Goal: Task Accomplishment & Management: Complete application form

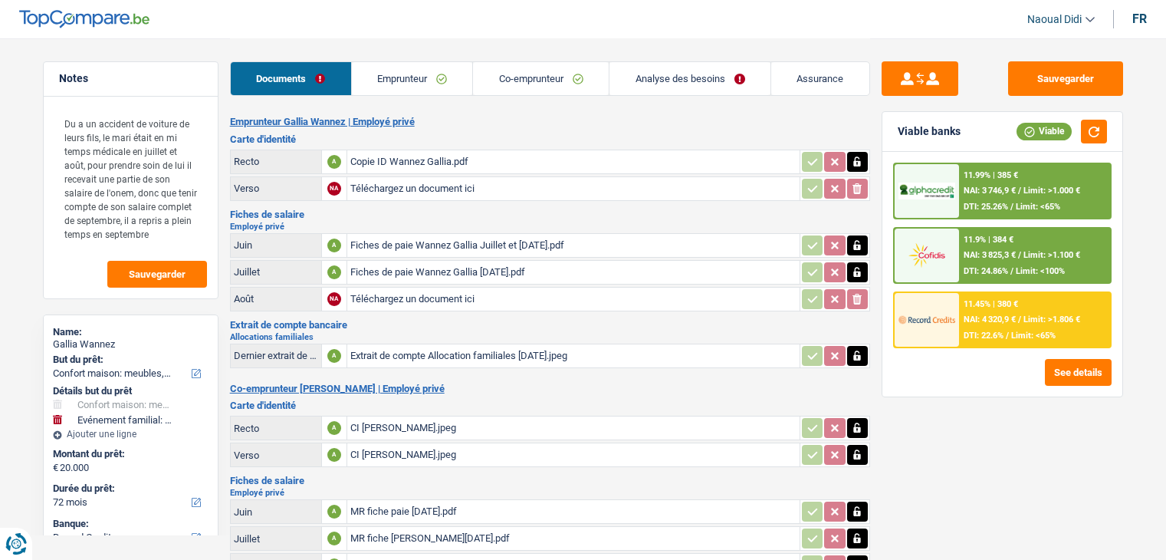
select select "household"
select select "familyEvent"
select select "72"
select select "record credits"
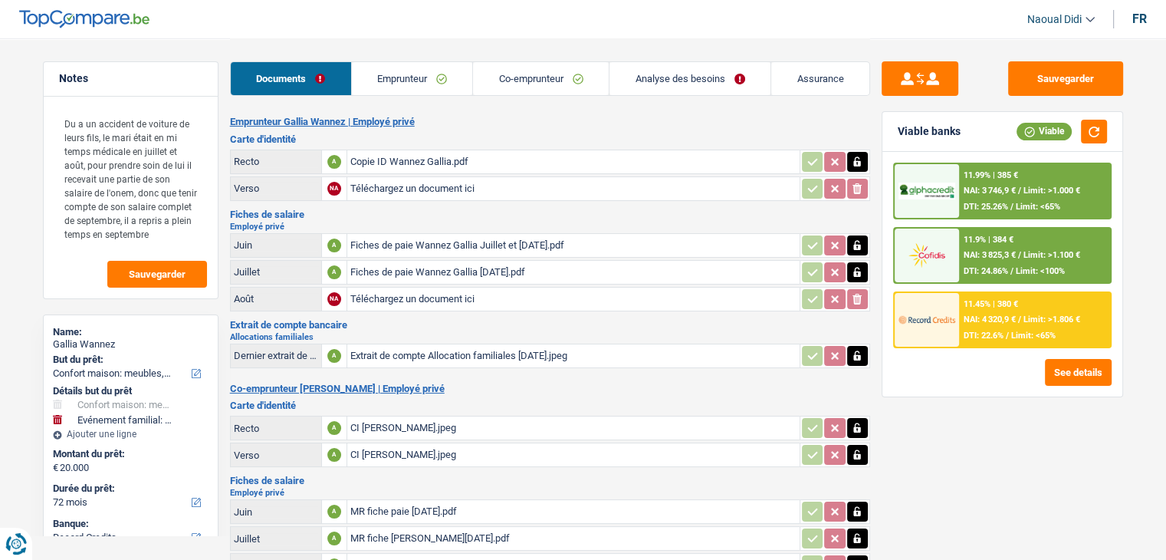
click at [394, 81] on link "Emprunteur" at bounding box center [412, 78] width 121 height 33
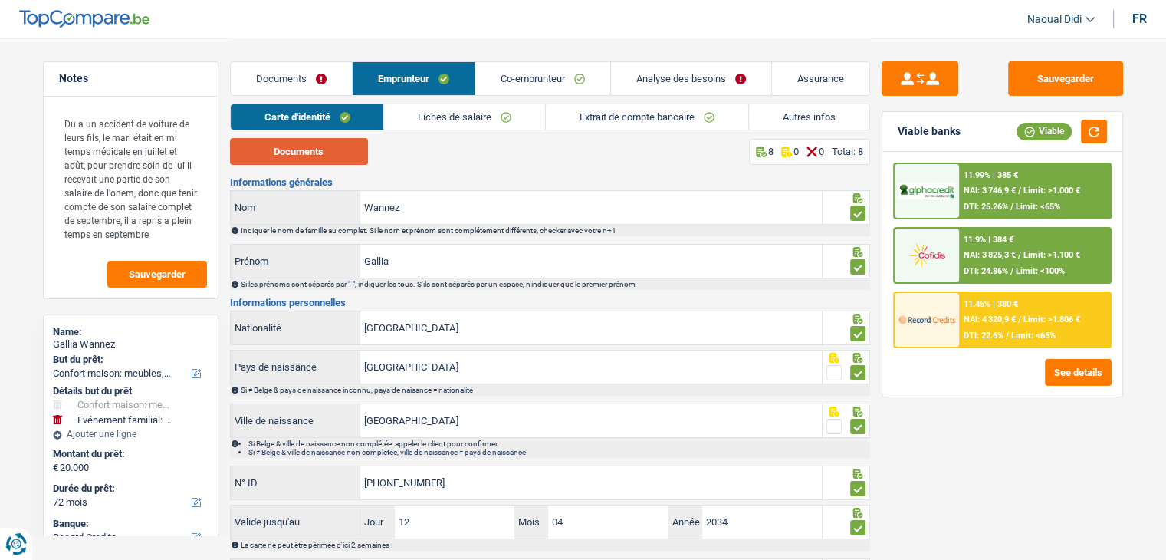
click at [304, 147] on button "Documents" at bounding box center [299, 151] width 138 height 27
drag, startPoint x: 453, startPoint y: 484, endPoint x: 328, endPoint y: 479, distance: 125.1
click at [328, 479] on div "595-2115729-73 N° ID" at bounding box center [527, 482] width 592 height 33
drag, startPoint x: 358, startPoint y: 478, endPoint x: 440, endPoint y: 481, distance: 82.1
click at [440, 481] on input "595-2115729-73" at bounding box center [591, 482] width 462 height 33
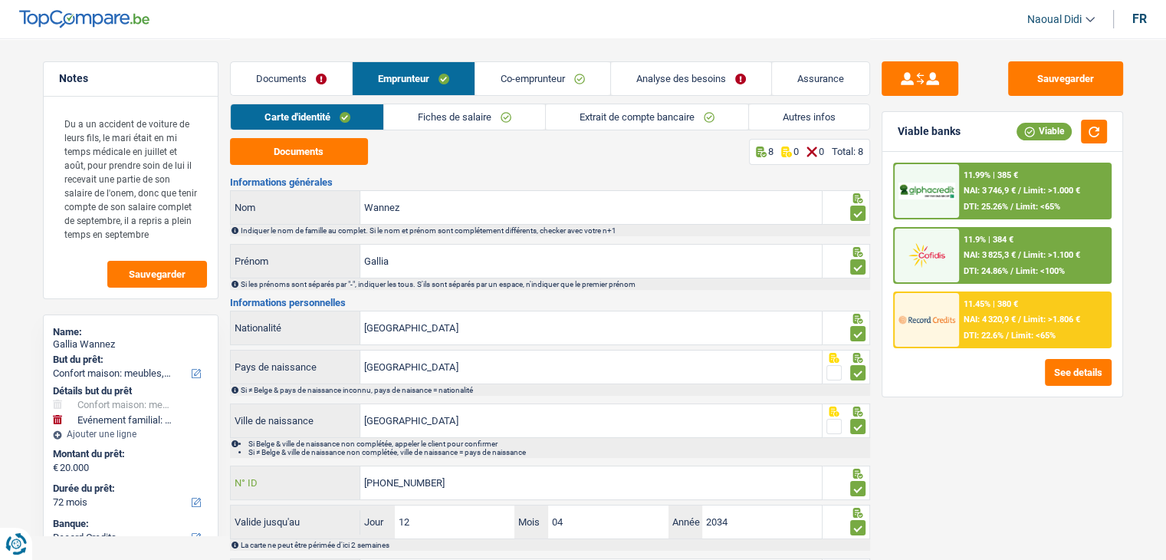
drag, startPoint x: 448, startPoint y: 482, endPoint x: 326, endPoint y: 476, distance: 122.1
click at [326, 476] on div "595-2115729-73 N° ID" at bounding box center [527, 482] width 592 height 33
click at [396, 477] on input "595-2115729-73" at bounding box center [591, 482] width 462 height 33
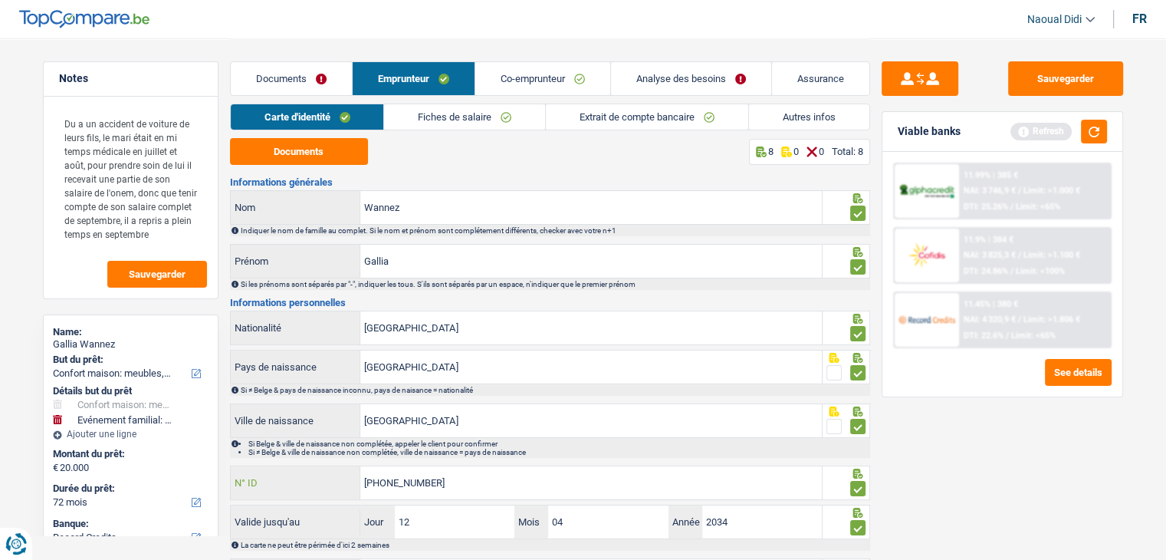
drag, startPoint x: 441, startPoint y: 482, endPoint x: 323, endPoint y: 458, distance: 120.4
click at [323, 458] on div "Informations générales Wannez Nom Indiquer le nom de famille au complet. Si le …" at bounding box center [550, 386] width 640 height 418
type input "595-2215729-73"
click at [1076, 75] on button "Sauvegarder" at bounding box center [1065, 78] width 115 height 35
click at [635, 79] on link "Analyse des besoins" at bounding box center [691, 78] width 160 height 33
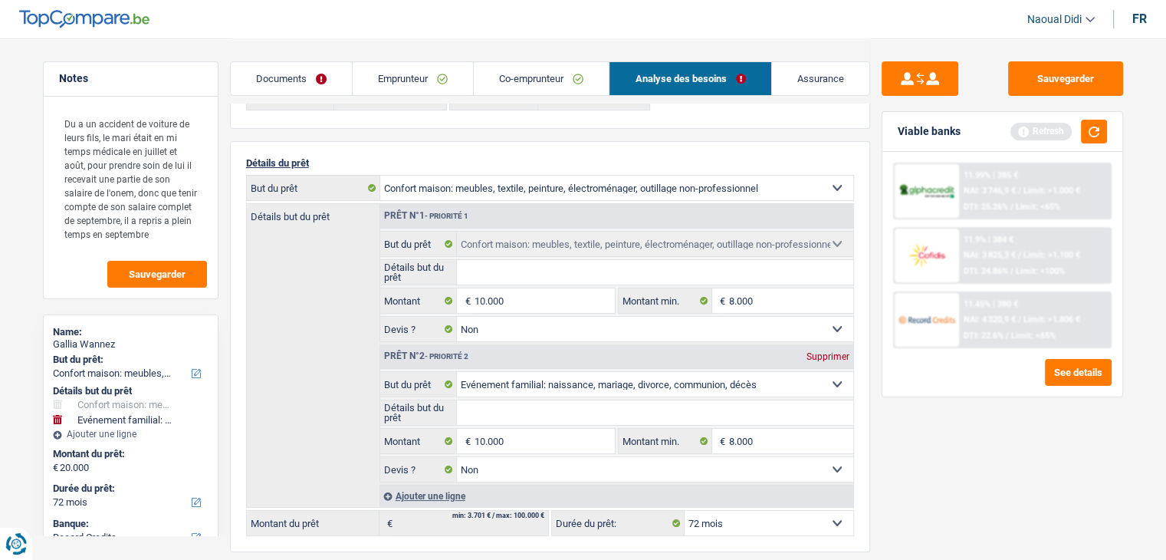
scroll to position [77, 0]
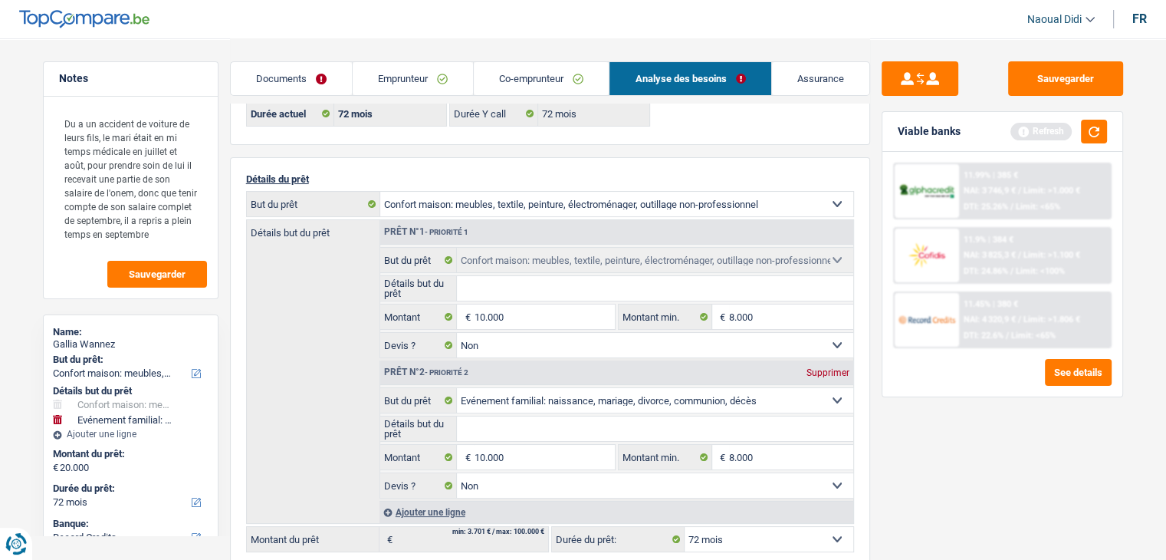
click at [374, 71] on link "Emprunteur" at bounding box center [413, 78] width 120 height 33
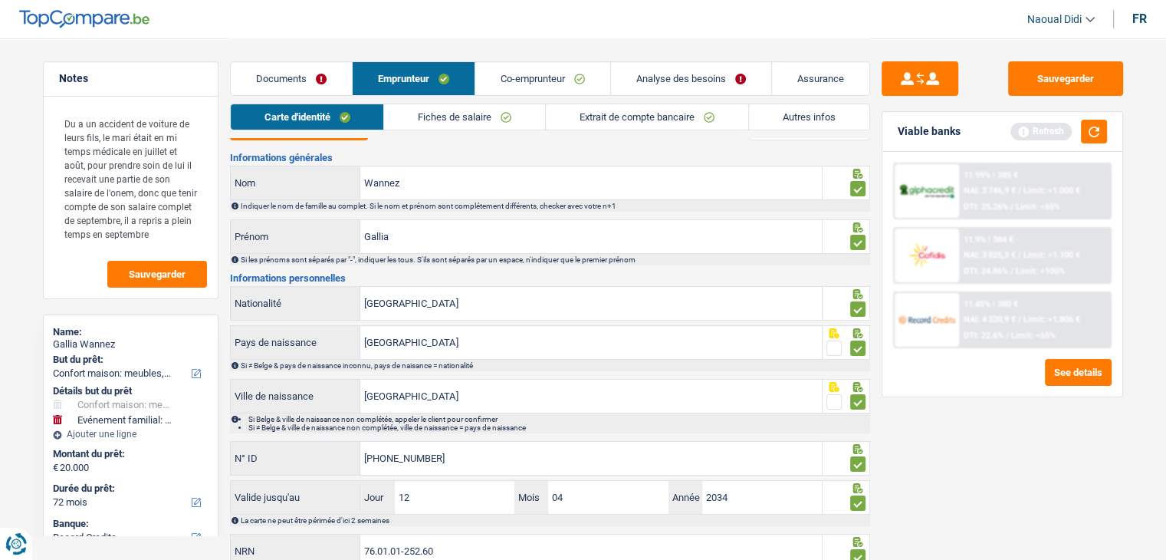
scroll to position [0, 0]
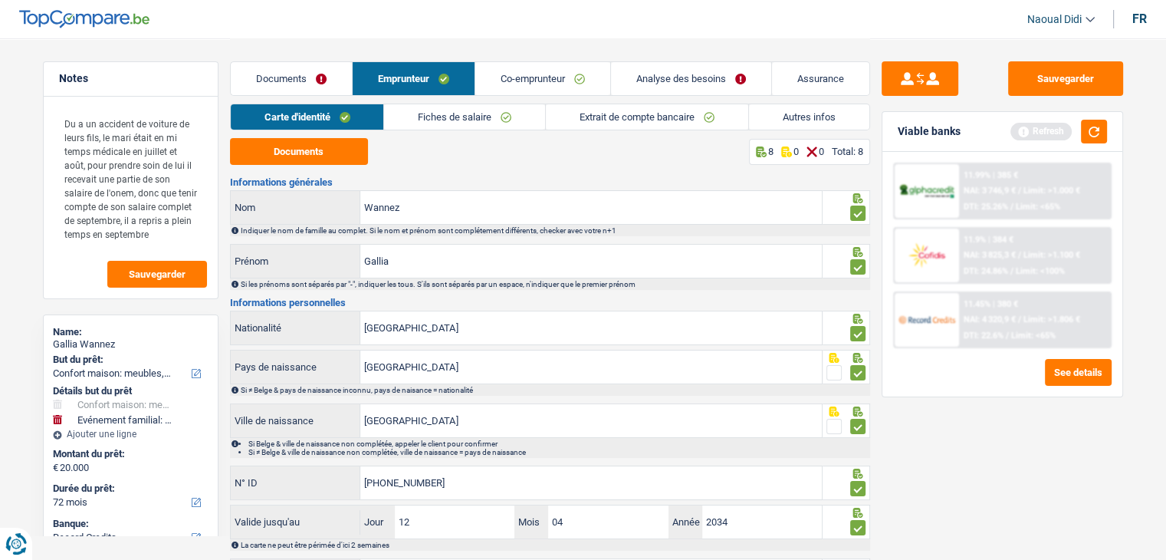
click at [304, 120] on link "Carte d'identité" at bounding box center [307, 116] width 153 height 25
click at [303, 153] on button "Documents" at bounding box center [299, 151] width 138 height 27
click at [565, 81] on link "Co-emprunteur" at bounding box center [542, 78] width 135 height 33
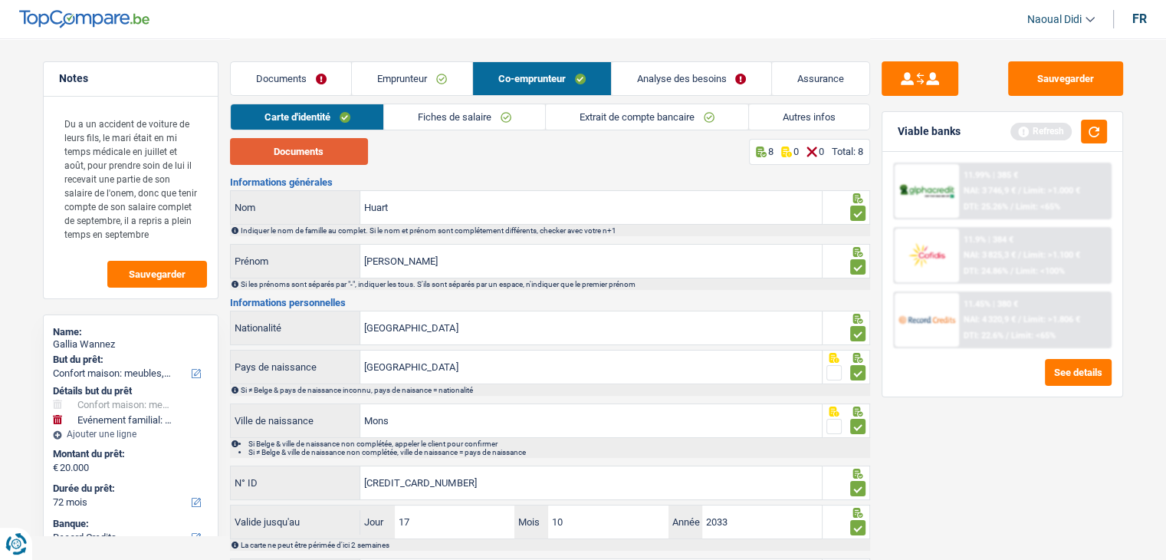
click at [319, 146] on button "Documents" at bounding box center [299, 151] width 138 height 27
click at [429, 74] on link "Emprunteur" at bounding box center [412, 78] width 120 height 33
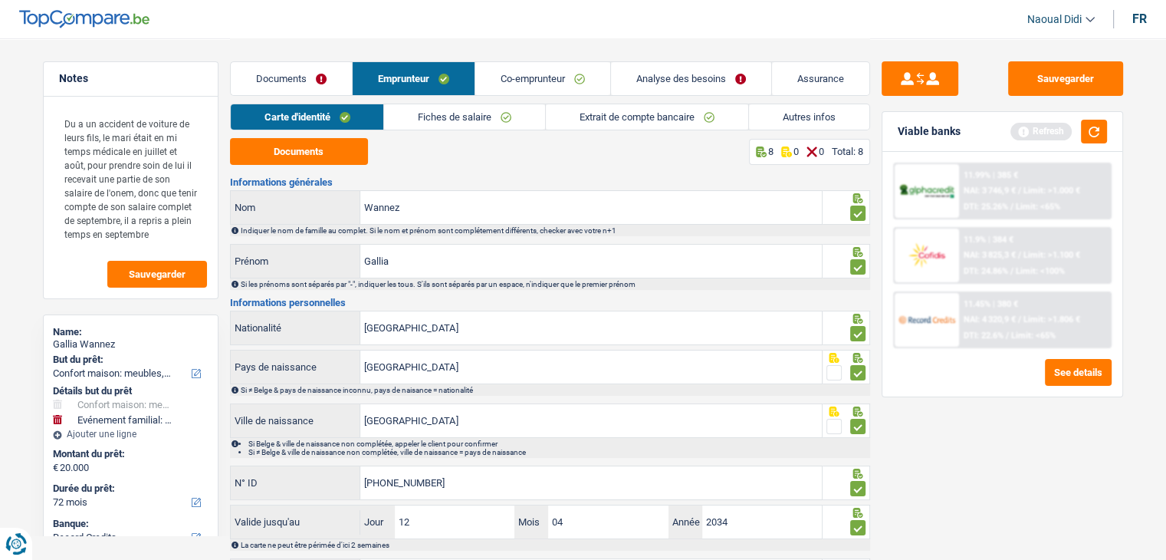
click at [797, 110] on link "Autres infos" at bounding box center [809, 116] width 120 height 25
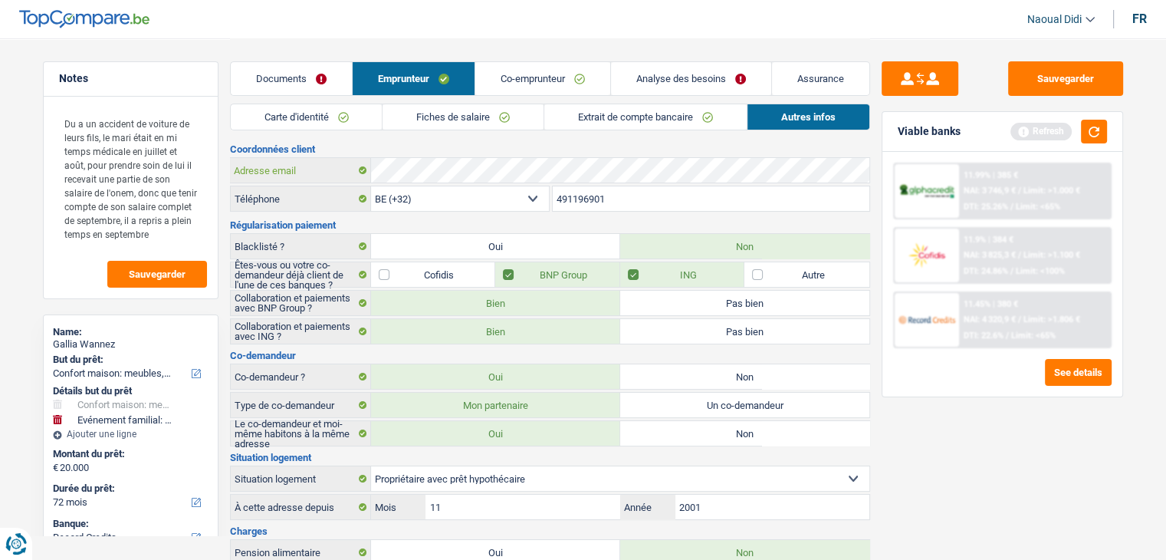
click at [257, 179] on div "Adresse email" at bounding box center [550, 170] width 639 height 25
click at [457, 130] on div "Carte d'identité Fiches de salaire Extrait de compte bancaire Autres infos" at bounding box center [550, 121] width 640 height 35
click at [525, 90] on link "Co-emprunteur" at bounding box center [542, 78] width 135 height 33
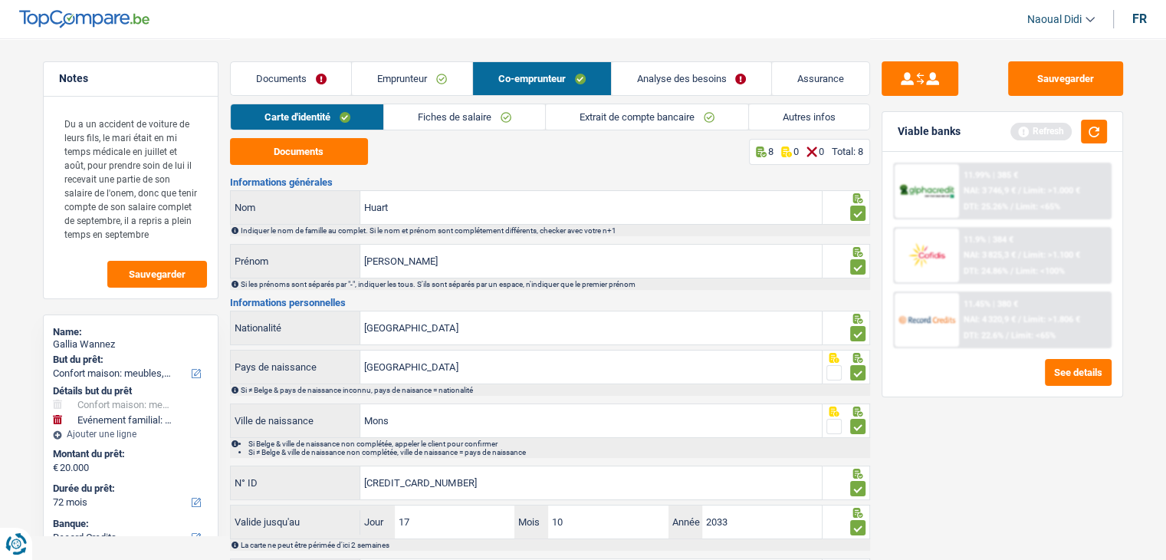
click at [445, 120] on link "Fiches de salaire" at bounding box center [464, 116] width 161 height 25
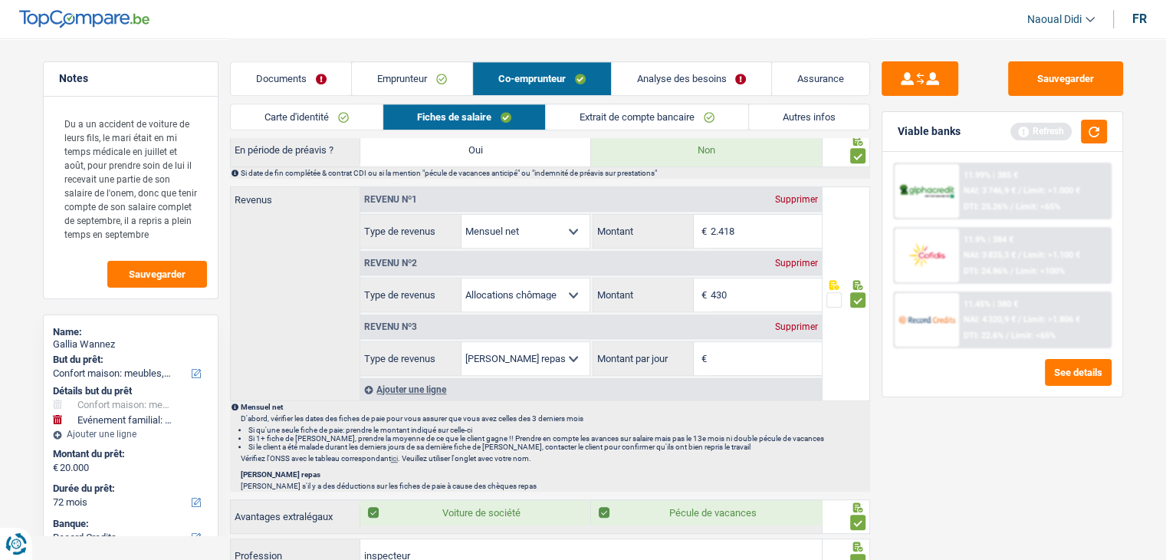
scroll to position [690, 0]
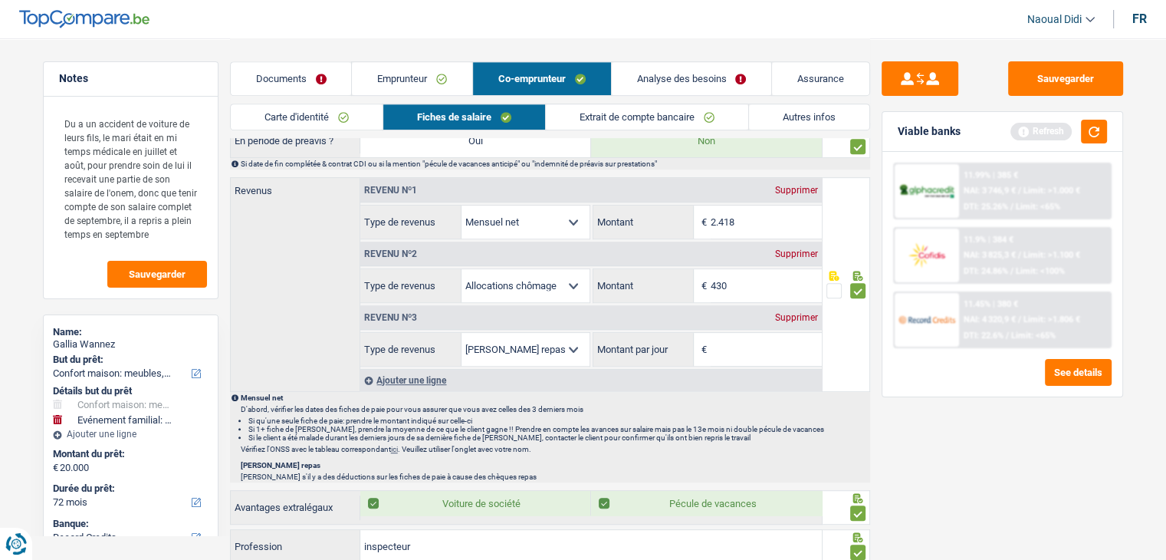
click at [790, 313] on div "Supprimer" at bounding box center [796, 317] width 51 height 9
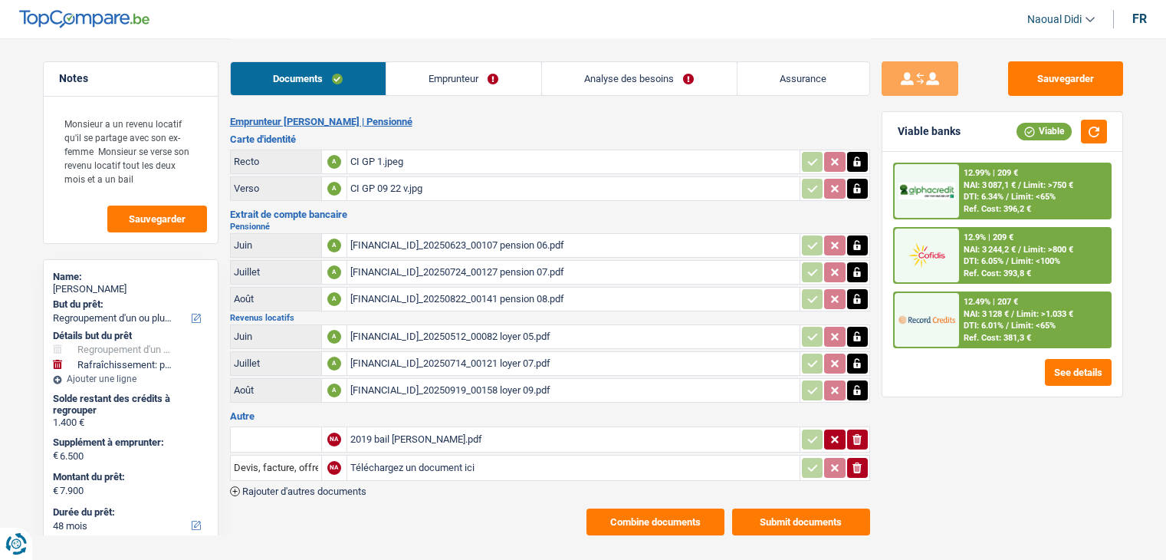
select select "refinancing"
select select "houseOrGarden"
select select "48"
select select "cofidis"
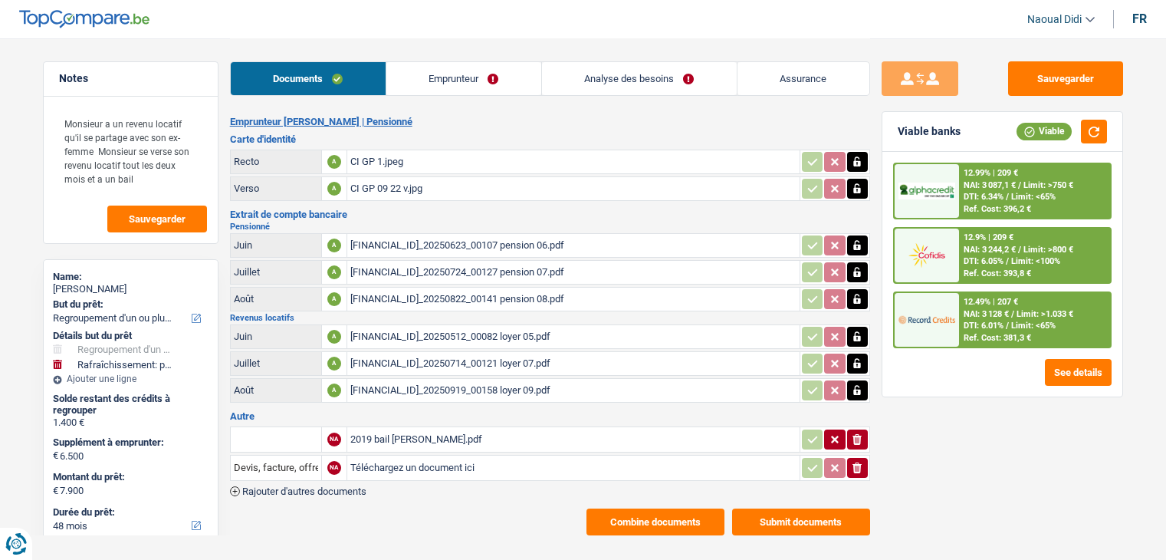
select select "48"
select select "refinancing"
select select "yes"
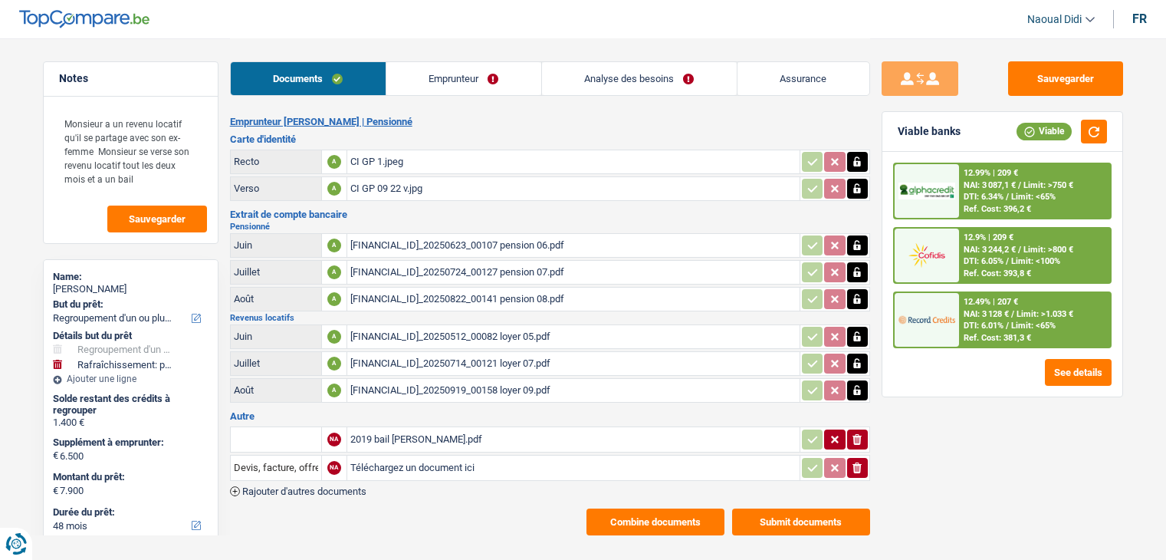
select select "houseOrGarden"
select select "yes"
select select "48"
click at [618, 65] on link "Analyse des besoins" at bounding box center [639, 78] width 195 height 33
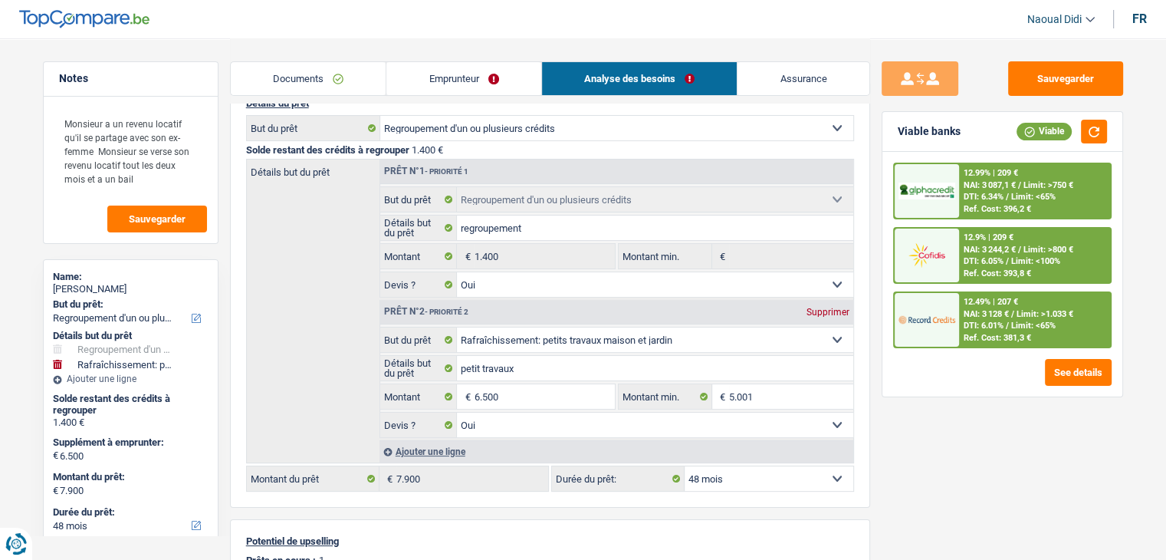
scroll to position [153, 0]
click at [296, 81] on link "Documents" at bounding box center [309, 78] width 156 height 33
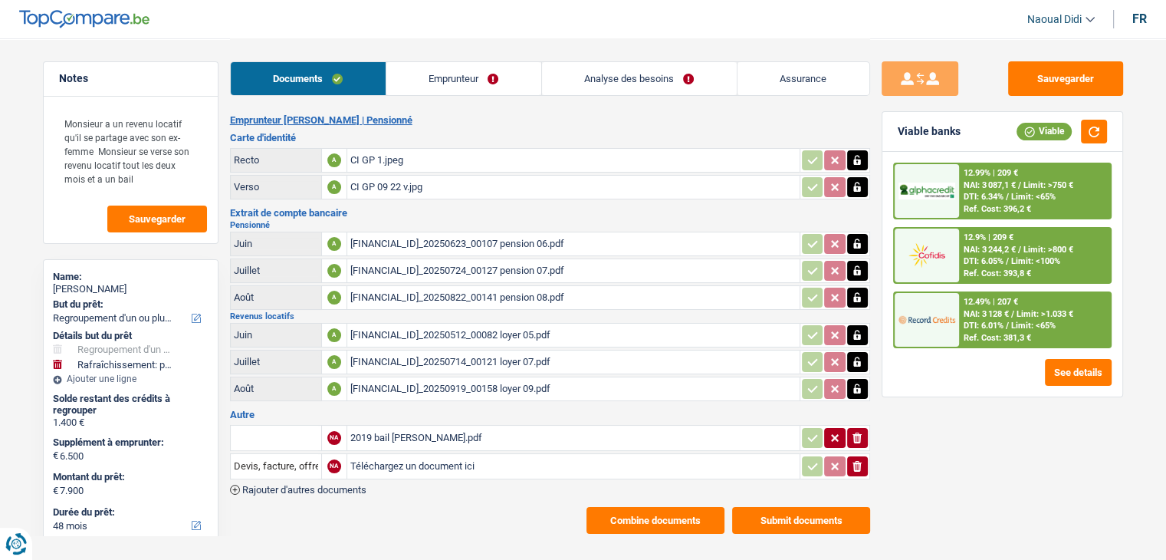
scroll to position [0, 0]
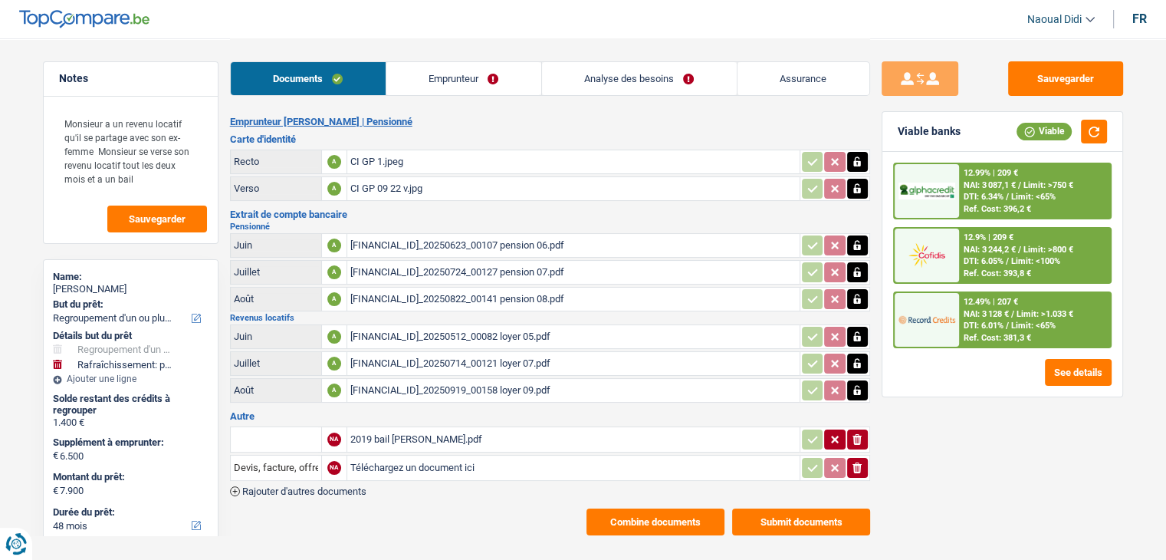
click at [370, 166] on div "CI GP 1.jpeg" at bounding box center [573, 161] width 446 height 23
click at [463, 76] on link "Emprunteur" at bounding box center [463, 78] width 155 height 33
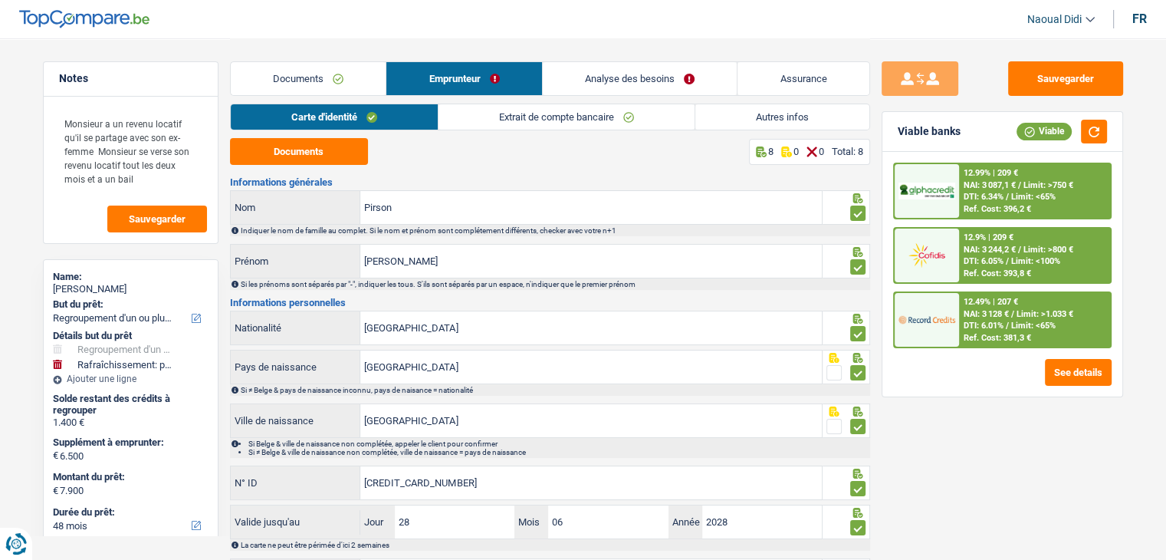
click at [761, 117] on link "Autres infos" at bounding box center [782, 116] width 174 height 25
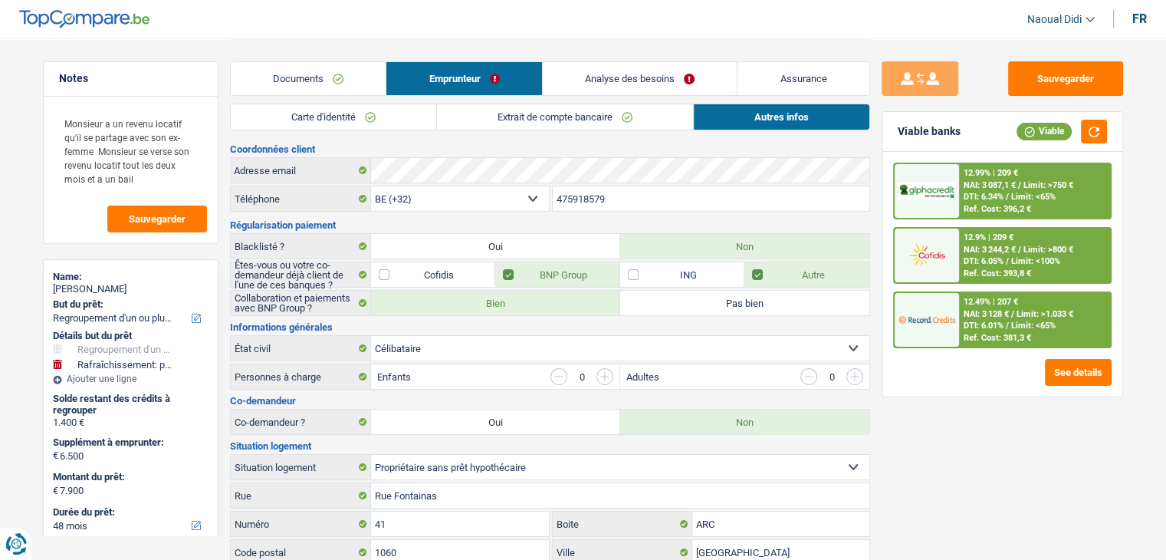
click at [316, 86] on link "Documents" at bounding box center [309, 78] width 156 height 33
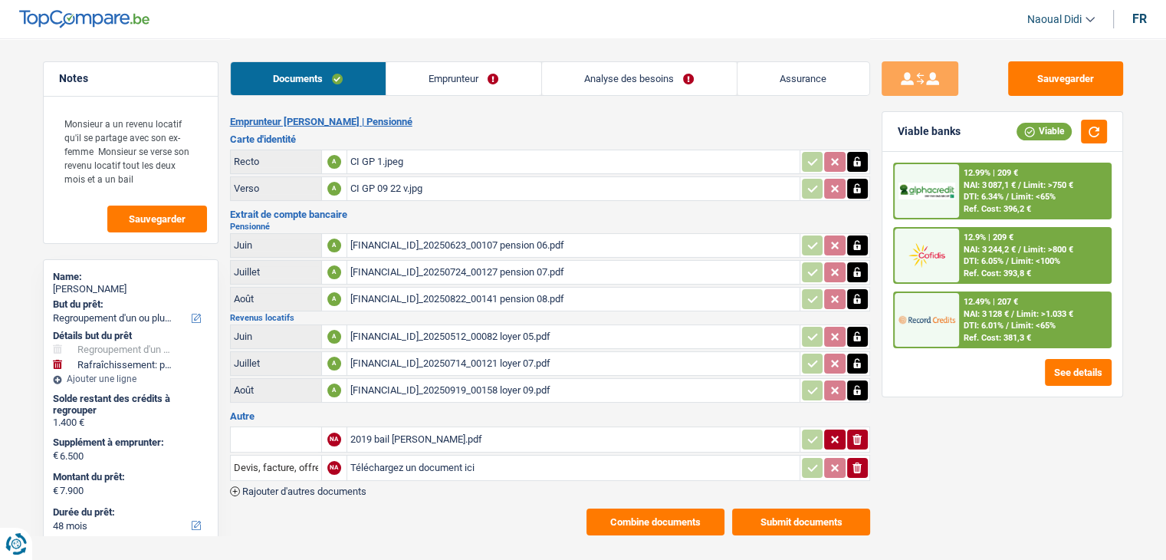
click at [613, 77] on link "Analyse des besoins" at bounding box center [639, 78] width 195 height 33
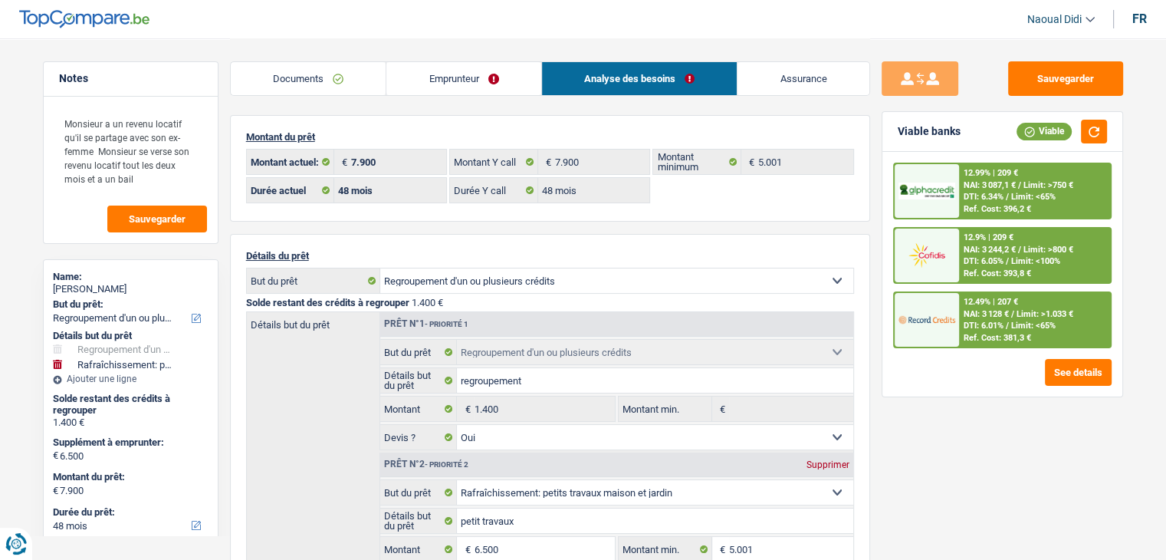
click at [1035, 317] on div "12.49% | 207 € NAI: 3 128 € / Limit: >1.033 € DTI: 6.01% / Limit: <65% Ref. Cos…" at bounding box center [1034, 320] width 151 height 54
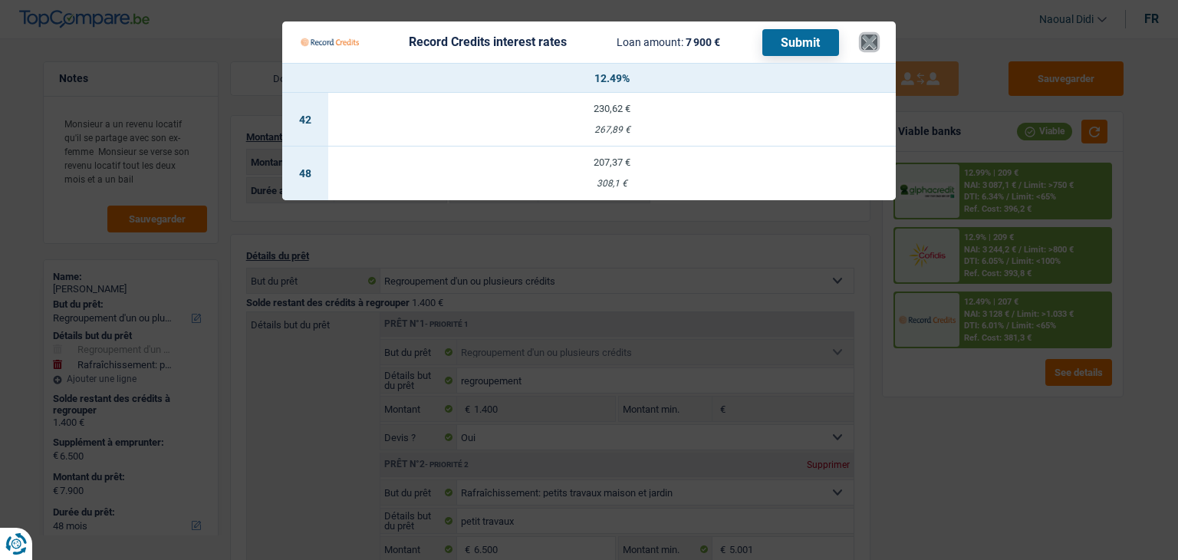
click at [872, 41] on button "×" at bounding box center [869, 42] width 16 height 15
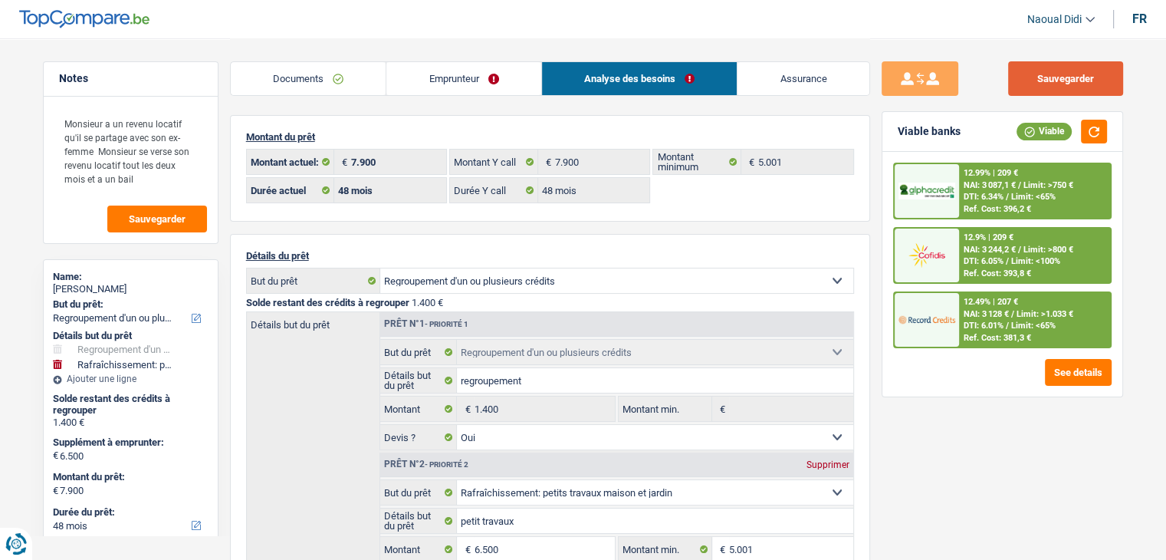
click at [1045, 93] on button "Sauvegarder" at bounding box center [1065, 78] width 115 height 35
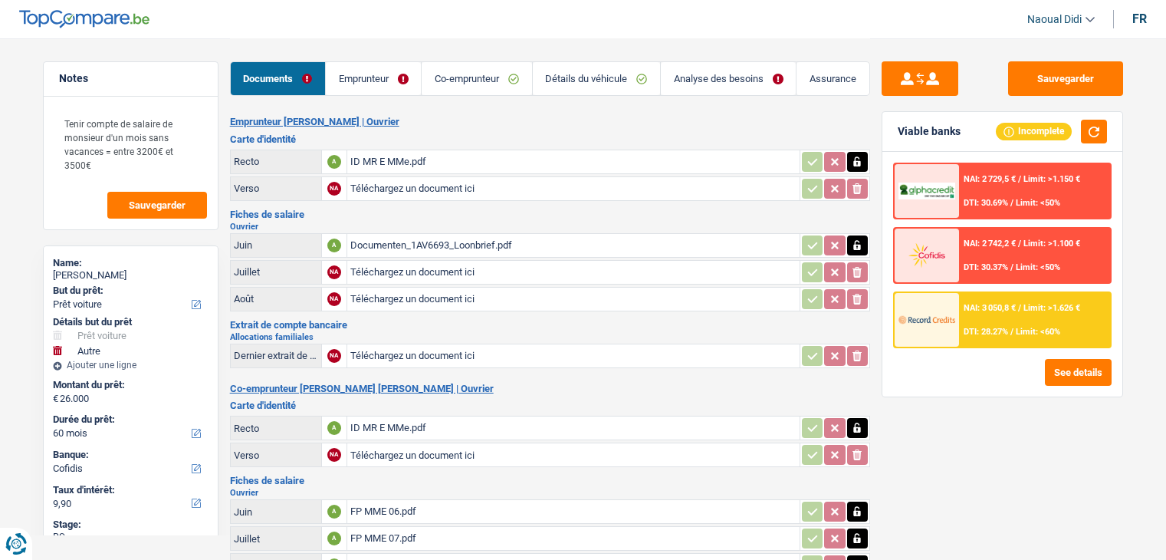
select select "car"
select select "other"
select select "60"
select select "cofidis"
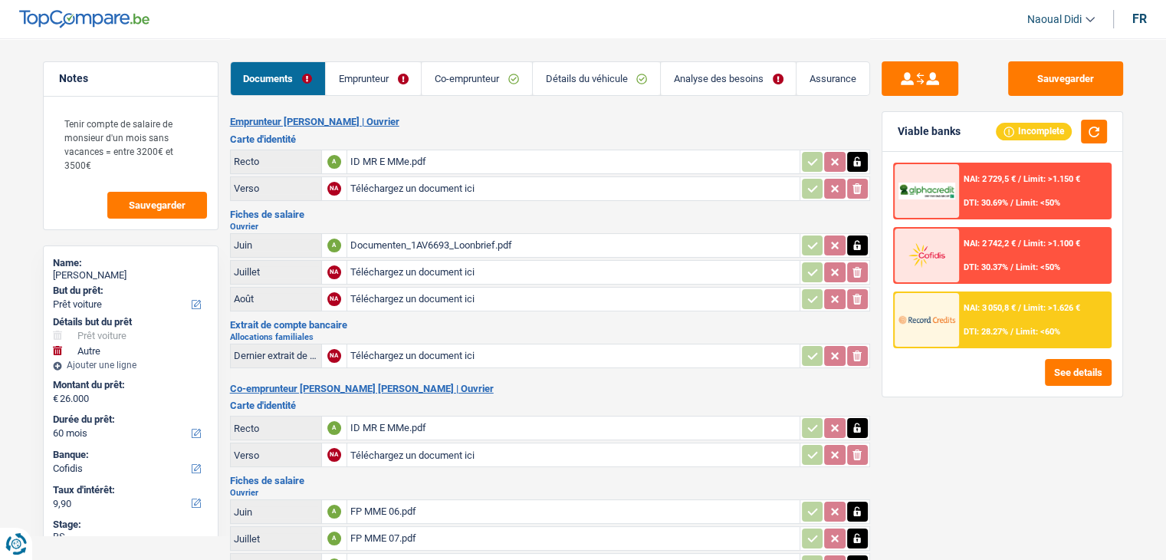
click at [455, 240] on div "Documenten_1AV6693_Loonbrief.pdf" at bounding box center [573, 245] width 446 height 23
click at [383, 74] on link "Emprunteur" at bounding box center [373, 78] width 95 height 33
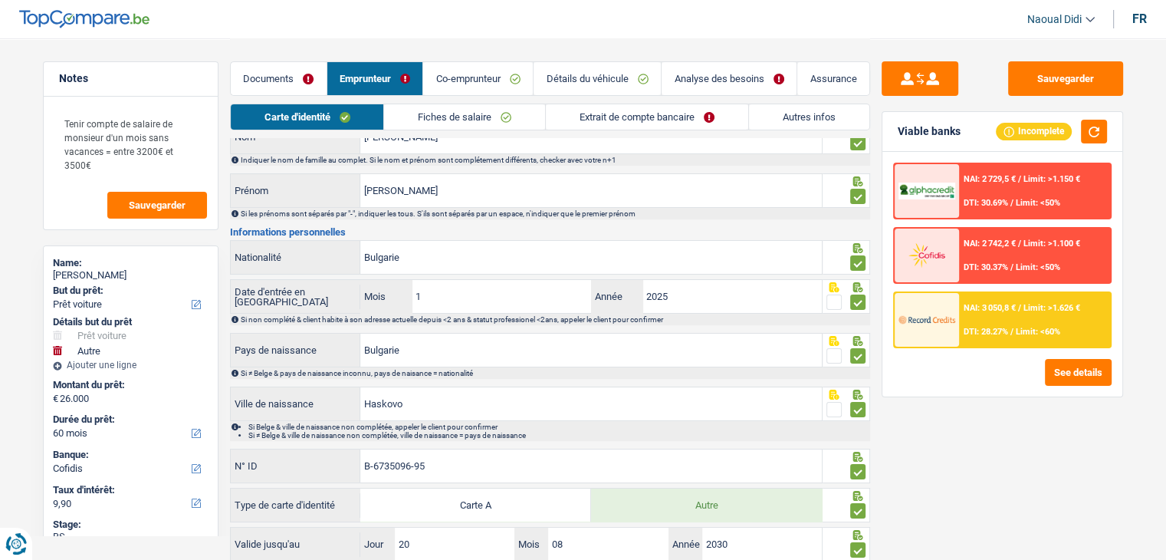
scroll to position [178, 0]
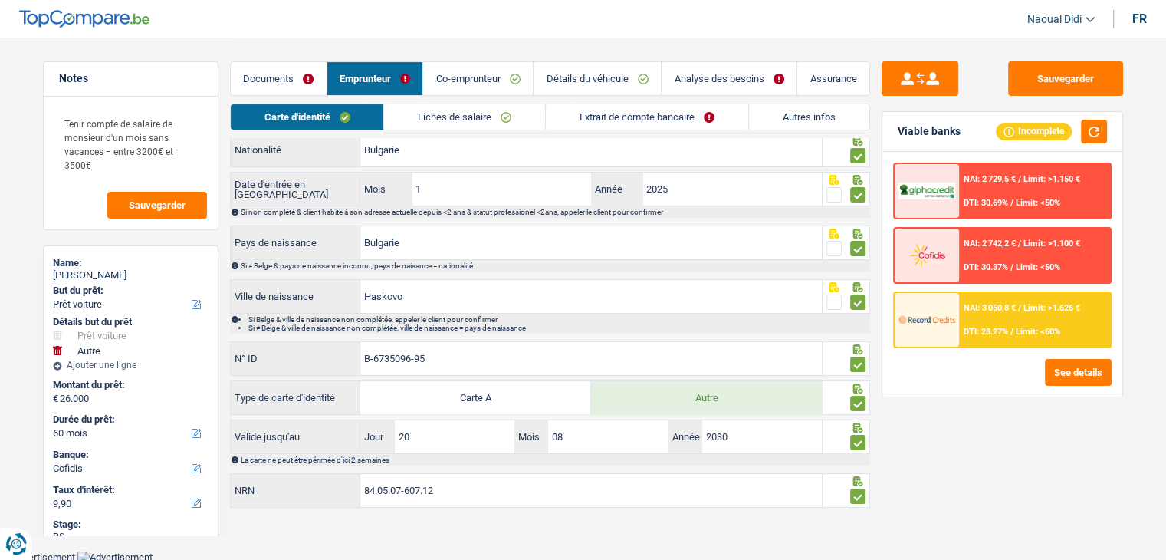
click at [465, 120] on link "Fiches de salaire" at bounding box center [464, 116] width 161 height 25
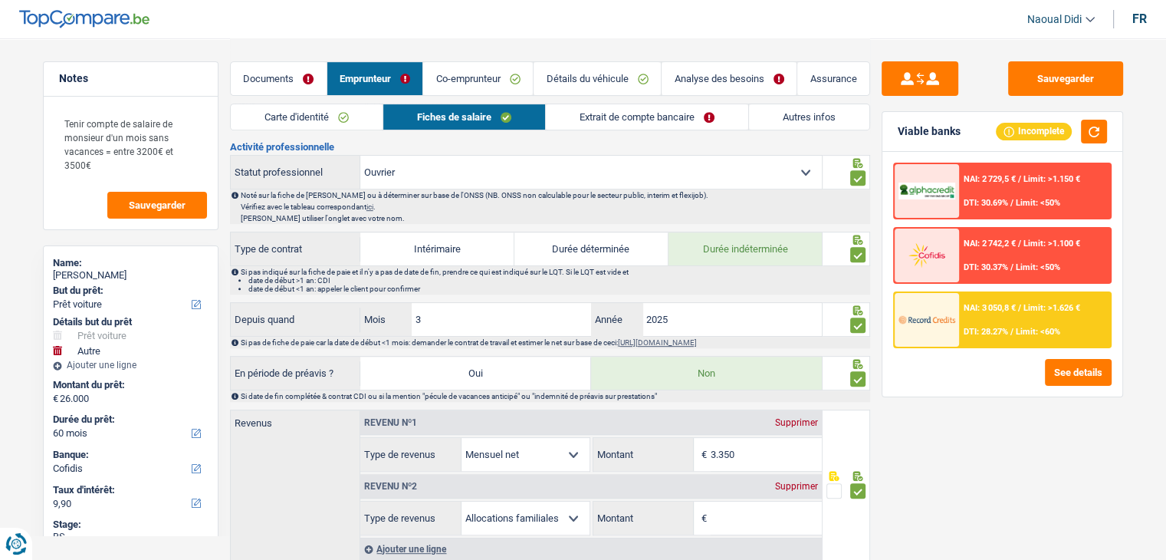
scroll to position [638, 0]
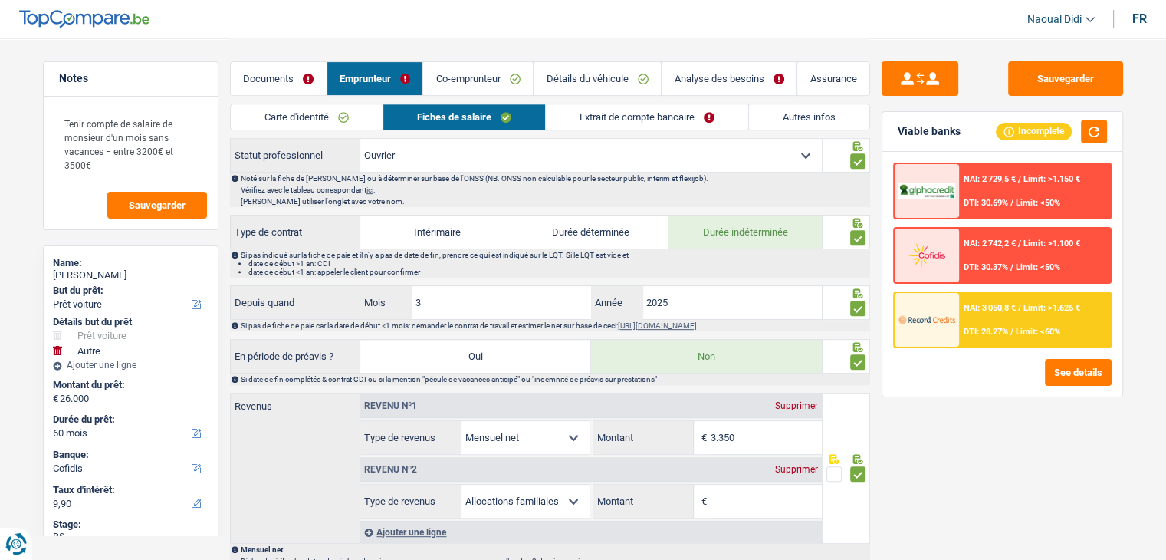
click at [788, 466] on div "Supprimer" at bounding box center [796, 469] width 51 height 9
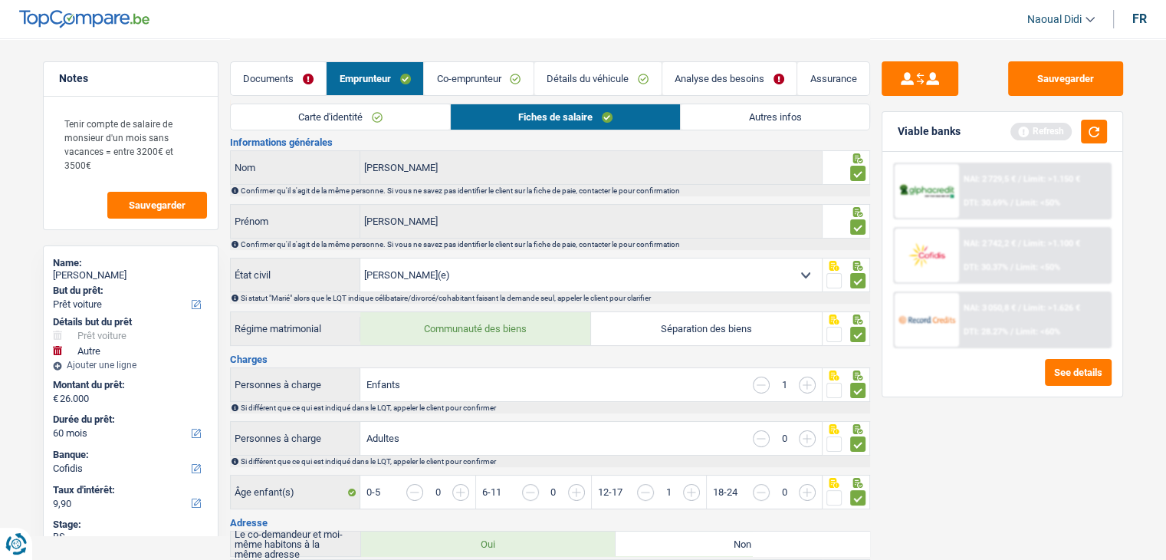
scroll to position [0, 0]
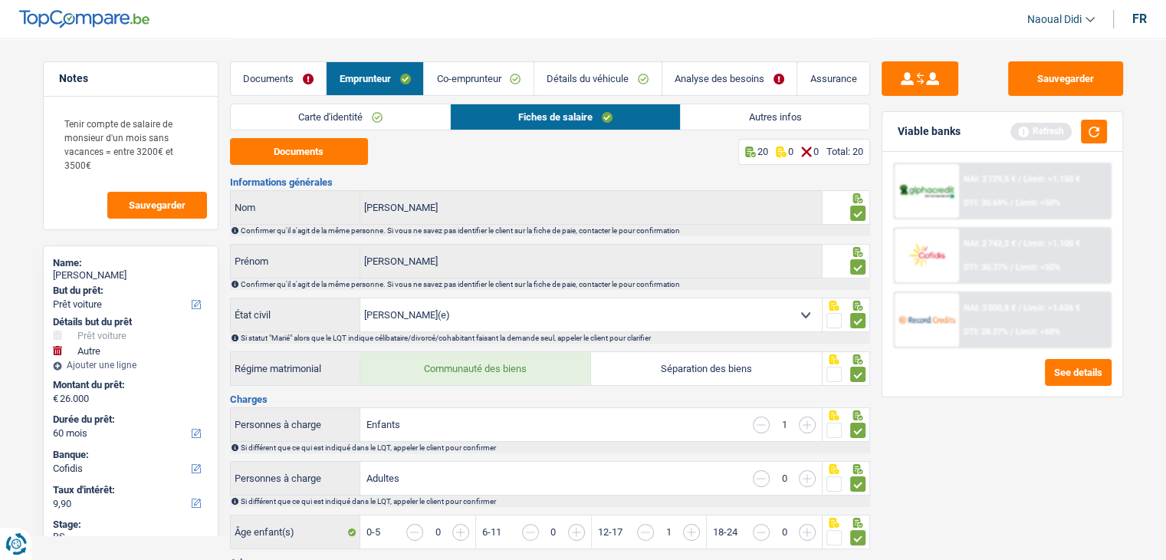
click at [243, 71] on link "Documents" at bounding box center [279, 78] width 96 height 33
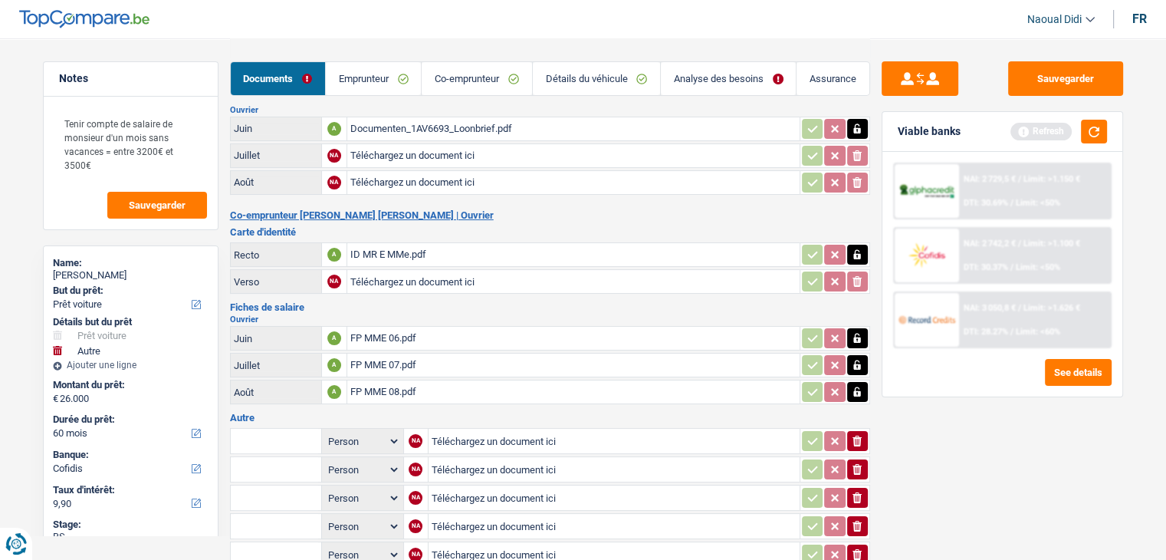
scroll to position [40, 0]
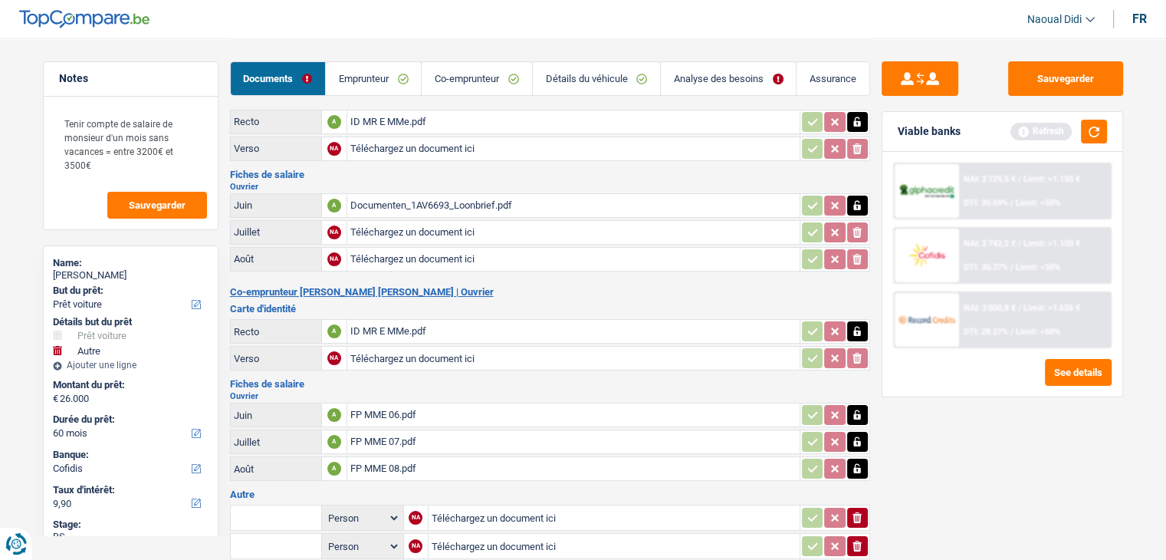
click at [382, 226] on input "Téléchargez un document ici" at bounding box center [573, 232] width 446 height 23
click at [869, 229] on td at bounding box center [835, 232] width 71 height 25
click at [858, 228] on icon "button" at bounding box center [857, 232] width 7 height 10
click at [858, 228] on icon "button" at bounding box center [857, 232] width 9 height 11
click at [426, 238] on input "Téléchargez un document ici" at bounding box center [573, 232] width 446 height 23
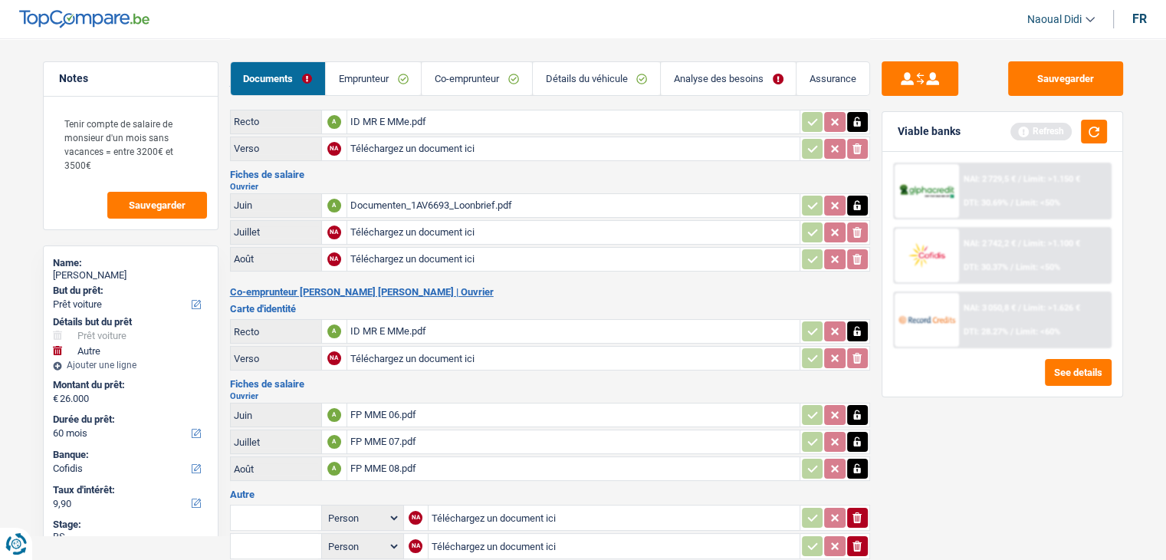
type input "C:\fakepath\Extrait de compte MR.pdf"
click at [1043, 77] on button "Sauvegarder" at bounding box center [1065, 78] width 115 height 35
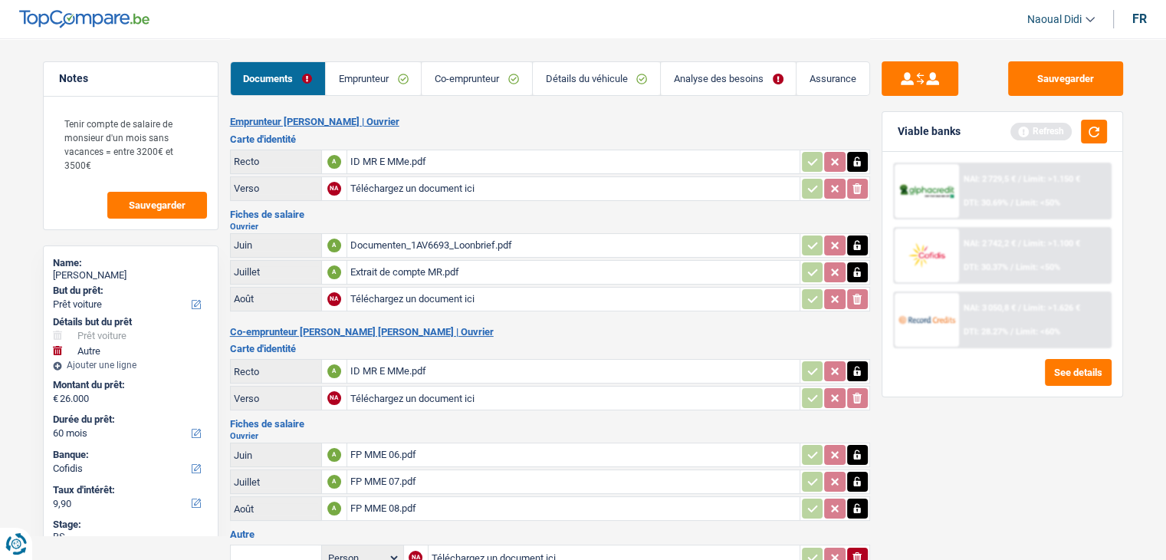
click at [506, 242] on div "Documenten_1AV6693_Loonbrief.pdf" at bounding box center [573, 245] width 446 height 23
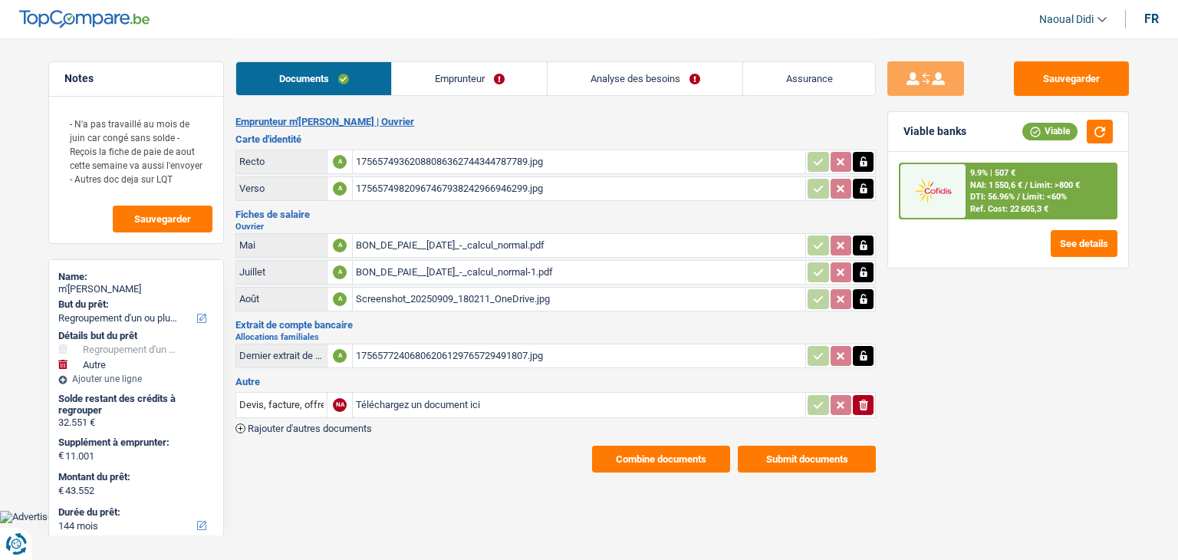
select select "refinancing"
select select "other"
select select "144"
select select "cofidis"
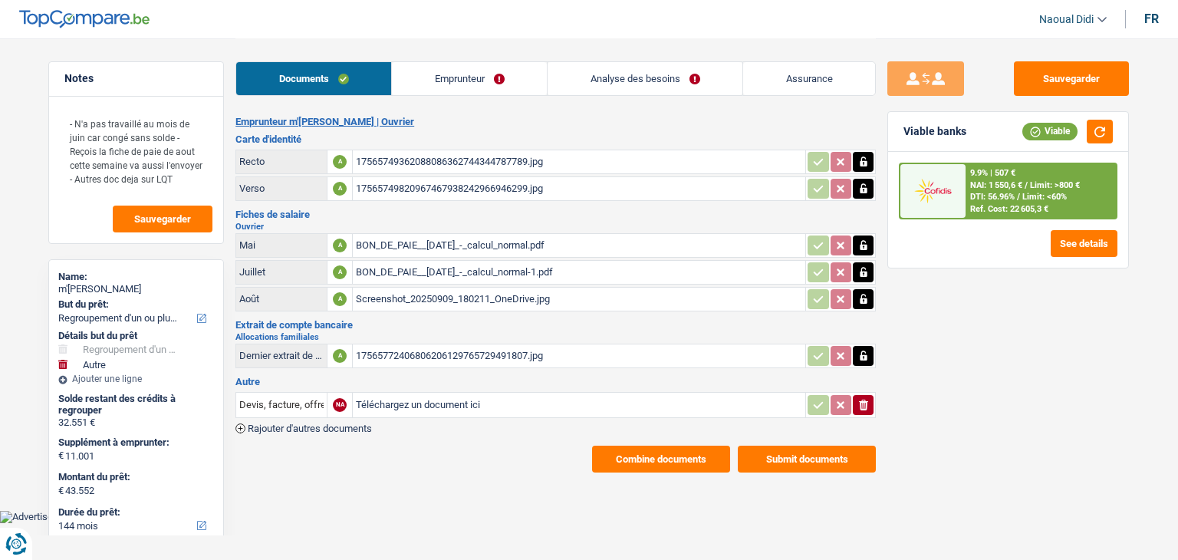
click at [318, 423] on span "Rajouter d'autres documents" at bounding box center [310, 428] width 124 height 10
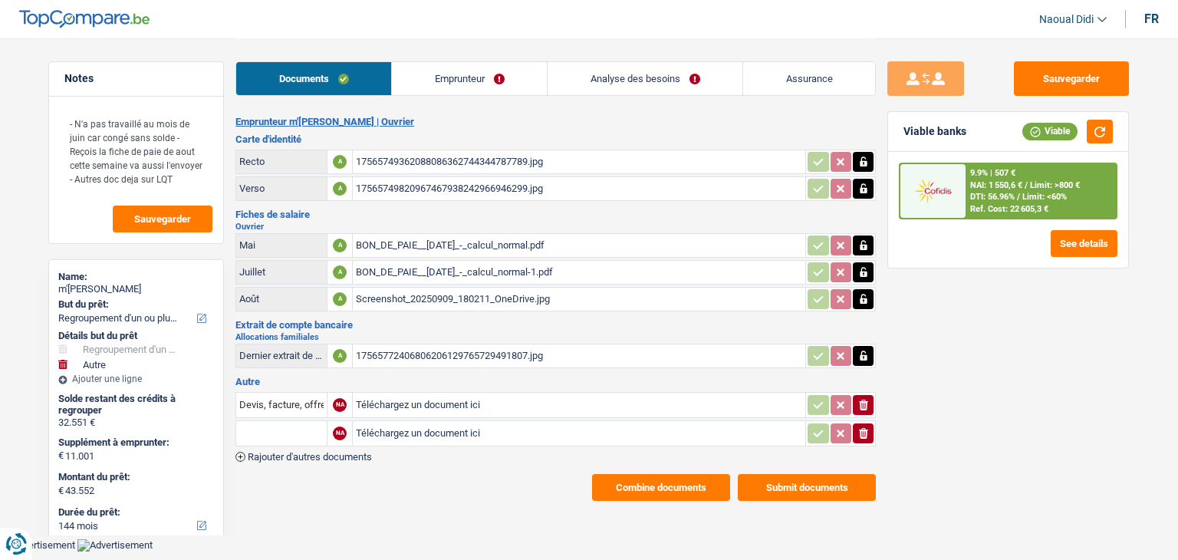
click at [389, 422] on input "Téléchargez un document ici" at bounding box center [579, 433] width 446 height 23
type input "C:\fakepath\1000136755.jpg"
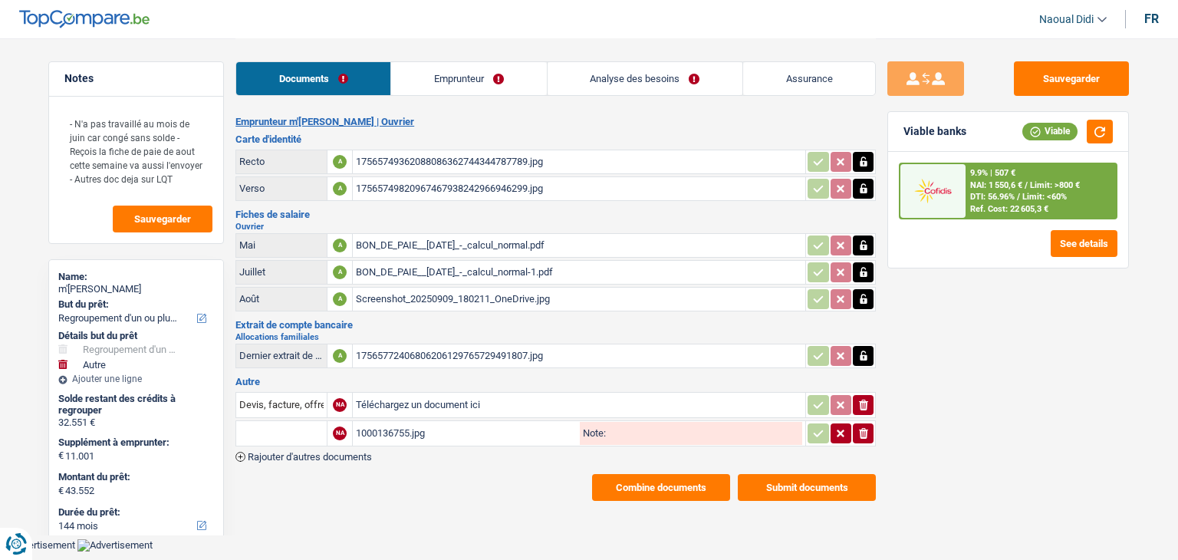
click at [691, 429] on input "Note:" at bounding box center [704, 433] width 196 height 23
drag, startPoint x: 692, startPoint y: 429, endPoint x: 605, endPoint y: 422, distance: 86.9
click at [606, 422] on input "Allocs sept" at bounding box center [704, 433] width 196 height 23
type input "Allocs sept"
click at [279, 429] on input "text" at bounding box center [281, 433] width 84 height 25
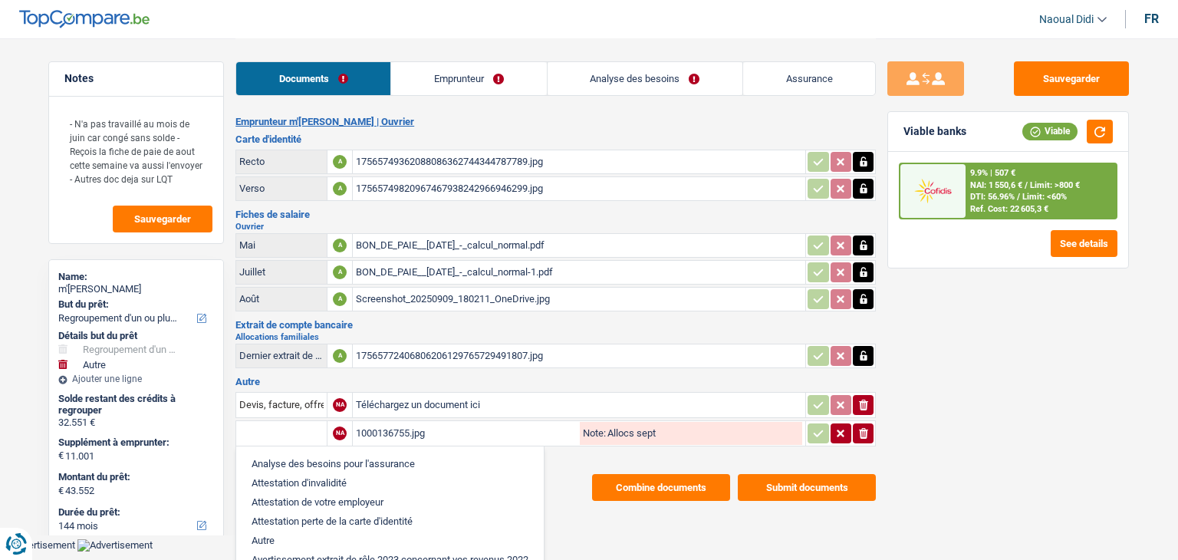
paste input "Allocs sept"
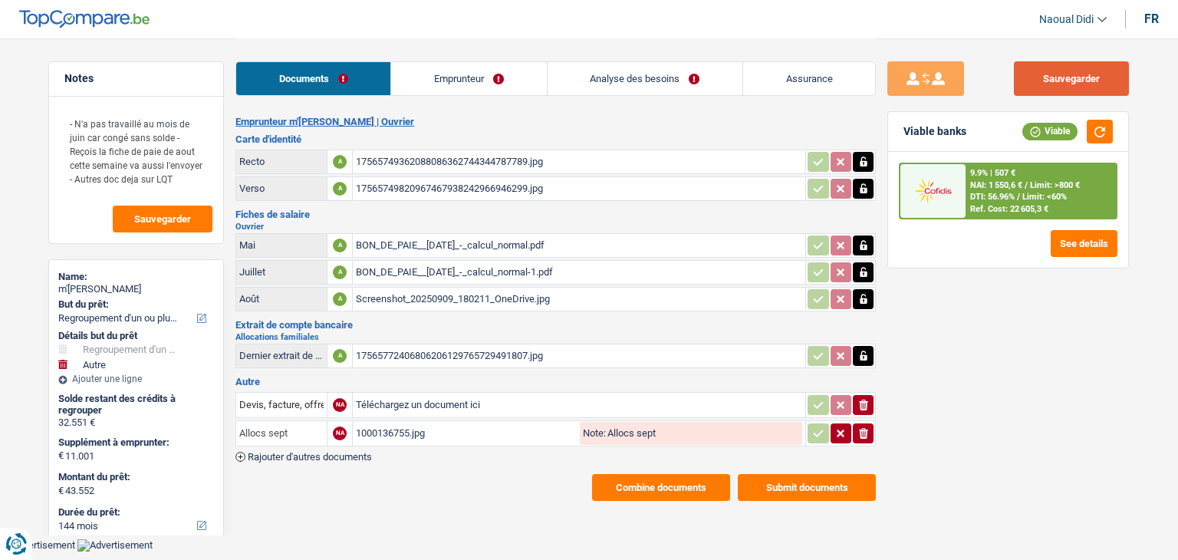
type input "Allocs sept"
click at [1125, 74] on button "Sauvegarder" at bounding box center [1071, 78] width 115 height 35
click at [386, 422] on div "1000136755.jpg" at bounding box center [466, 433] width 221 height 23
click at [815, 481] on button "Submit documents" at bounding box center [807, 487] width 138 height 27
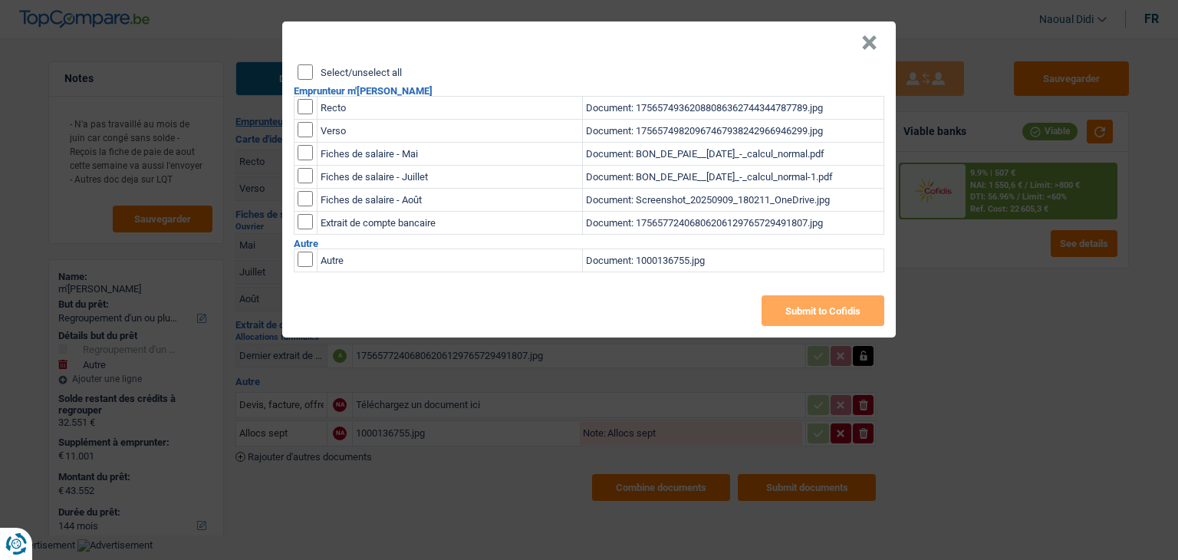
click at [301, 259] on input "checkbox" at bounding box center [304, 258] width 15 height 15
checkbox input "true"
click at [818, 311] on button "Submit to Cofidis" at bounding box center [822, 310] width 123 height 31
click at [860, 46] on header "×" at bounding box center [588, 42] width 613 height 43
click at [866, 39] on button "×" at bounding box center [869, 42] width 16 height 15
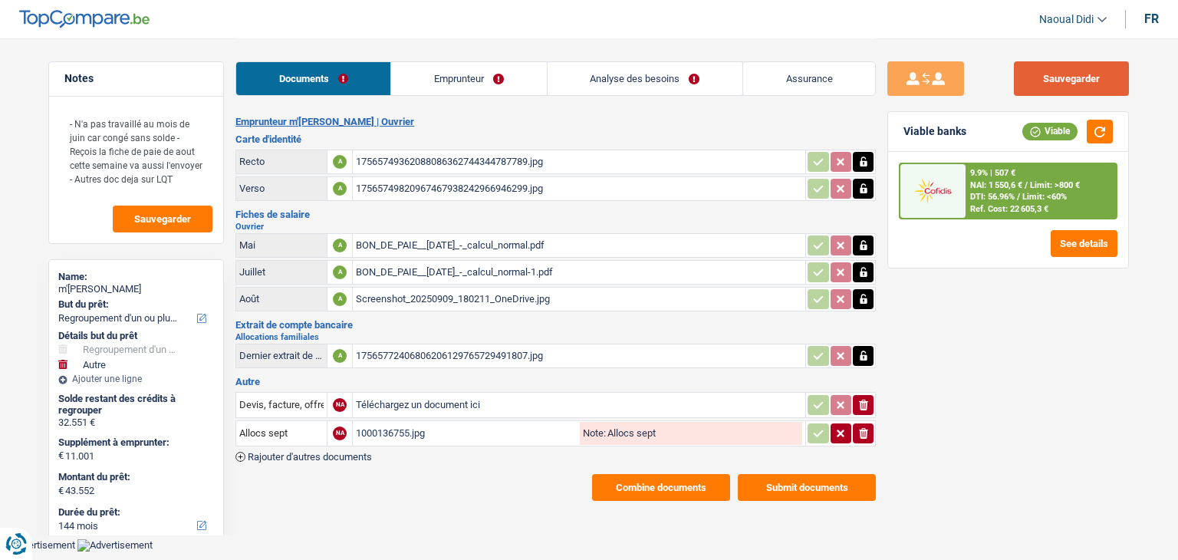
click at [1043, 70] on button "Sauvegarder" at bounding box center [1071, 78] width 115 height 35
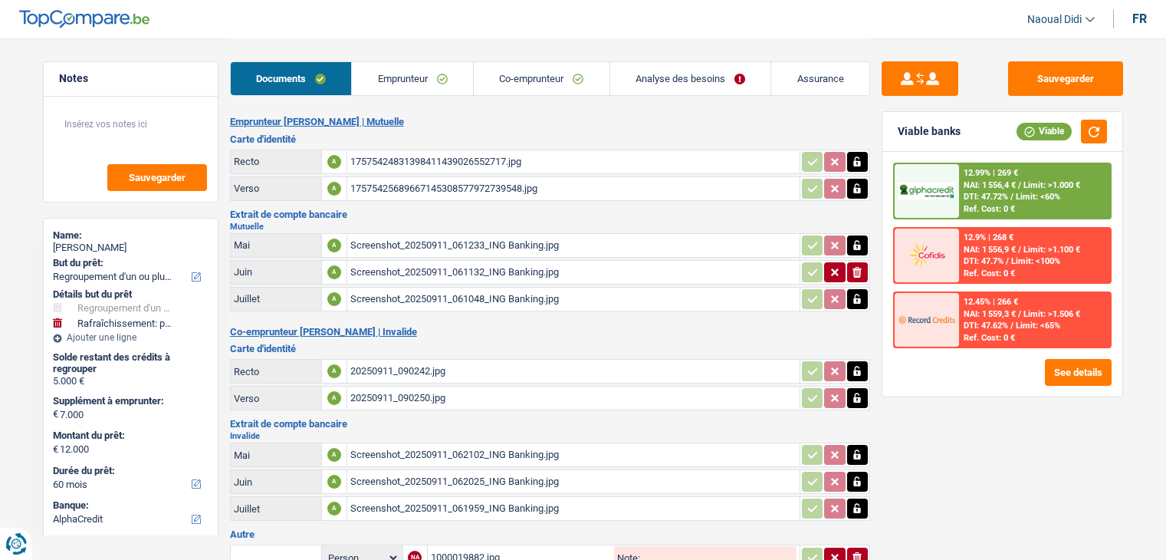
select select "refinancing"
select select "houseOrGarden"
select select "60"
select select "alphacredit"
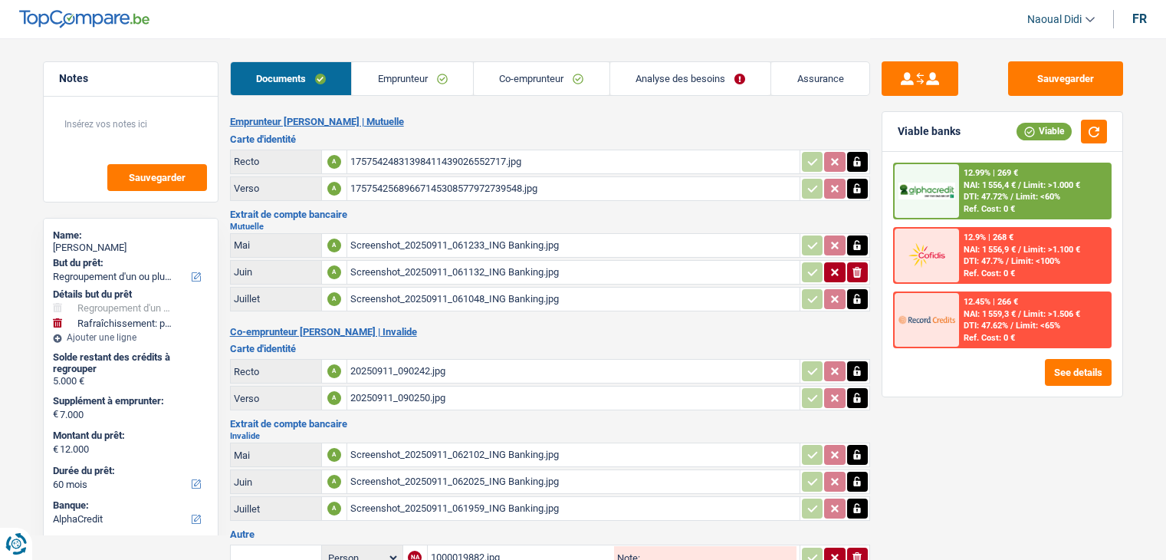
select select "60"
select select "refinancing"
select select "houseOrGarden"
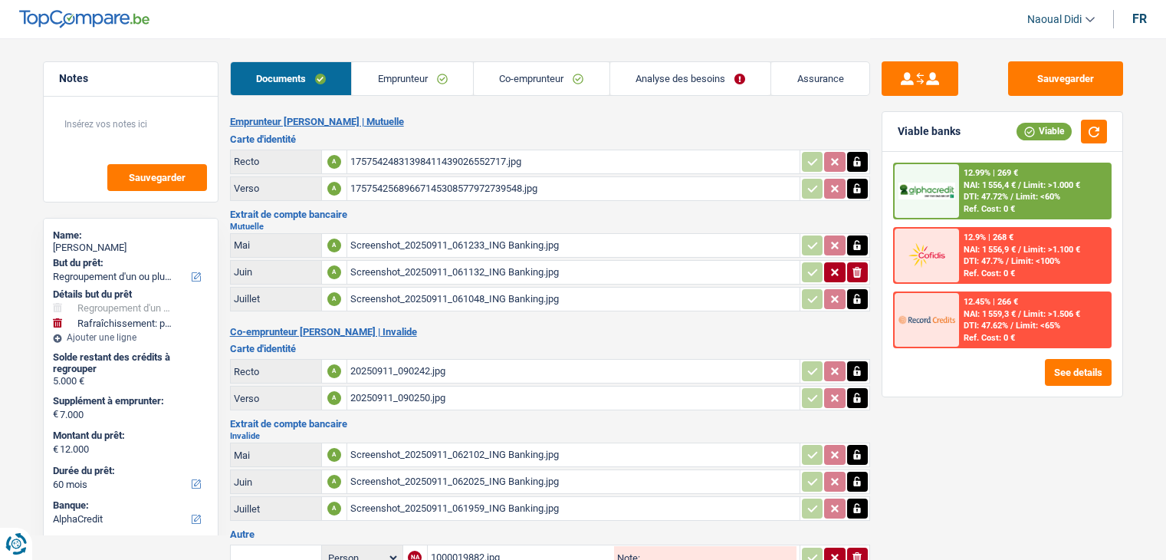
select select "false"
select select "60"
click at [687, 87] on link "Analyse des besoins" at bounding box center [690, 78] width 161 height 33
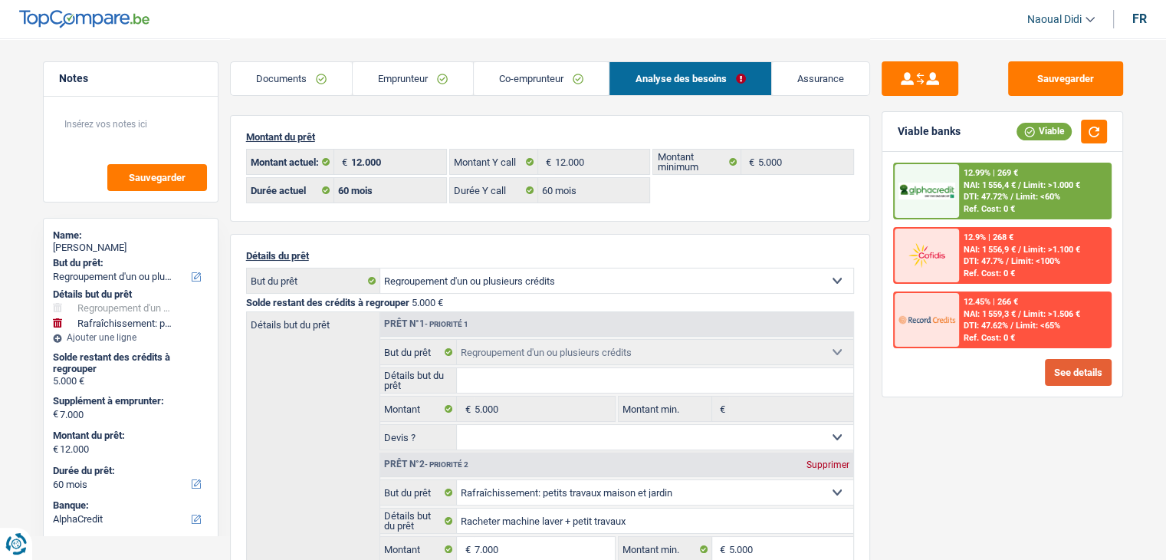
click at [1053, 377] on button "See details" at bounding box center [1078, 372] width 67 height 27
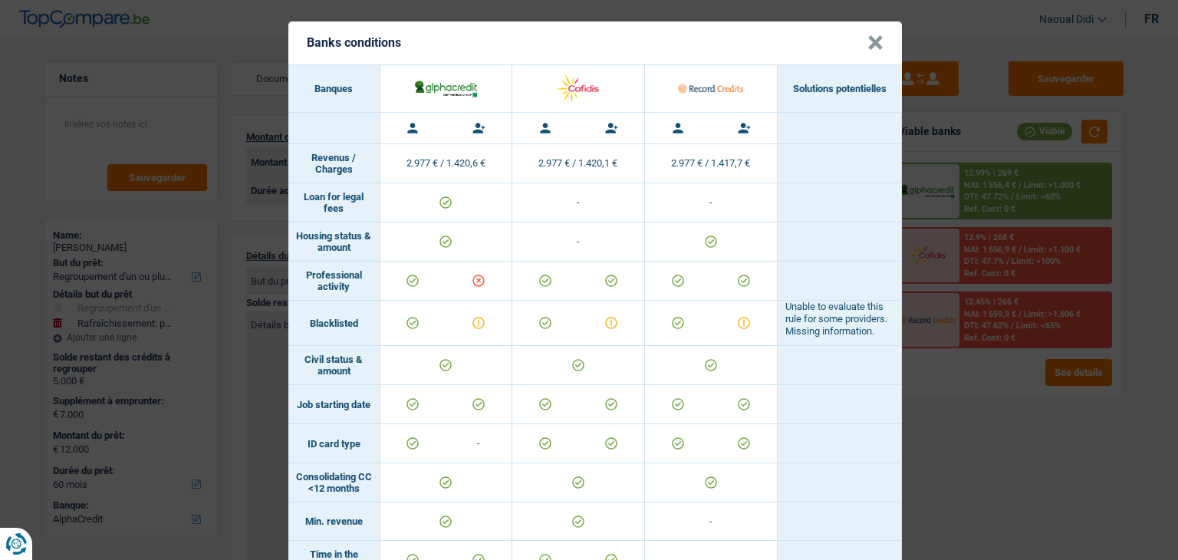
click at [941, 406] on div "Banks conditions × Banques Solutions potentielles Revenus / Charges 2.977 € / 1…" at bounding box center [589, 280] width 1178 height 560
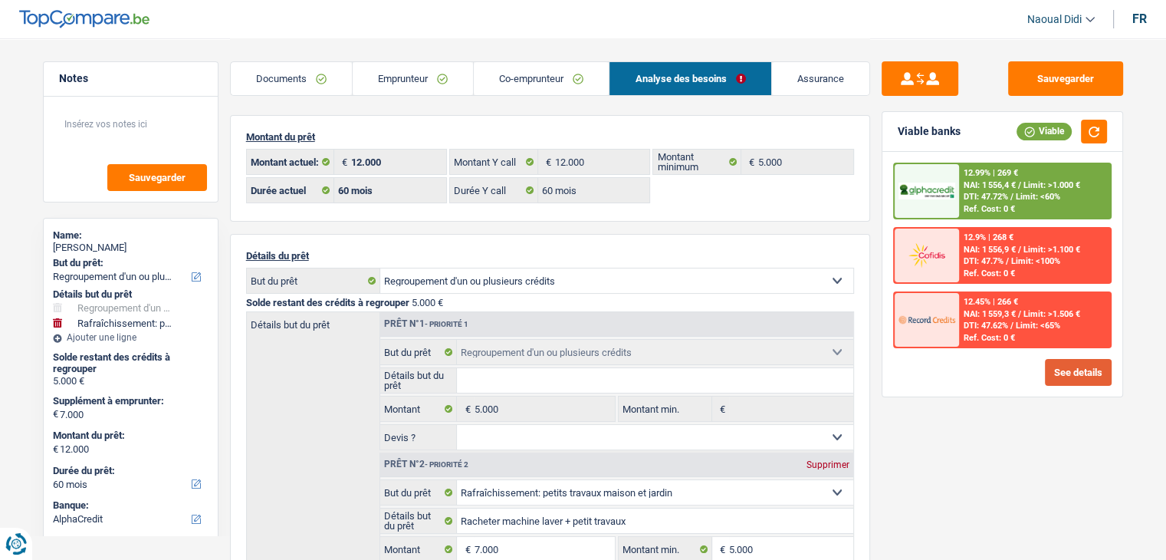
click at [1095, 372] on button "See details" at bounding box center [1078, 372] width 67 height 27
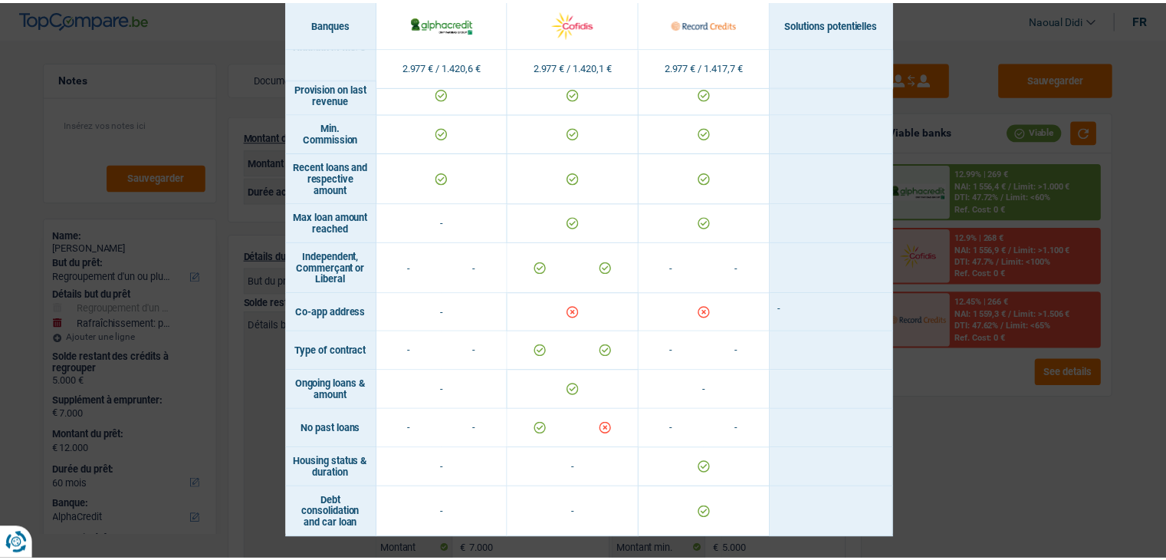
scroll to position [882, 0]
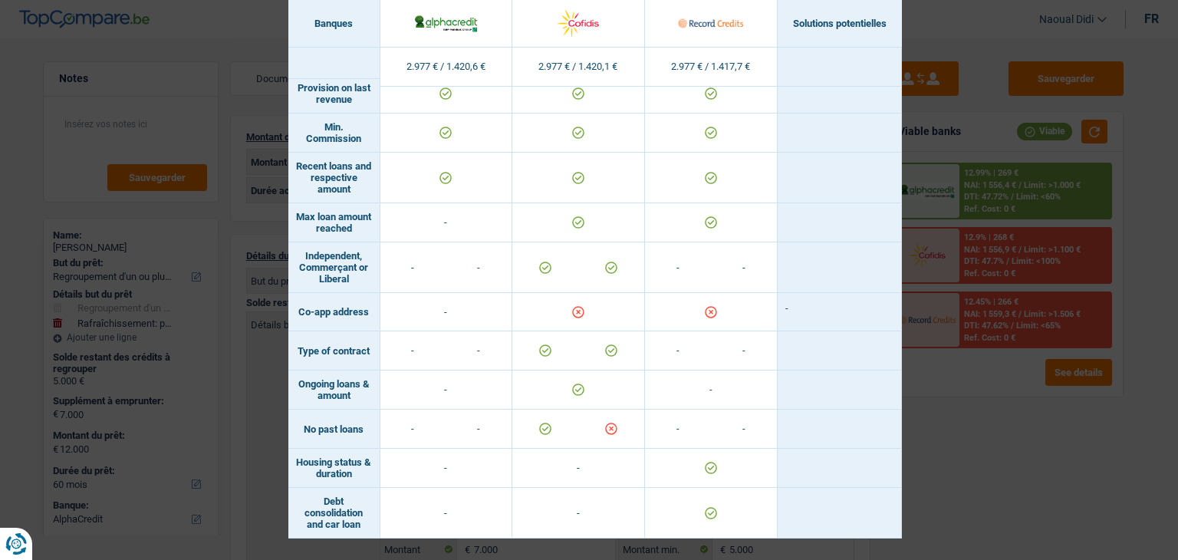
drag, startPoint x: 967, startPoint y: 487, endPoint x: 964, endPoint y: 479, distance: 8.0
click at [967, 486] on div "Banks conditions × Banques Solutions potentielles Revenus / Charges 2.977 € / 1…" at bounding box center [589, 280] width 1178 height 560
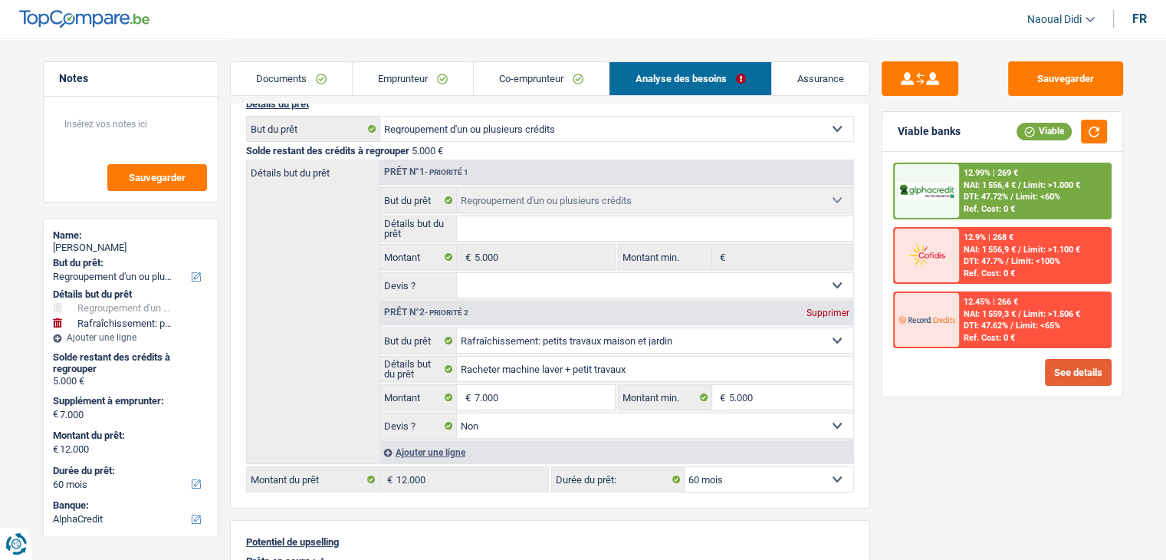
scroll to position [153, 0]
click at [526, 390] on input "7.000" at bounding box center [544, 395] width 140 height 25
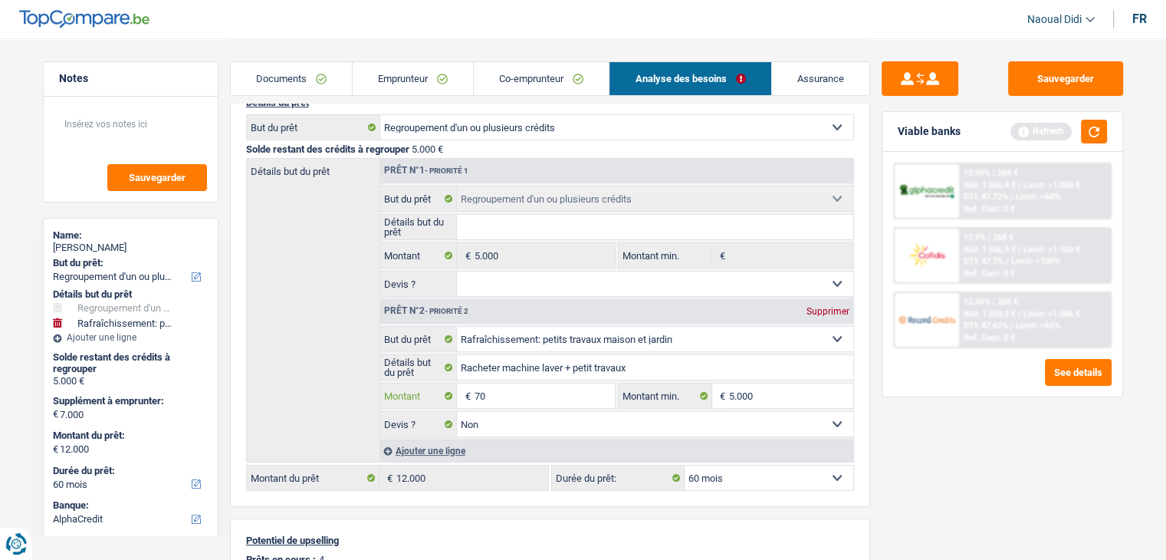
type input "7"
type input "5.000"
type input "10.000"
select select "48"
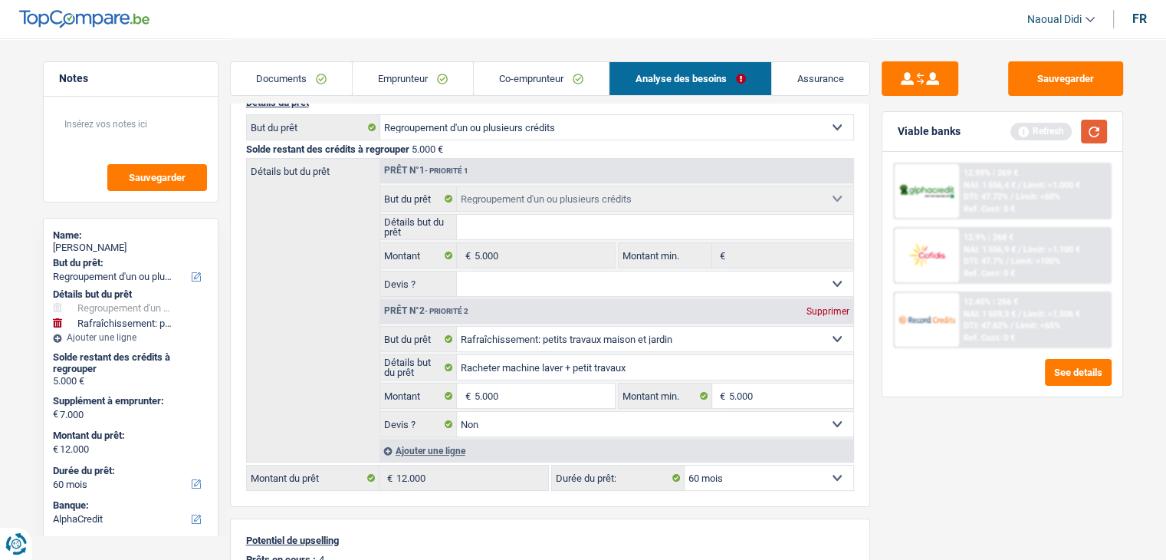
type input "10.000"
select select "48"
type input "10.000"
select select "48"
click at [1096, 140] on button "button" at bounding box center [1094, 132] width 26 height 24
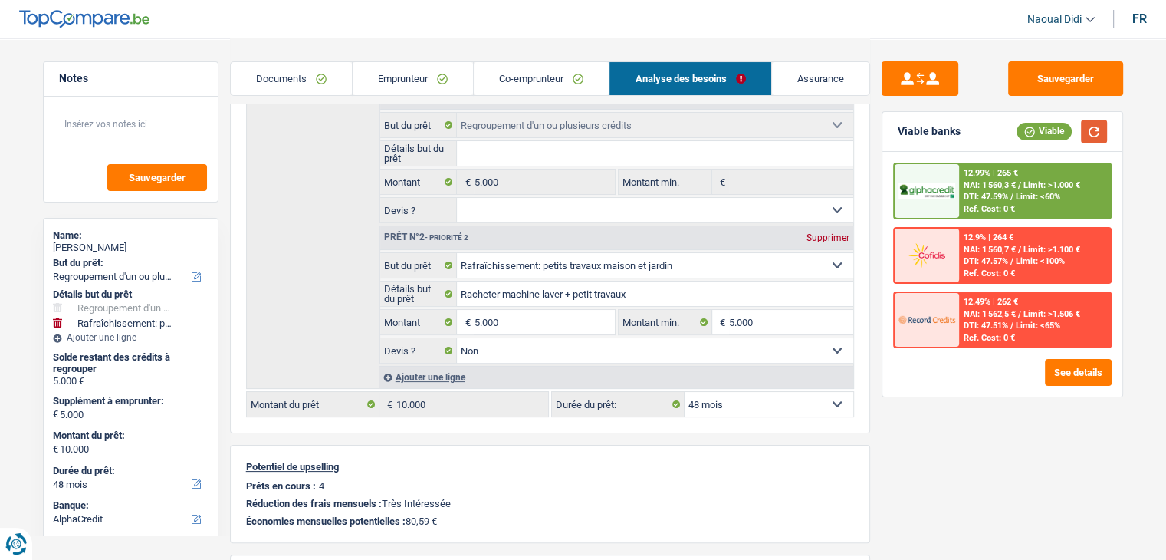
scroll to position [230, 0]
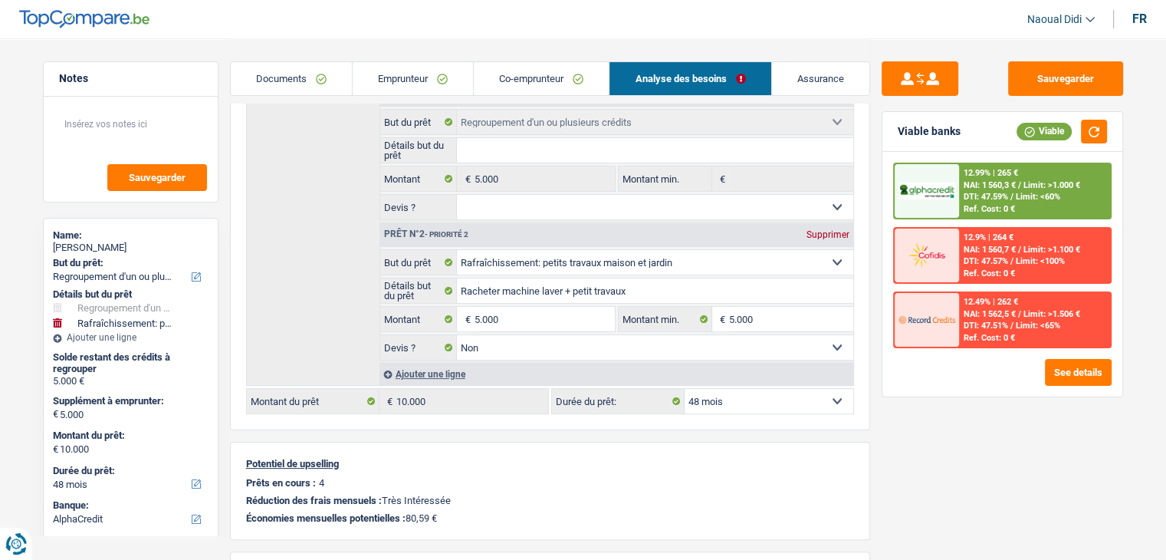
click at [705, 396] on select "12 mois 18 mois 24 mois 30 mois 36 mois 42 mois 48 mois Sélectionner une option" at bounding box center [769, 401] width 169 height 25
click at [523, 320] on input "5.000" at bounding box center [544, 319] width 140 height 25
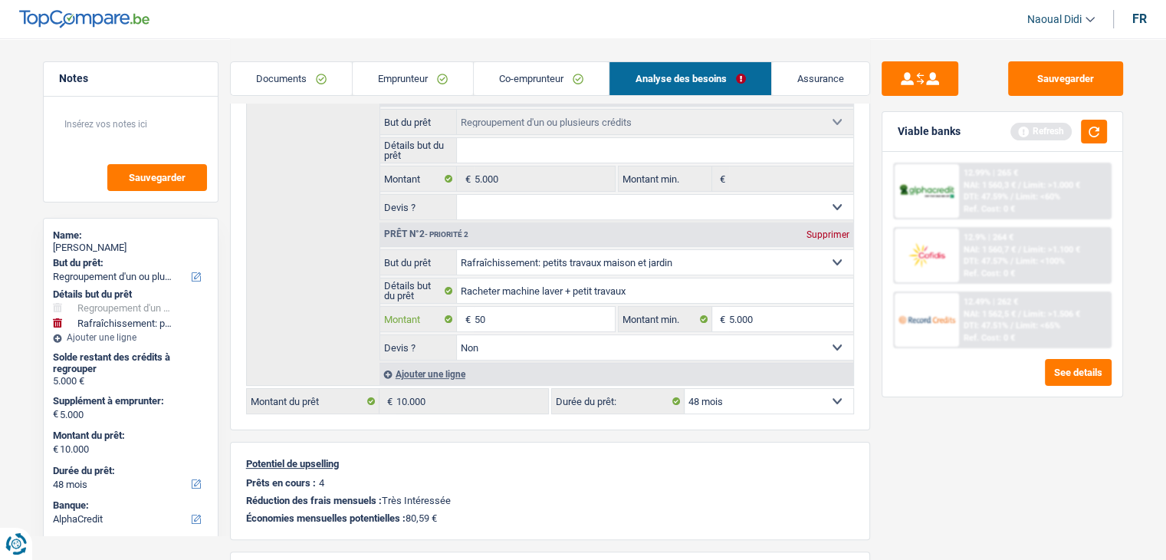
type input "5"
type input "7.000"
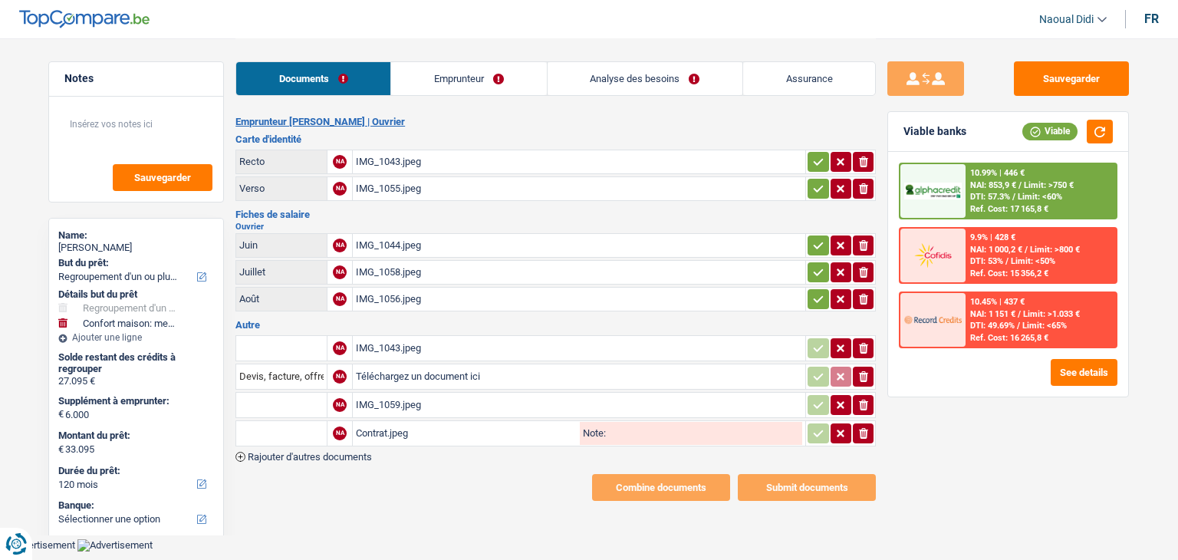
select select "refinancing"
select select "household"
select select "120"
click at [373, 243] on div "IMG_1044.jpeg" at bounding box center [579, 245] width 446 height 23
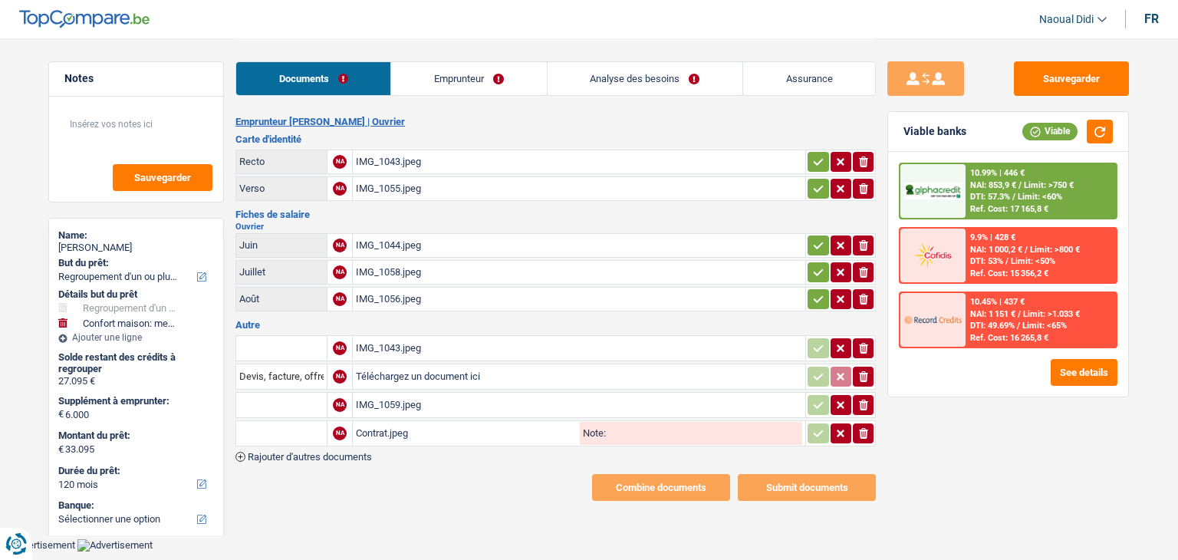
click at [386, 179] on div "IMG_1055.jpeg" at bounding box center [579, 188] width 446 height 23
click at [385, 153] on div "IMG_1043.jpeg" at bounding box center [579, 161] width 446 height 23
click at [819, 187] on icon "button" at bounding box center [818, 188] width 12 height 15
click at [853, 186] on button "button" at bounding box center [863, 189] width 21 height 20
click at [859, 188] on icon "ionicons-v5-e" at bounding box center [863, 188] width 12 height 15
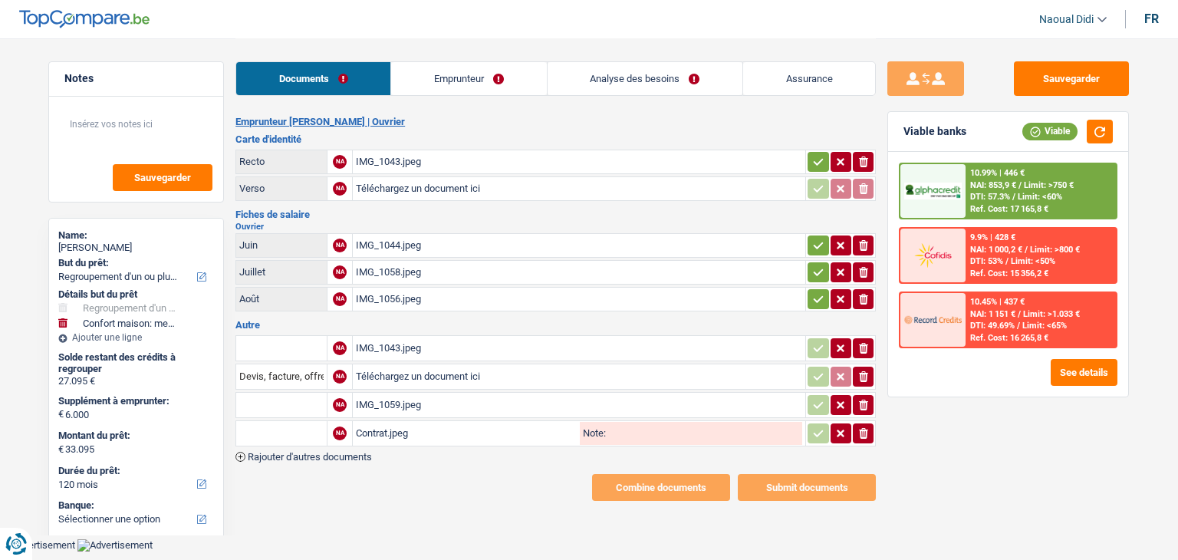
click at [454, 187] on input "Téléchargez un document ici" at bounding box center [579, 188] width 446 height 23
type input "C:\fakepath\image9.jpeg"
click at [405, 345] on div "IMG_1043.jpeg" at bounding box center [579, 348] width 446 height 23
click at [863, 343] on icon "ionicons-v5-e" at bounding box center [863, 347] width 12 height 15
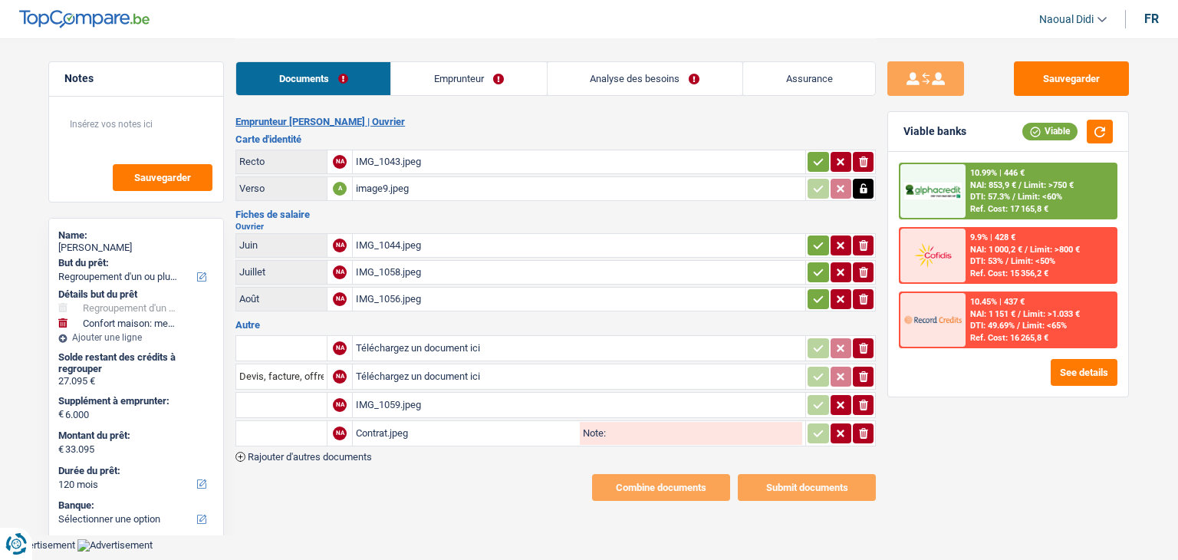
click at [423, 343] on input "Téléchargez un document ici" at bounding box center [579, 348] width 446 height 23
type input "C:\fakepath\image8.jpeg"
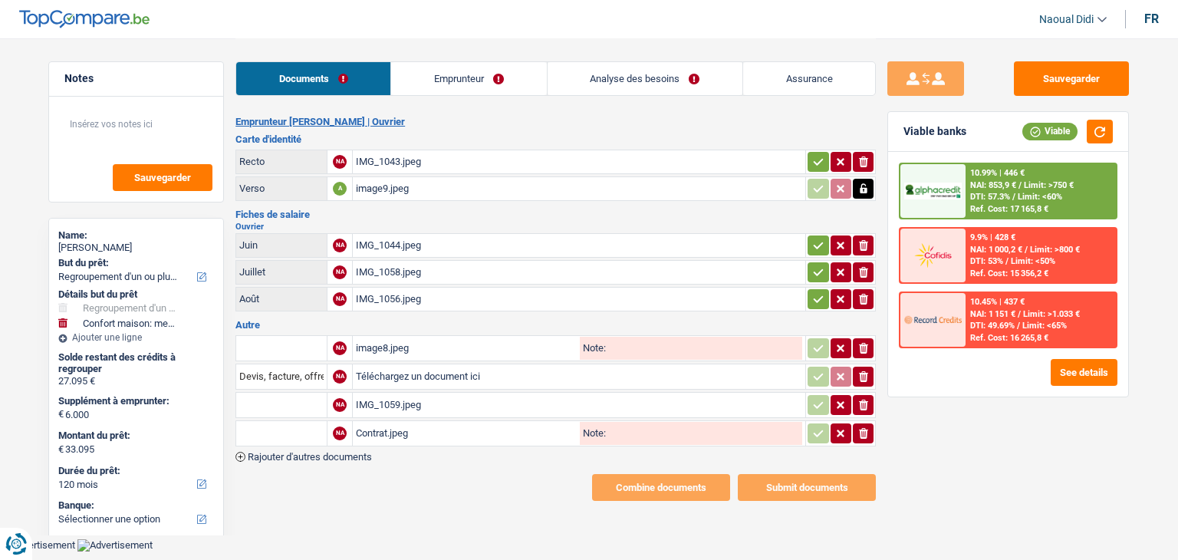
click at [392, 427] on div "Contrat.jpeg" at bounding box center [466, 433] width 221 height 23
click at [329, 452] on span "Rajouter d'autres documents" at bounding box center [310, 457] width 124 height 10
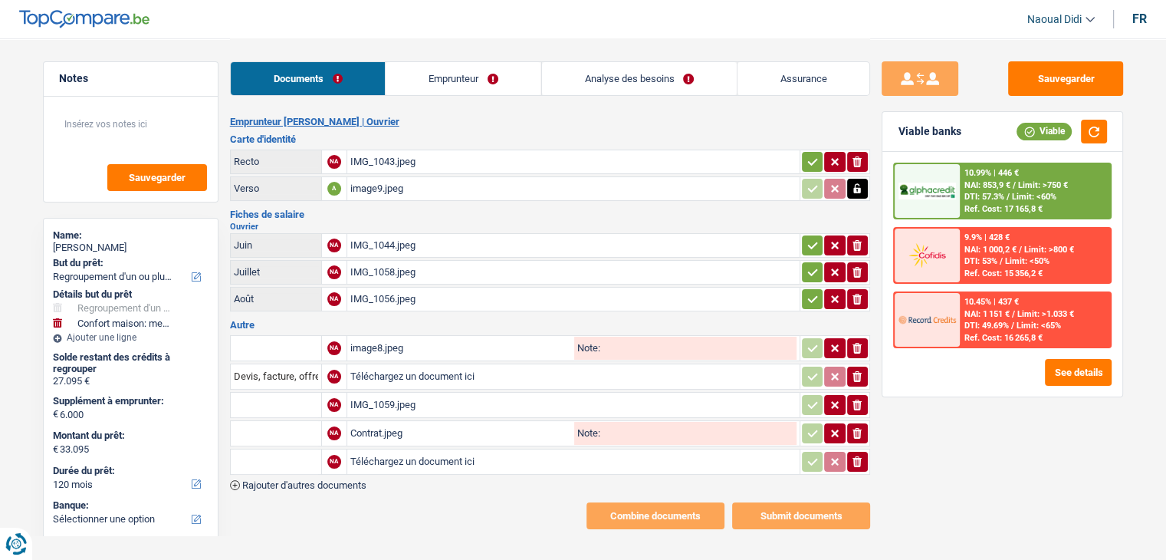
click at [380, 459] on input "Téléchargez un document ici" at bounding box center [573, 461] width 446 height 23
type input "C:\fakepath\image1.jpeg"
click at [345, 480] on span "Rajouter d'autres documents" at bounding box center [304, 485] width 124 height 10
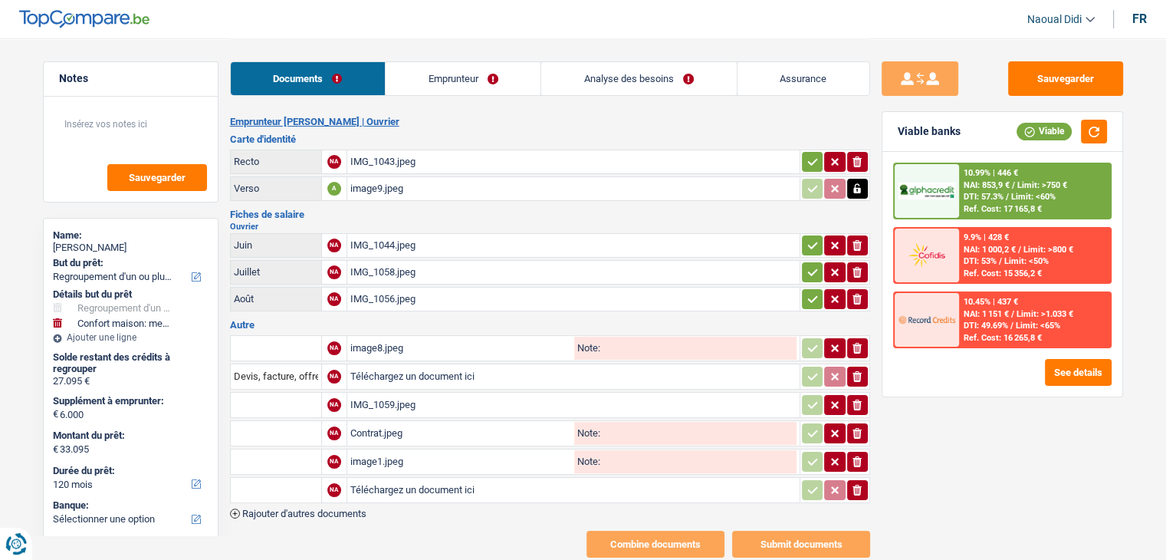
click at [409, 480] on input "Téléchargez un document ici" at bounding box center [573, 489] width 446 height 23
type input "C:\fakepath\image6.jpeg"
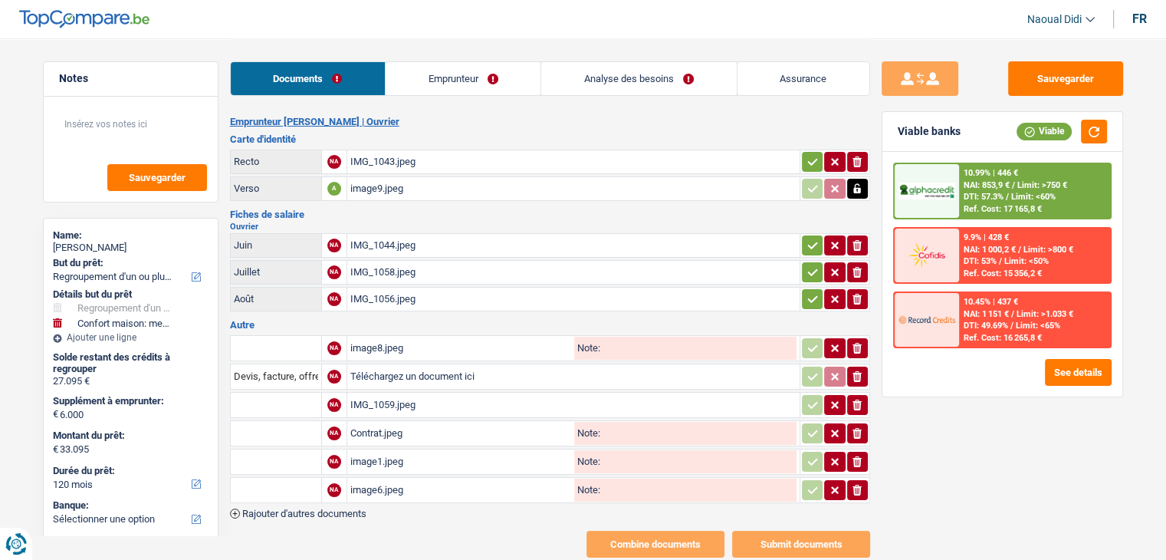
click at [351, 509] on div "Emprunteur Sesay Mohammed | Ouvrier Carte d'identité Recto NA IMG_1043.jpeg ion…" at bounding box center [550, 337] width 640 height 442
click at [350, 508] on span "Rajouter d'autres documents" at bounding box center [304, 513] width 124 height 10
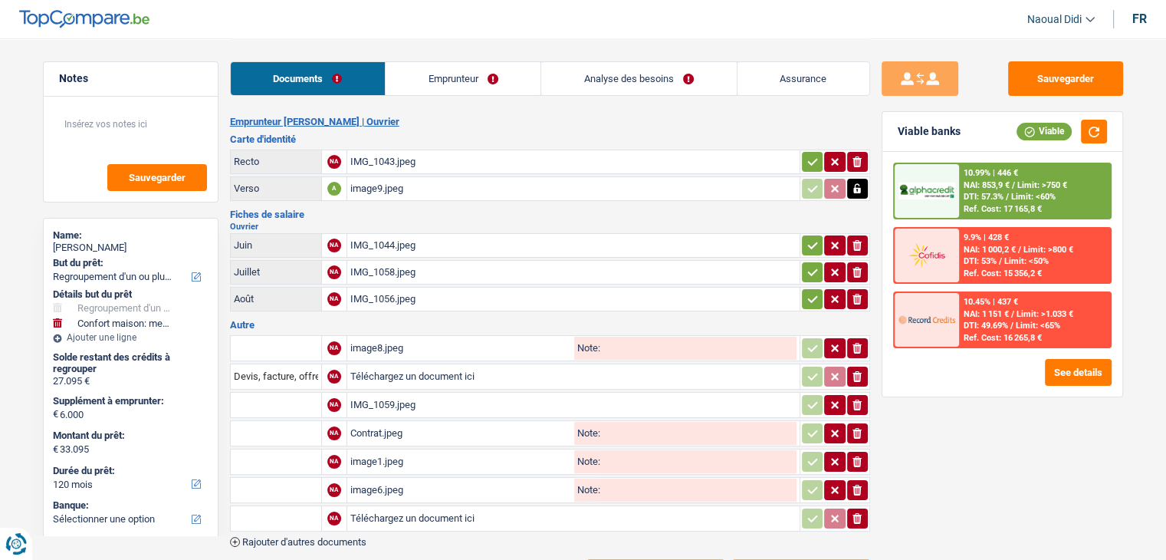
click at [371, 511] on input "Téléchargez un document ici" at bounding box center [573, 518] width 446 height 23
click at [347, 537] on span "Rajouter d'autres documents" at bounding box center [304, 542] width 124 height 10
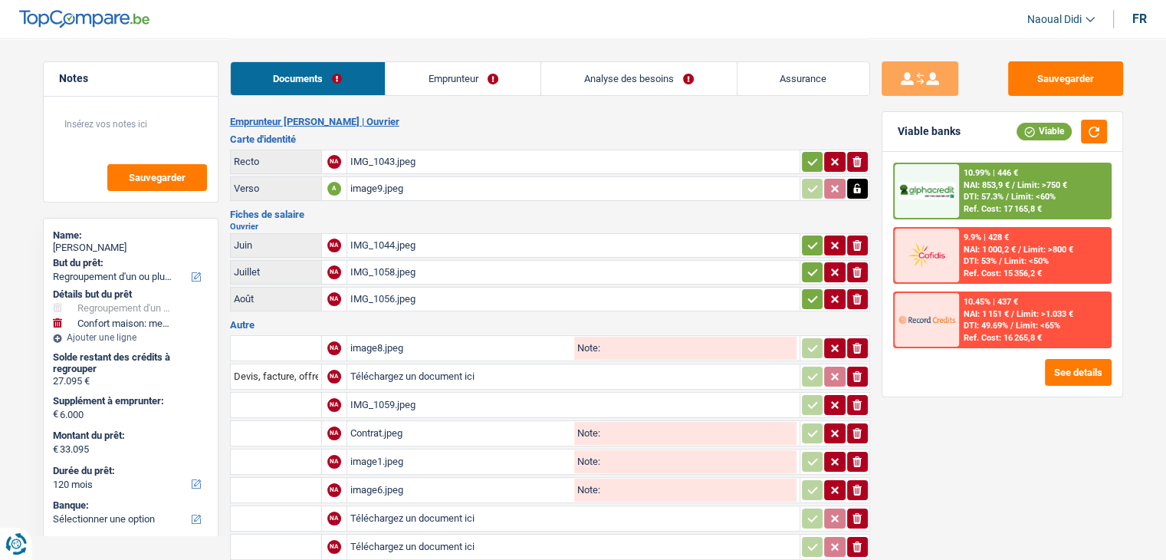
click at [411, 510] on input "Téléchargez un document ici" at bounding box center [573, 518] width 446 height 23
type input "C:\fakepath\image4.jpeg"
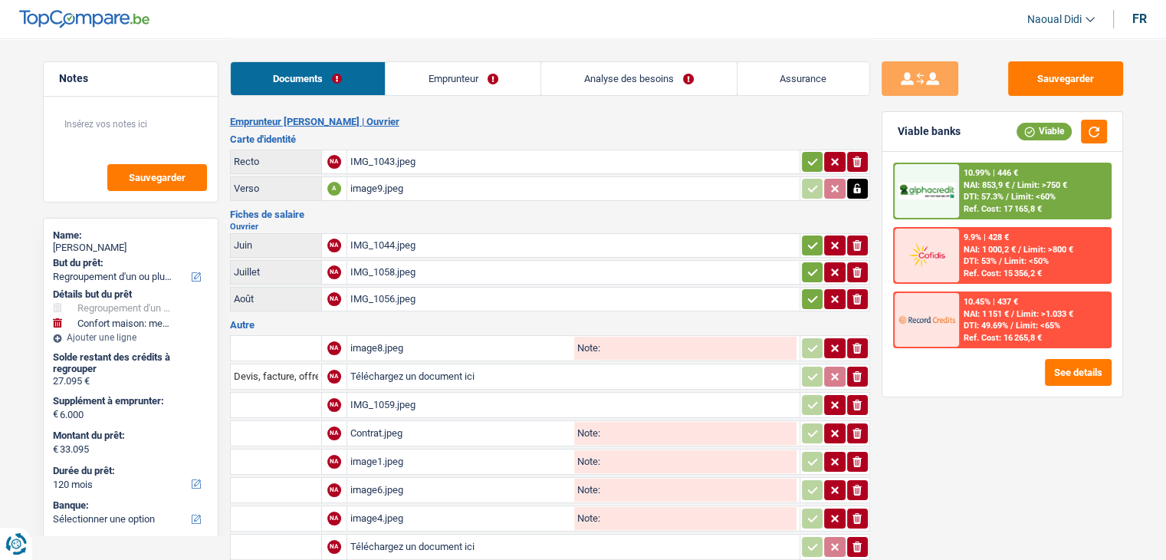
click at [860, 541] on icon "button" at bounding box center [857, 546] width 9 height 11
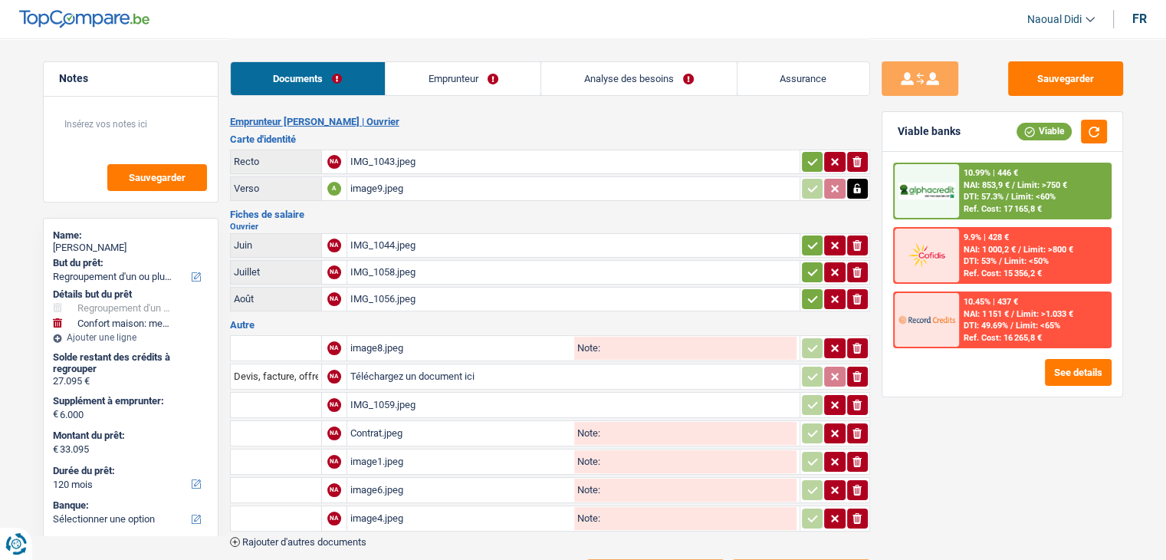
click at [449, 77] on link "Emprunteur" at bounding box center [463, 78] width 155 height 33
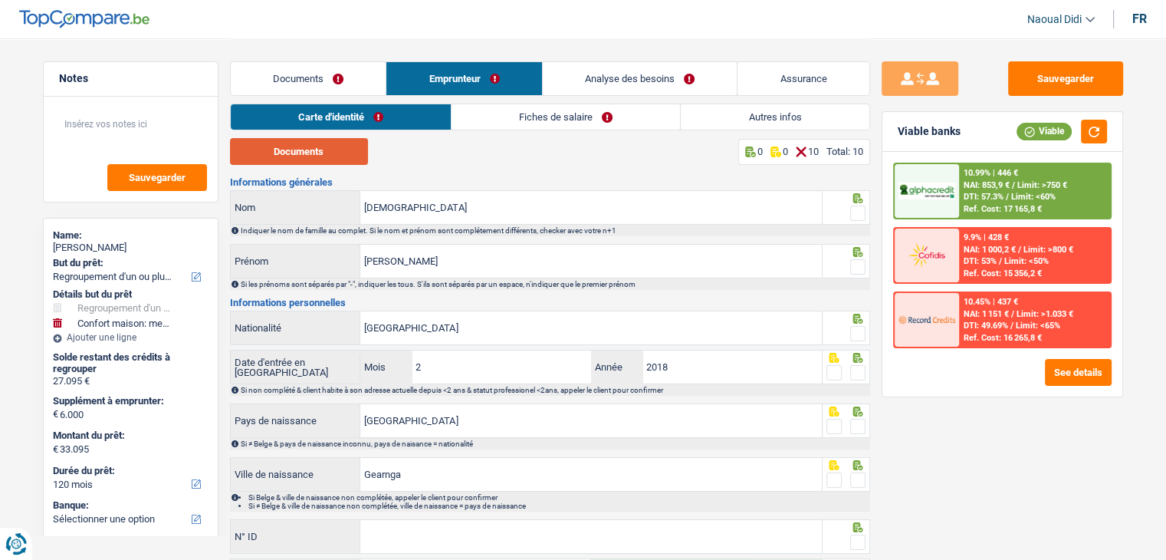
click at [327, 154] on button "Documents" at bounding box center [299, 151] width 138 height 27
click at [853, 219] on span at bounding box center [857, 212] width 15 height 15
click at [0, 0] on input "radio" at bounding box center [0, 0] width 0 height 0
click at [853, 267] on span at bounding box center [857, 266] width 15 height 15
click at [0, 0] on input "radio" at bounding box center [0, 0] width 0 height 0
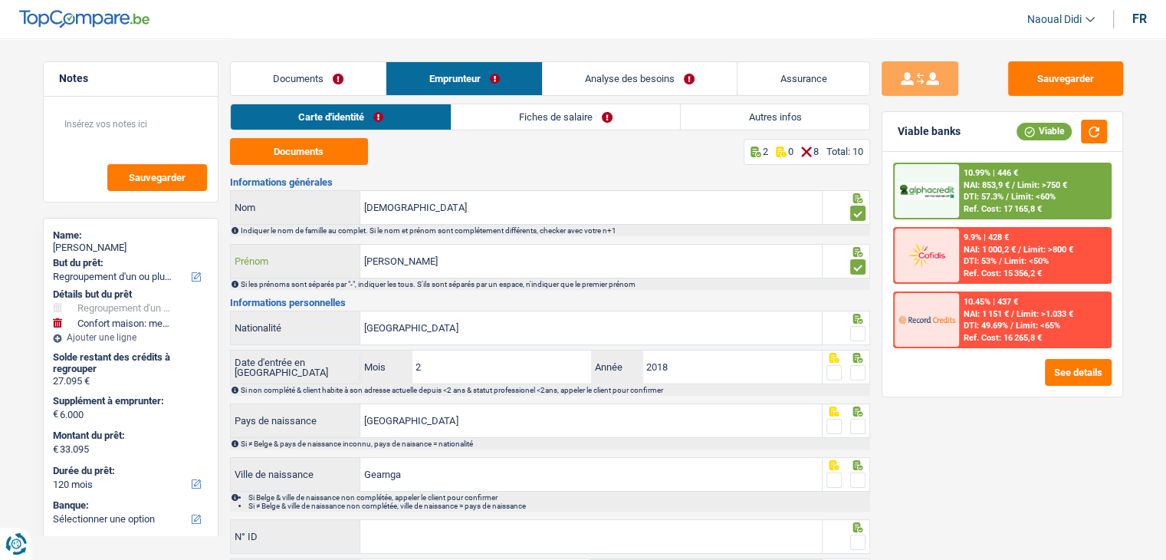
drag, startPoint x: 371, startPoint y: 250, endPoint x: 330, endPoint y: 239, distance: 42.8
click at [330, 239] on div "Informations générales Mohammed Nom Indiquer le nom de famille au complet. Si l…" at bounding box center [550, 432] width 640 height 511
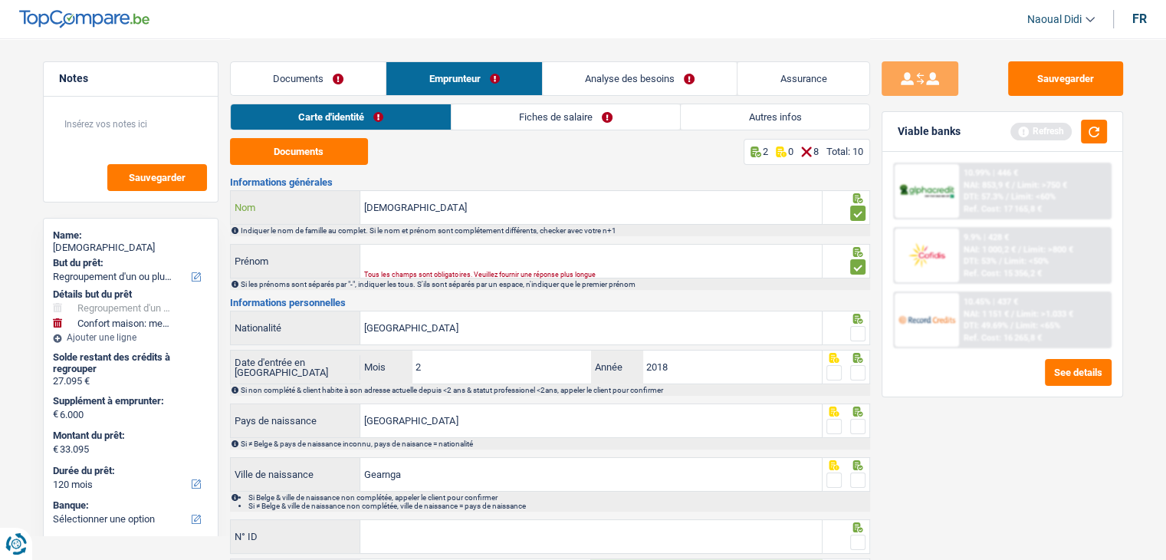
click at [454, 202] on input "Mohammed" at bounding box center [591, 207] width 462 height 33
paste input "Sesay"
drag, startPoint x: 412, startPoint y: 205, endPoint x: 374, endPoint y: 201, distance: 37.8
click at [374, 201] on input "Mohammed Sesay" at bounding box center [591, 207] width 462 height 33
click at [422, 204] on input "Mohammed Sesay" at bounding box center [591, 207] width 462 height 33
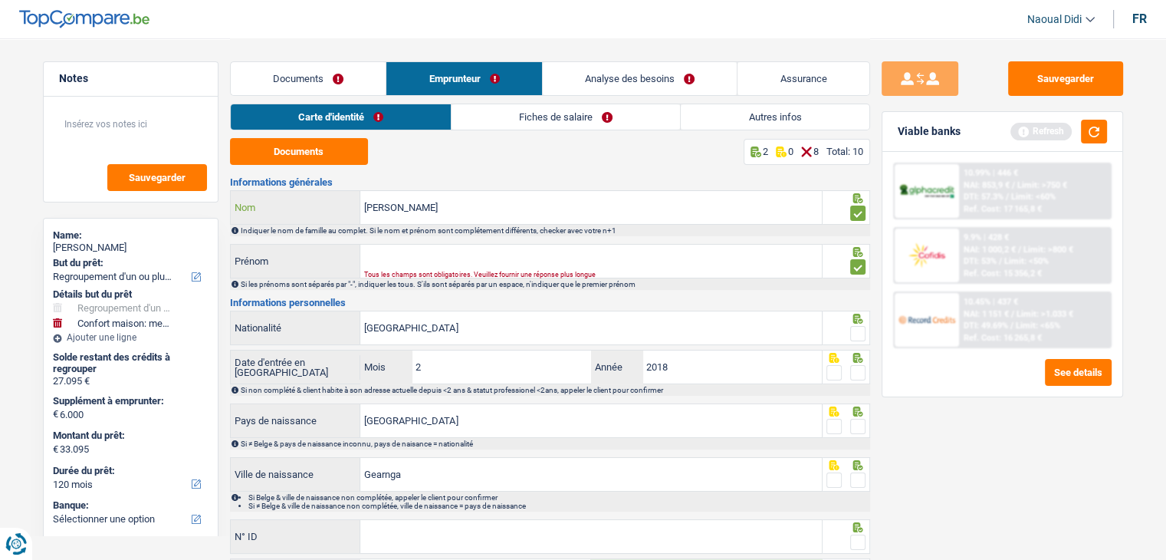
drag, startPoint x: 405, startPoint y: 204, endPoint x: 343, endPoint y: 205, distance: 61.4
click at [343, 205] on div "Mohammed Sesay Nom" at bounding box center [527, 207] width 592 height 33
type input "Sesay"
click at [377, 262] on input "Prénom" at bounding box center [591, 261] width 462 height 33
paste input "Mohammed"
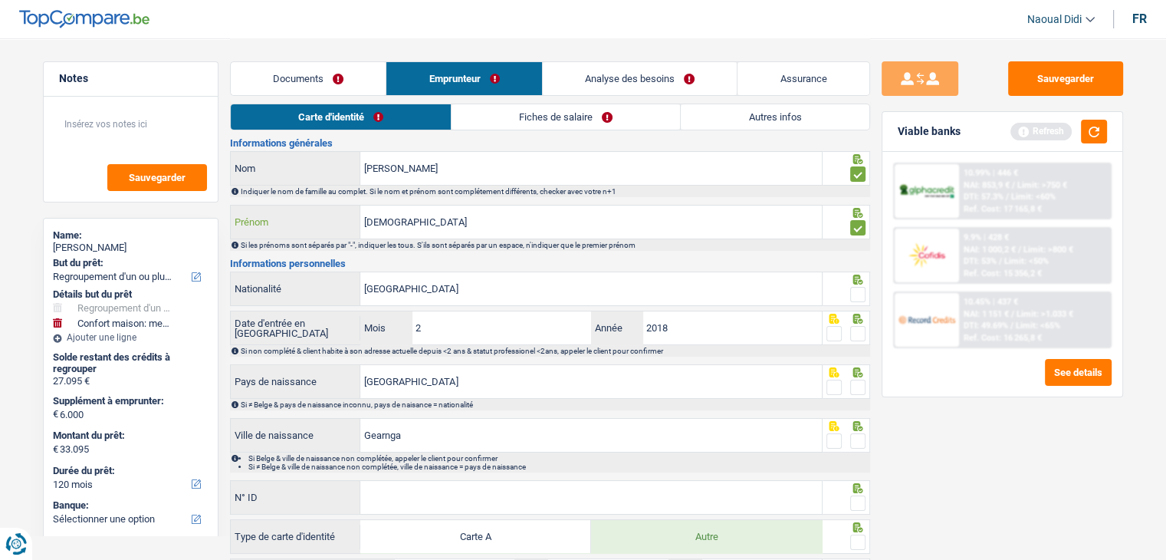
scroll to position [77, 0]
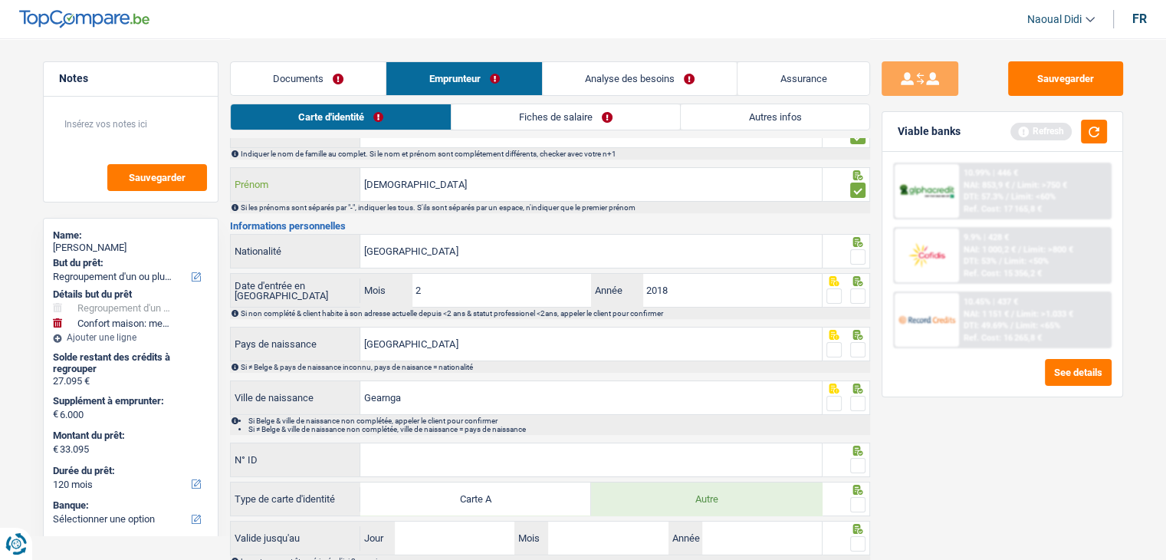
type input "Mohammed"
click at [856, 261] on span at bounding box center [857, 256] width 15 height 15
click at [0, 0] on input "radio" at bounding box center [0, 0] width 0 height 0
click at [856, 299] on span at bounding box center [857, 295] width 15 height 15
click at [0, 0] on input "radio" at bounding box center [0, 0] width 0 height 0
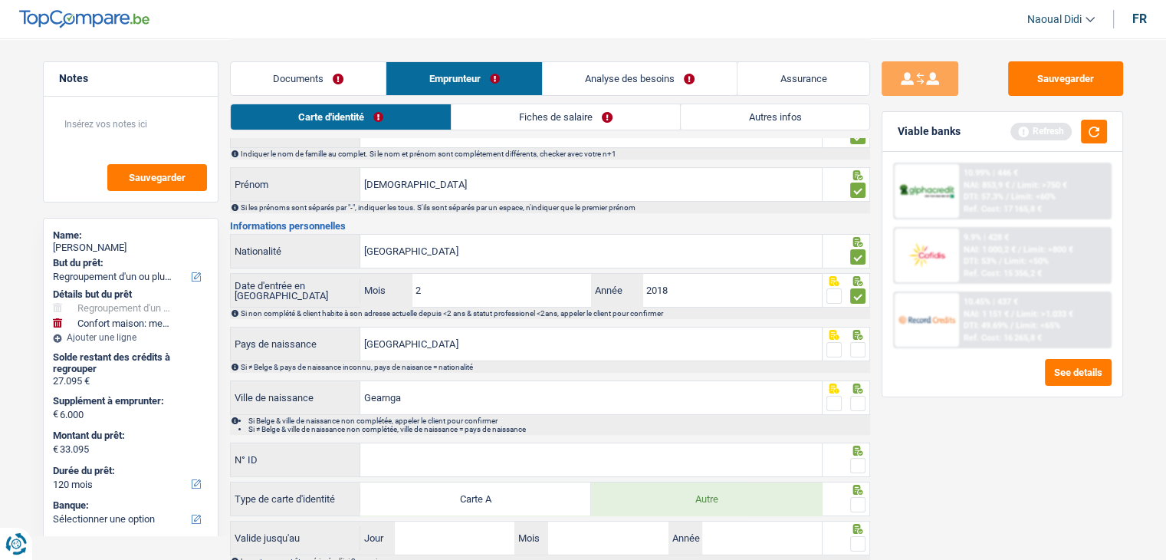
drag, startPoint x: 859, startPoint y: 344, endPoint x: 857, endPoint y: 378, distance: 33.8
click at [859, 344] on span at bounding box center [857, 349] width 15 height 15
click at [0, 0] on input "radio" at bounding box center [0, 0] width 0 height 0
click at [856, 404] on span at bounding box center [857, 403] width 15 height 15
click at [0, 0] on input "radio" at bounding box center [0, 0] width 0 height 0
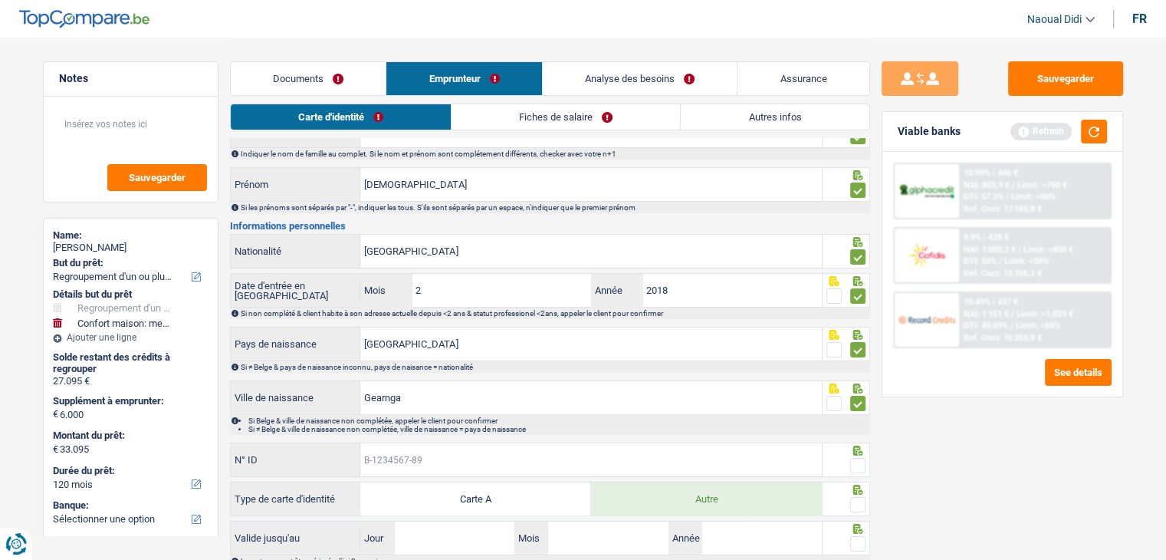
click at [484, 455] on input "N° ID" at bounding box center [591, 459] width 462 height 33
paste input "B-6269717-25"
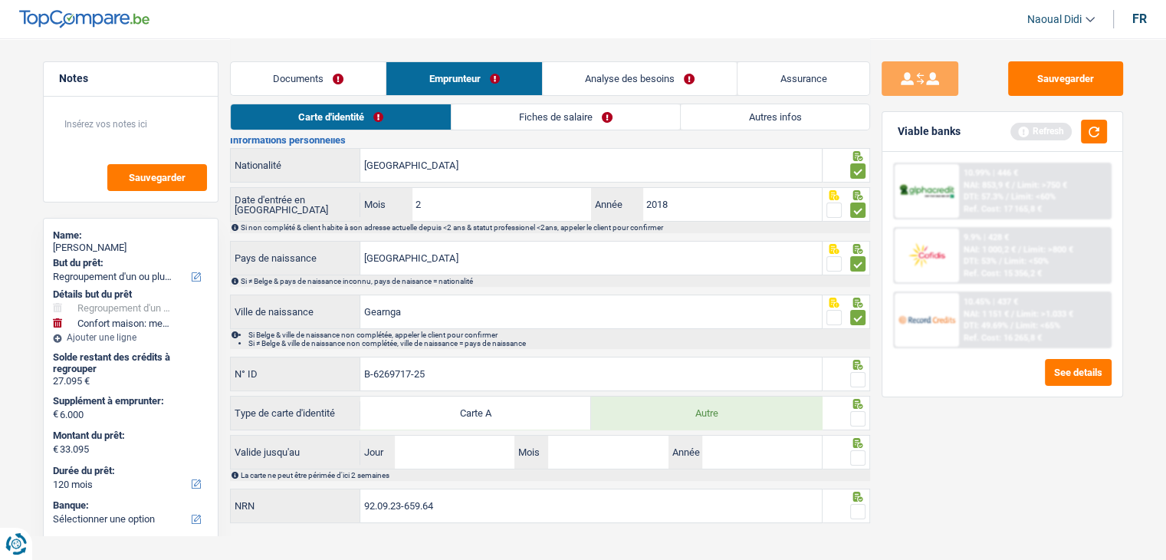
scroll to position [178, 0]
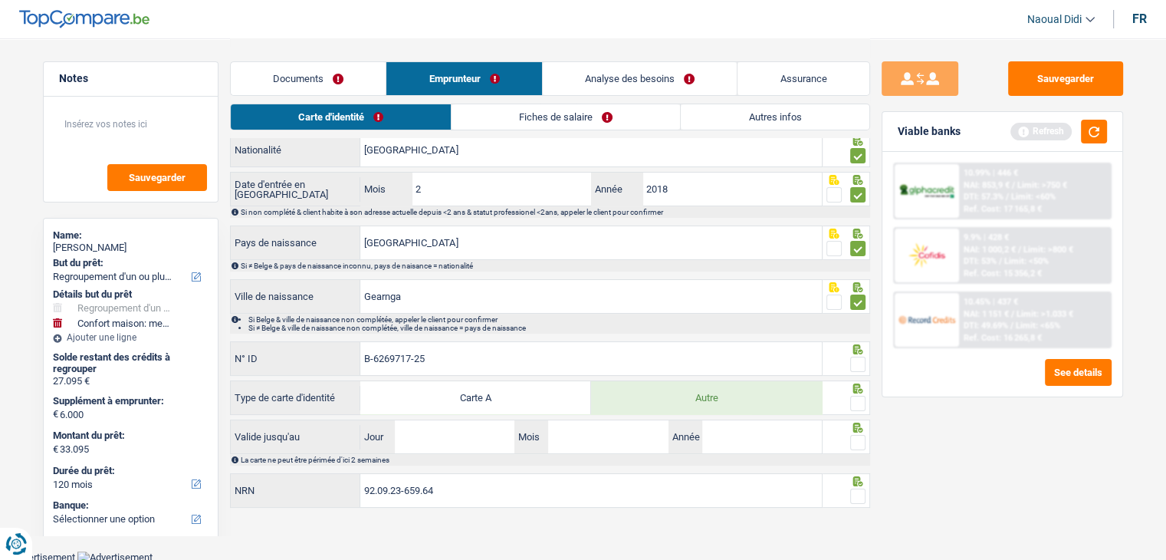
type input "B-6269717-25"
drag, startPoint x: 863, startPoint y: 394, endPoint x: 860, endPoint y: 360, distance: 34.6
click at [862, 389] on div at bounding box center [847, 397] width 48 height 35
click at [860, 350] on icon at bounding box center [858, 349] width 10 height 10
click at [858, 369] on span at bounding box center [857, 364] width 15 height 15
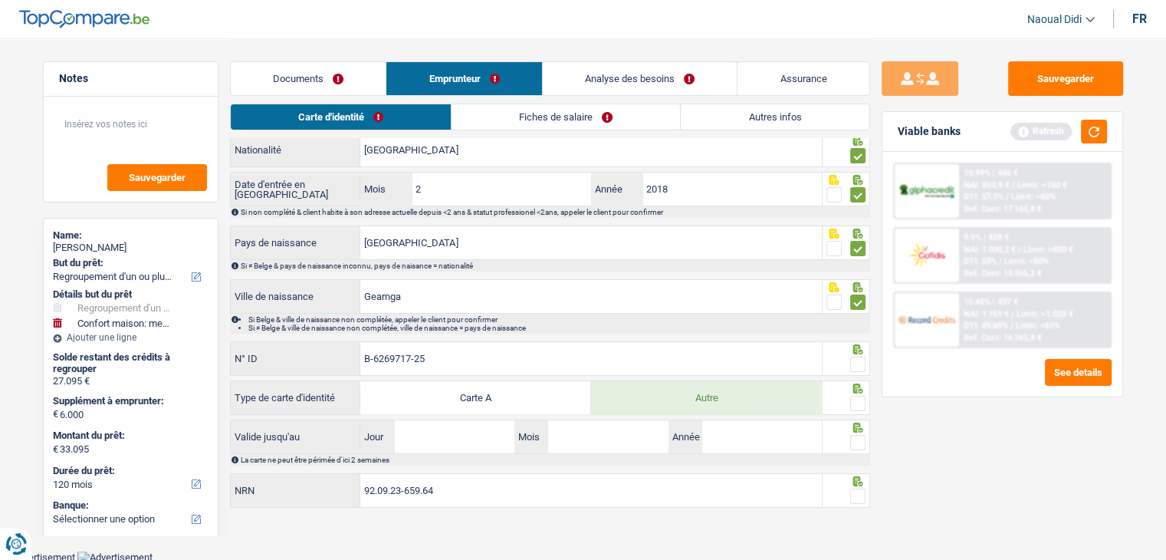
click at [0, 0] on input "radio" at bounding box center [0, 0] width 0 height 0
click at [858, 399] on span at bounding box center [857, 403] width 15 height 15
click at [0, 0] on input "radio" at bounding box center [0, 0] width 0 height 0
click at [411, 445] on input "Jour" at bounding box center [455, 436] width 120 height 33
type input "04"
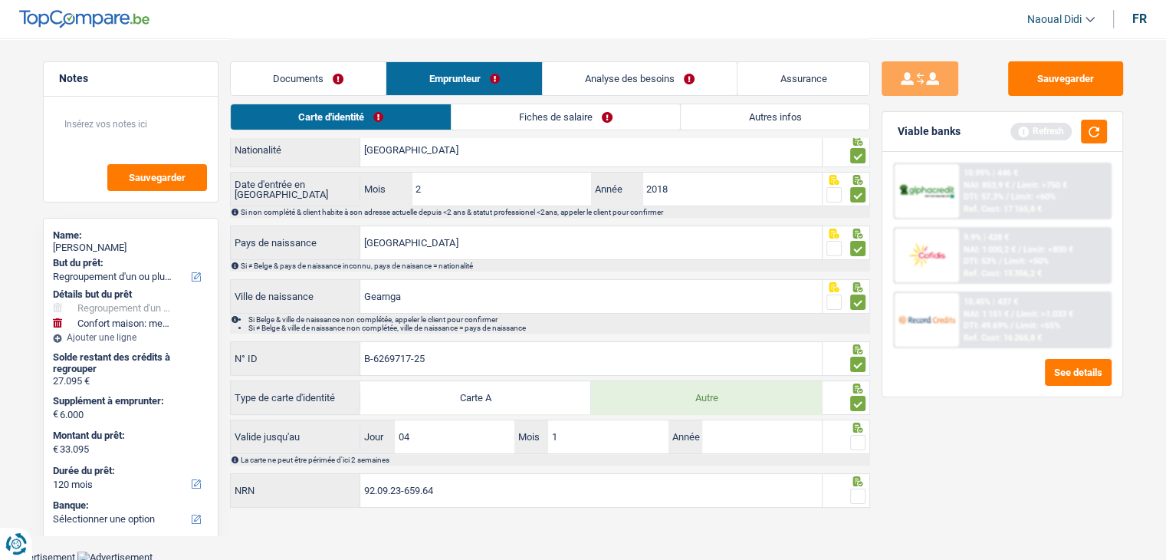
type input "11"
type input "2034"
drag, startPoint x: 849, startPoint y: 488, endPoint x: 859, endPoint y: 479, distance: 13.0
click at [850, 488] on span at bounding box center [857, 495] width 15 height 15
click at [0, 0] on input "radio" at bounding box center [0, 0] width 0 height 0
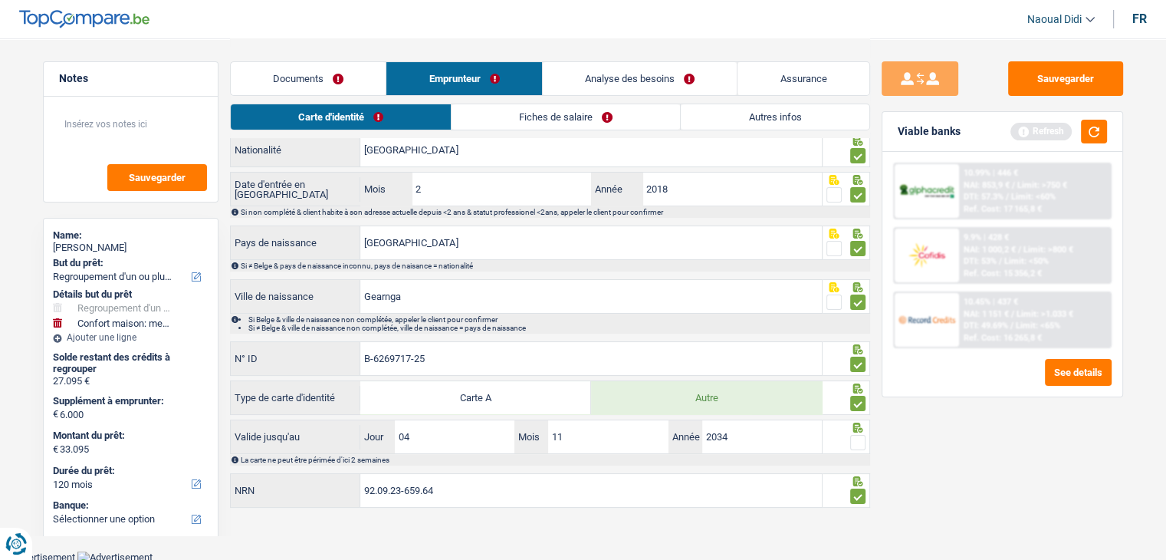
click at [865, 445] on label at bounding box center [857, 442] width 15 height 15
click at [0, 0] on input "radio" at bounding box center [0, 0] width 0 height 0
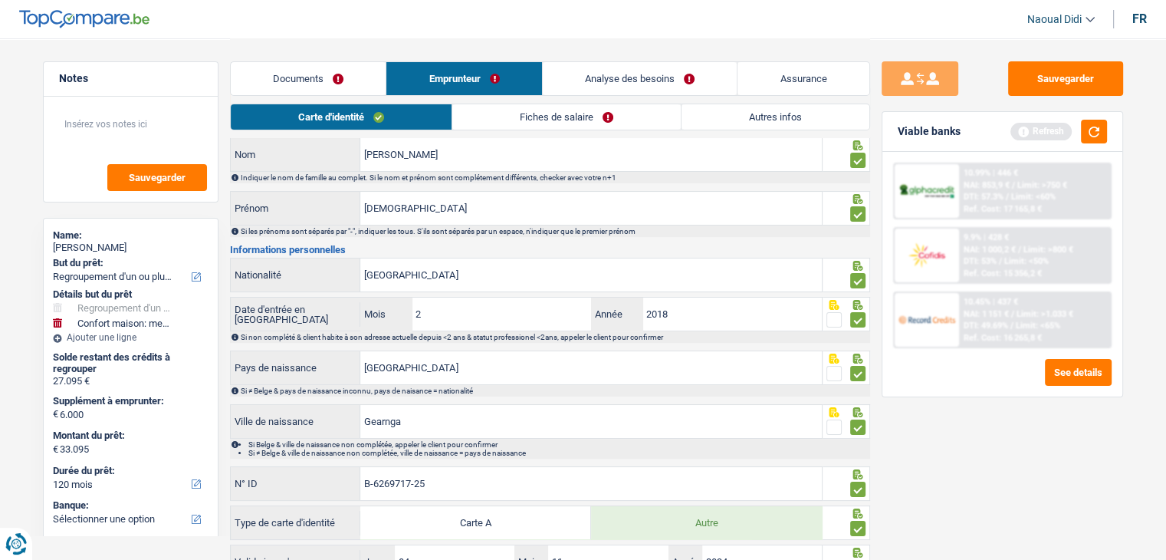
scroll to position [25, 0]
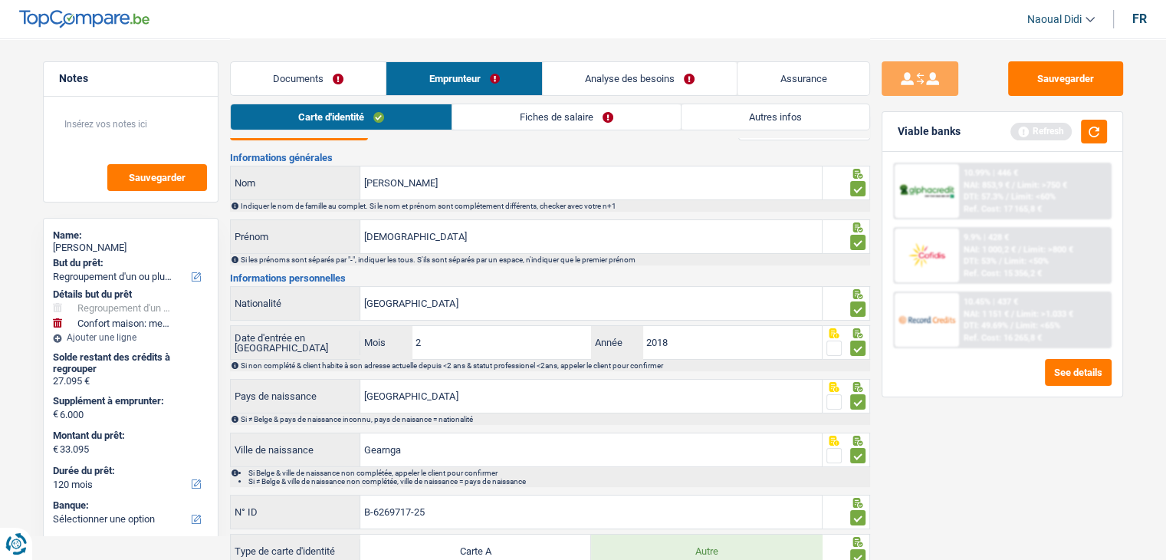
click at [599, 107] on link "Fiches de salaire" at bounding box center [566, 116] width 228 height 25
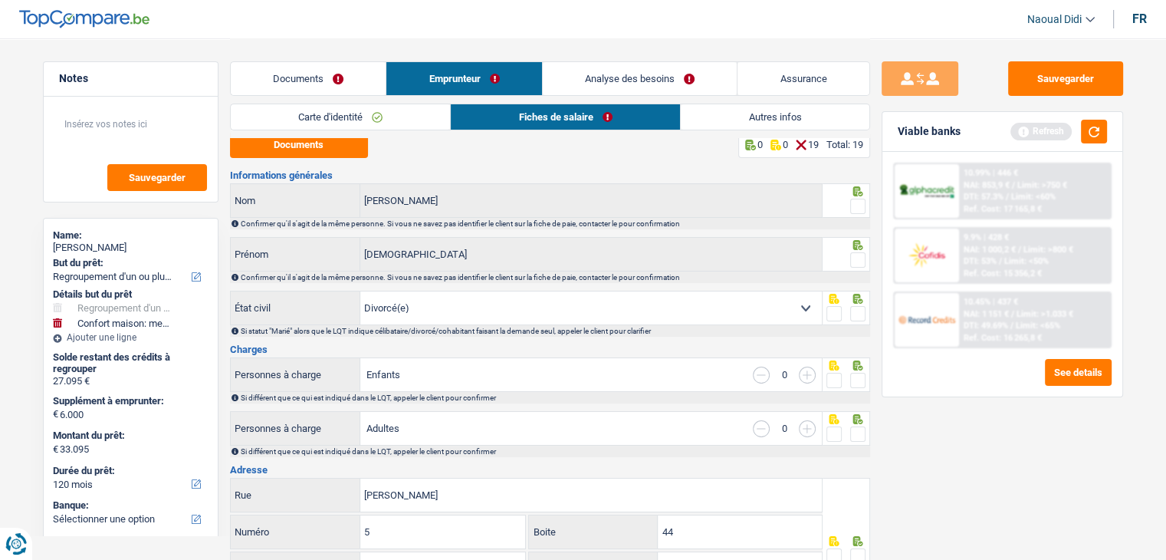
scroll to position [0, 0]
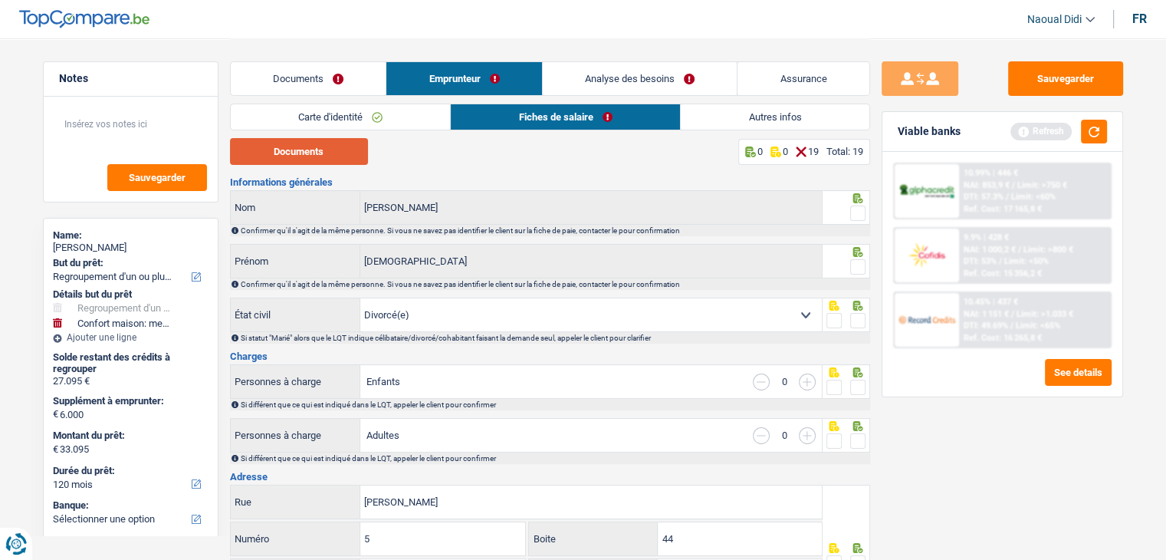
click at [340, 156] on button "Documents" at bounding box center [299, 151] width 138 height 27
click at [331, 80] on link "Documents" at bounding box center [309, 78] width 156 height 33
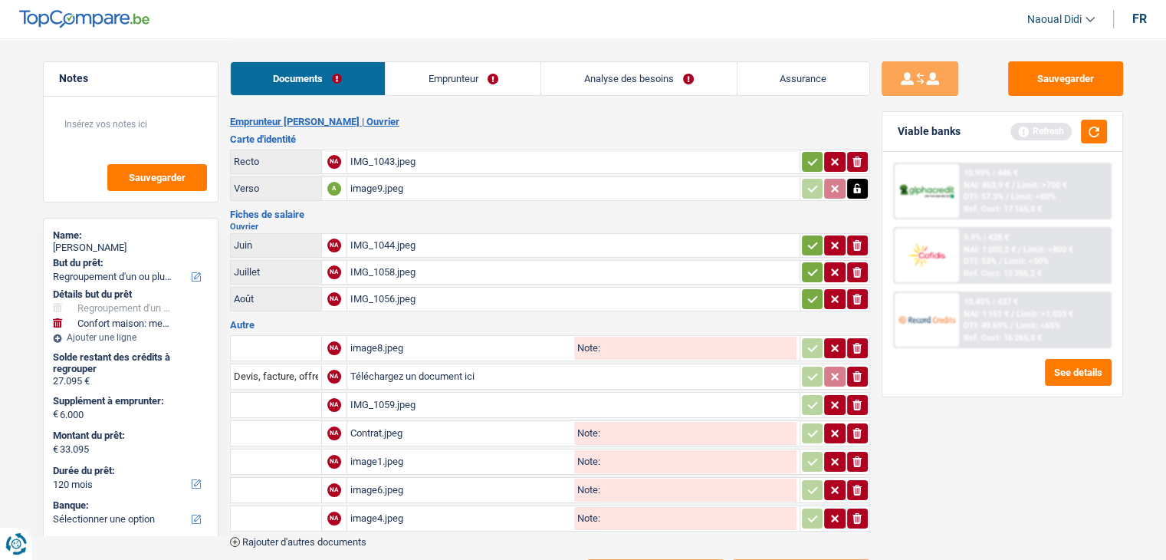
click at [859, 242] on icon "button" at bounding box center [857, 245] width 9 height 11
click at [858, 265] on icon "ionicons-v5-e" at bounding box center [857, 272] width 12 height 15
click at [859, 292] on icon "ionicons-v5-e" at bounding box center [857, 298] width 12 height 15
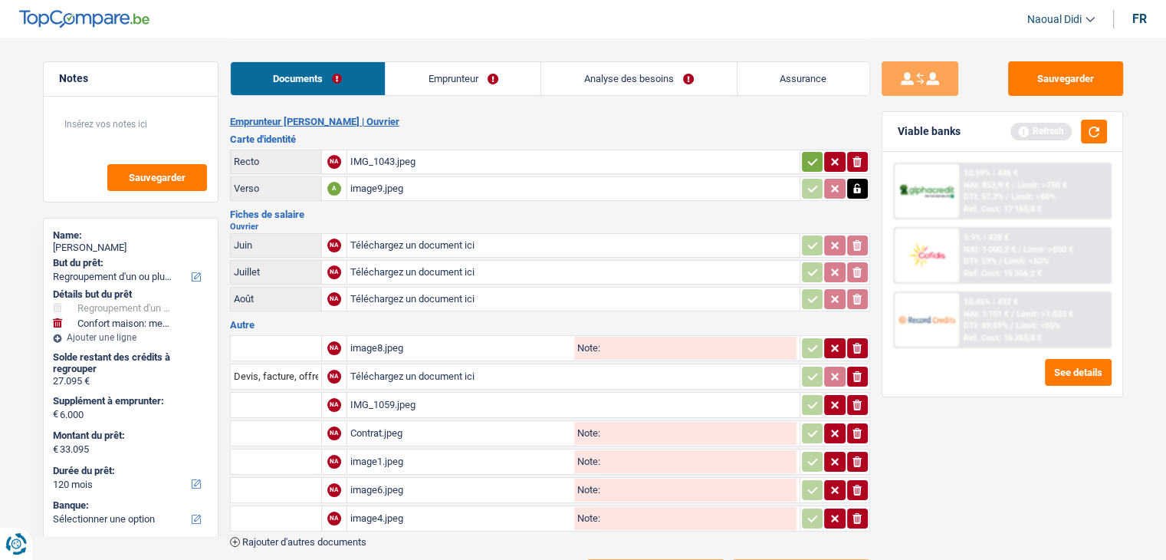
click at [433, 240] on input "Téléchargez un document ici" at bounding box center [573, 245] width 446 height 23
type input "C:\fakepath\juin.jpeg"
click at [408, 265] on input "Téléchargez un document ici" at bounding box center [573, 272] width 446 height 23
type input "C:\fakepath\Juillet.jpeg"
click at [431, 295] on input "Téléchargez un document ici" at bounding box center [573, 299] width 446 height 23
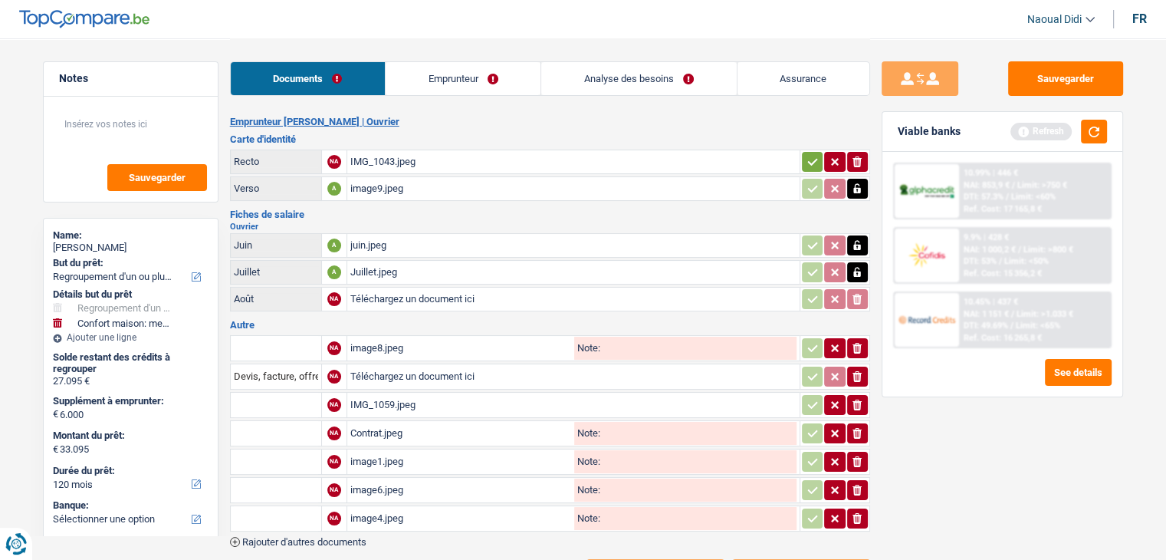
type input "C:\fakepath\Aout.jpeg"
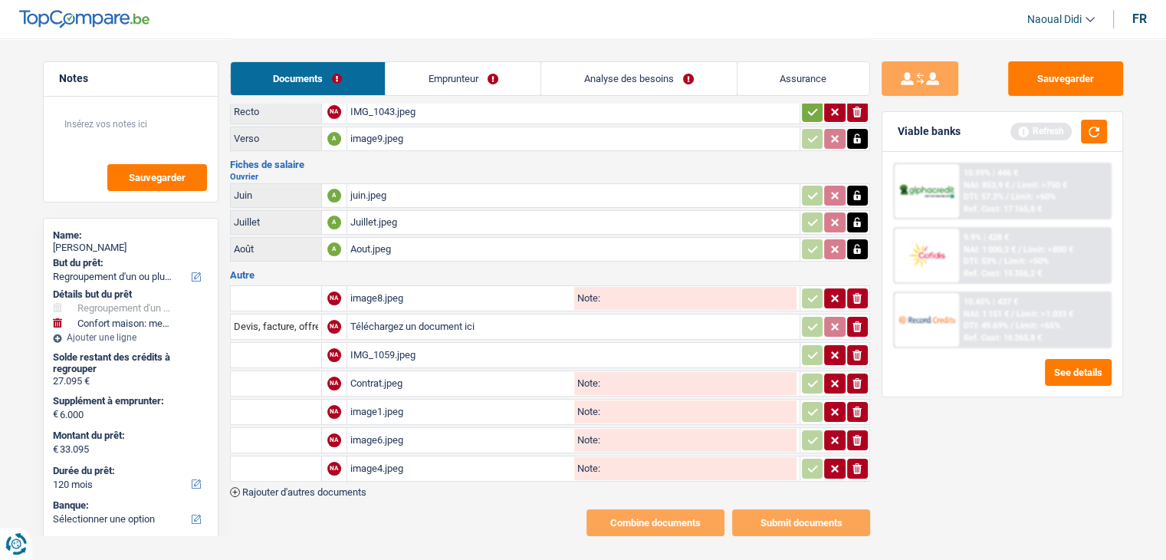
scroll to position [65, 0]
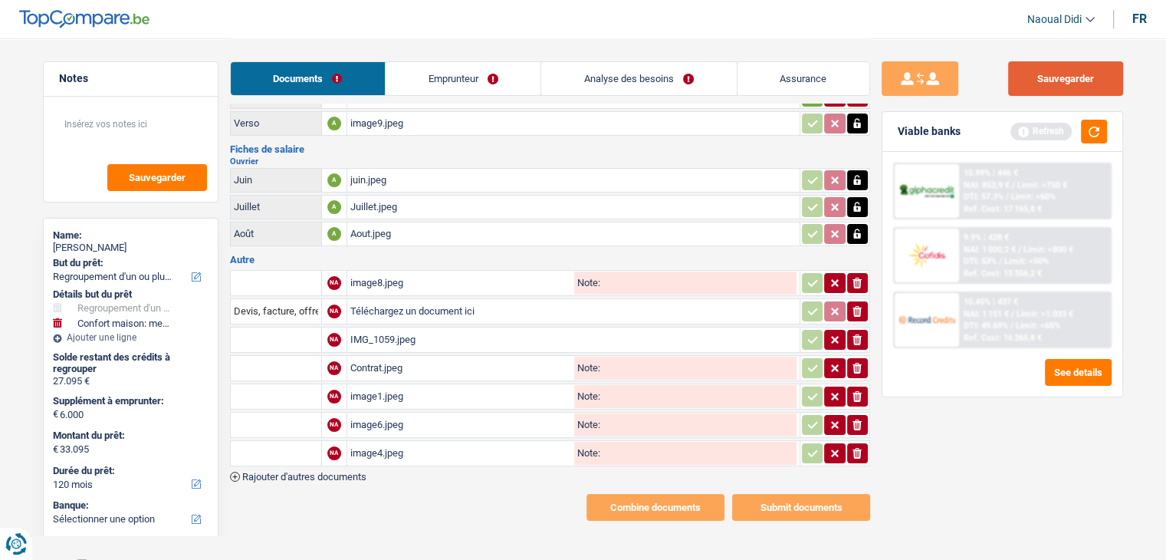
click at [1056, 86] on button "Sauvegarder" at bounding box center [1065, 78] width 115 height 35
click at [456, 89] on link "Emprunteur" at bounding box center [463, 78] width 155 height 33
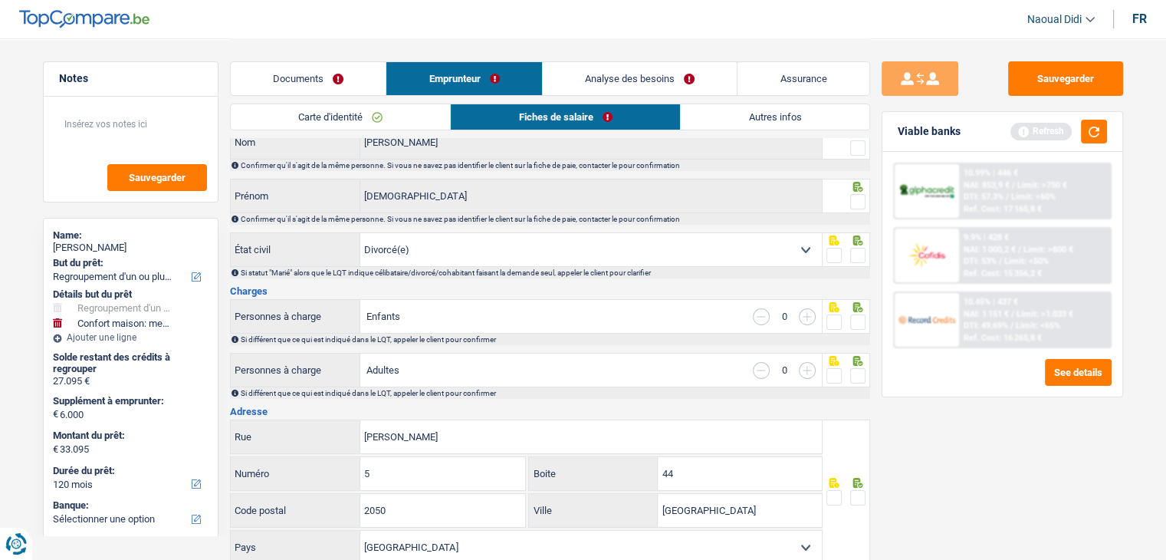
click at [599, 119] on link "Fiches de salaire" at bounding box center [565, 116] width 229 height 25
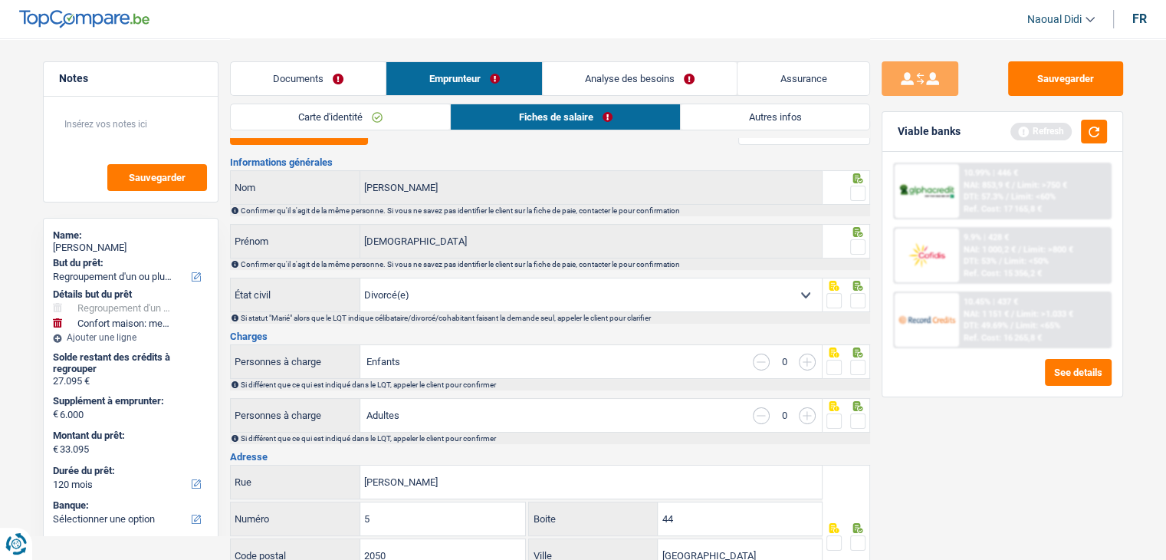
scroll to position [0, 0]
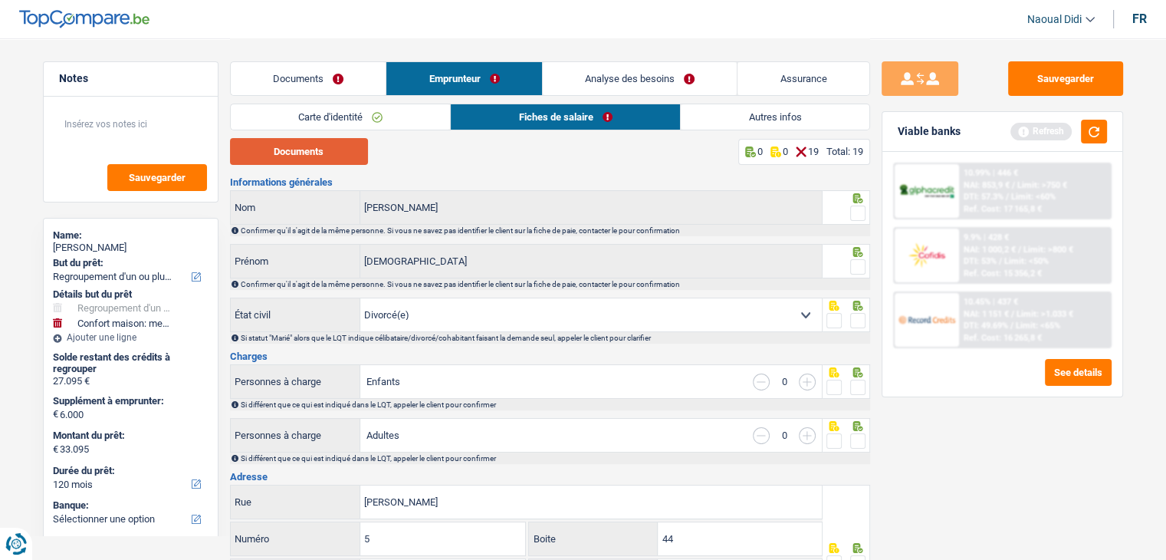
click at [314, 148] on button "Documents" at bounding box center [299, 151] width 138 height 27
drag, startPoint x: 317, startPoint y: 71, endPoint x: 340, endPoint y: 86, distance: 27.9
click at [317, 71] on link "Documents" at bounding box center [309, 78] width 156 height 33
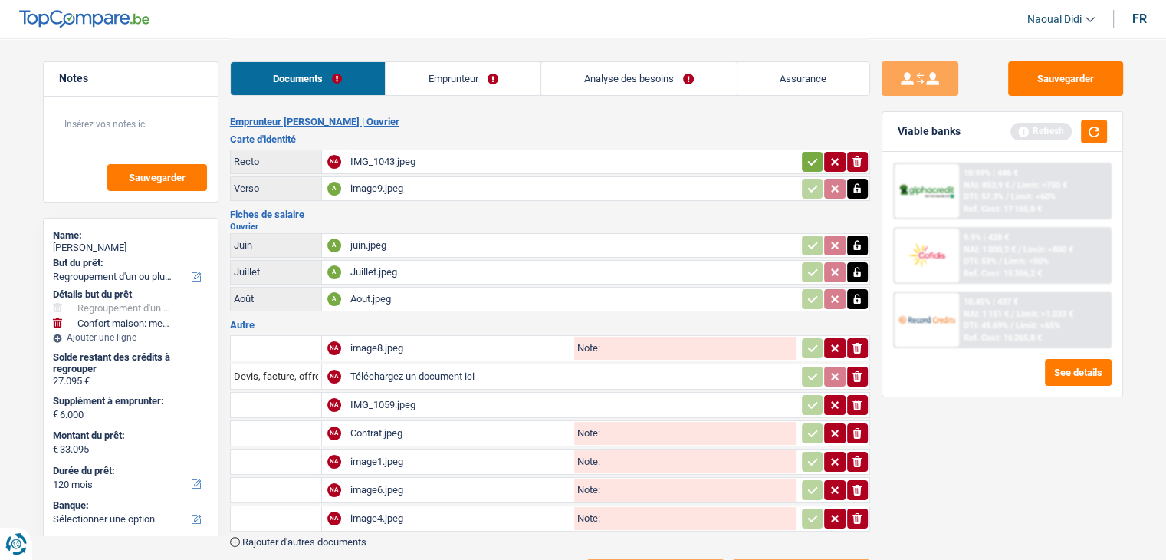
click at [855, 244] on icon "button" at bounding box center [857, 245] width 7 height 10
click at [855, 242] on icon "button" at bounding box center [857, 245] width 9 height 11
click at [374, 240] on input "Téléchargez un document ici" at bounding box center [573, 245] width 446 height 23
type input "C:\fakepath\juin part 1.jpeg"
click at [384, 340] on div "image8.jpeg" at bounding box center [460, 348] width 221 height 23
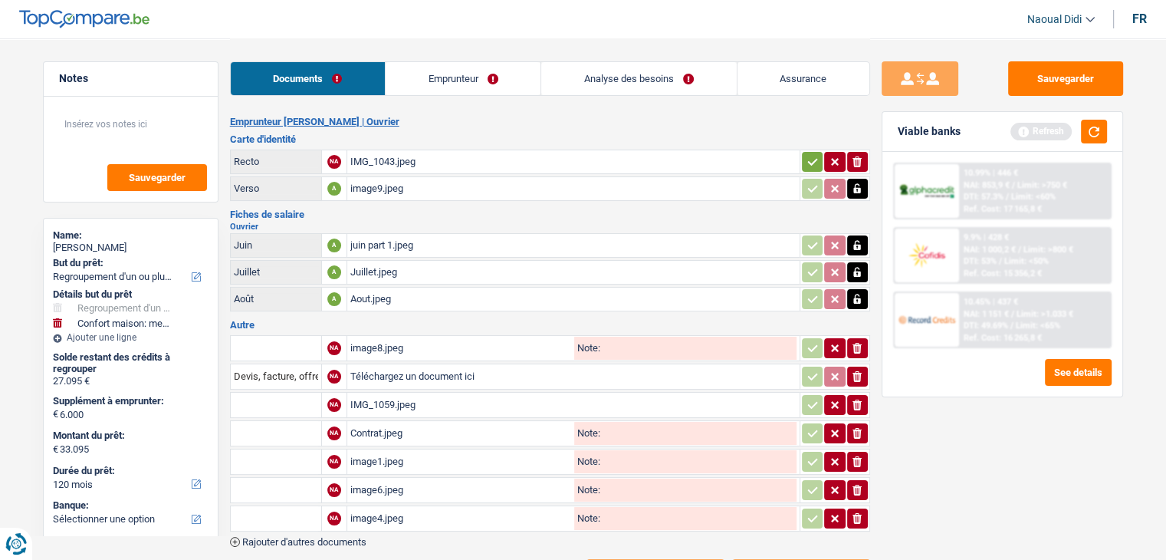
click at [851, 340] on icon "ionicons-v5-e" at bounding box center [857, 347] width 12 height 15
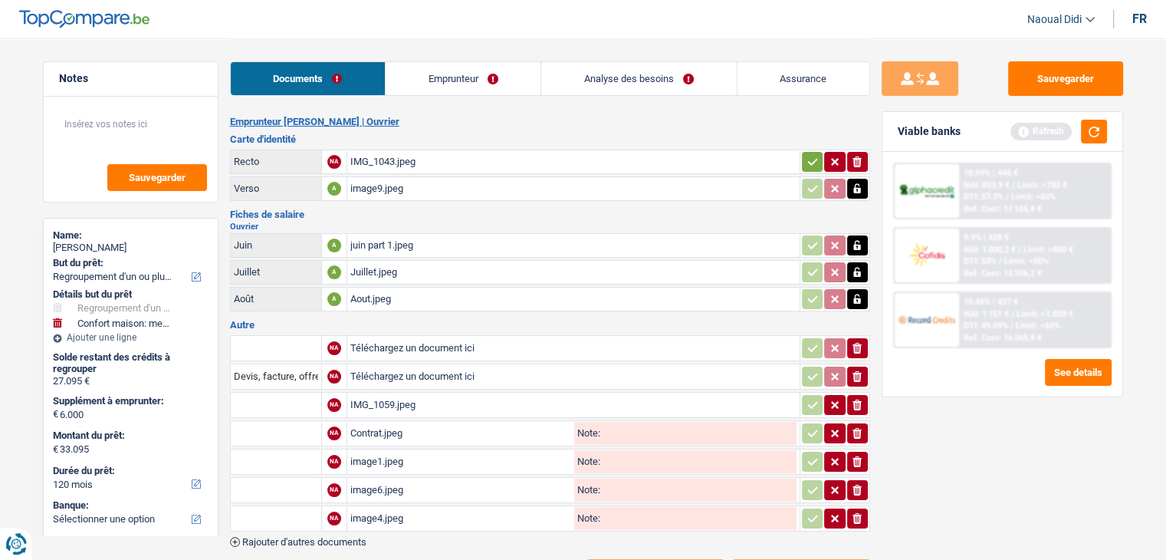
click at [851, 340] on icon "ionicons-v5-e" at bounding box center [857, 347] width 12 height 15
click at [431, 344] on input "Téléchargez un document ici" at bounding box center [573, 348] width 446 height 23
type input "C:\fakepath\Juin part 2.jpeg"
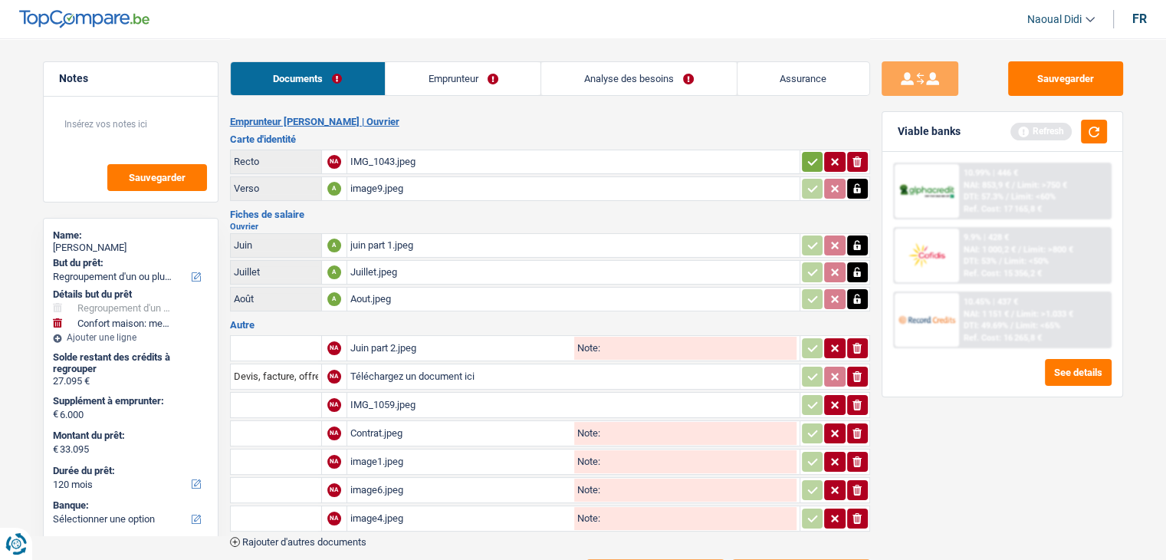
click at [412, 341] on div "Juin part 2.jpeg" at bounding box center [460, 348] width 221 height 23
click at [617, 84] on link "Analyse des besoins" at bounding box center [638, 78] width 195 height 33
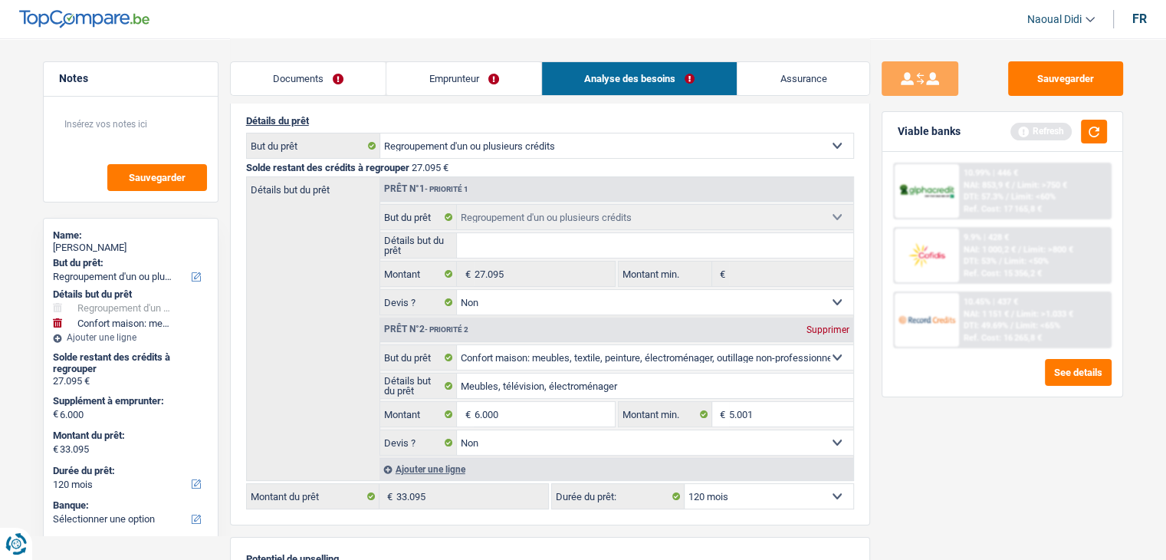
scroll to position [77, 0]
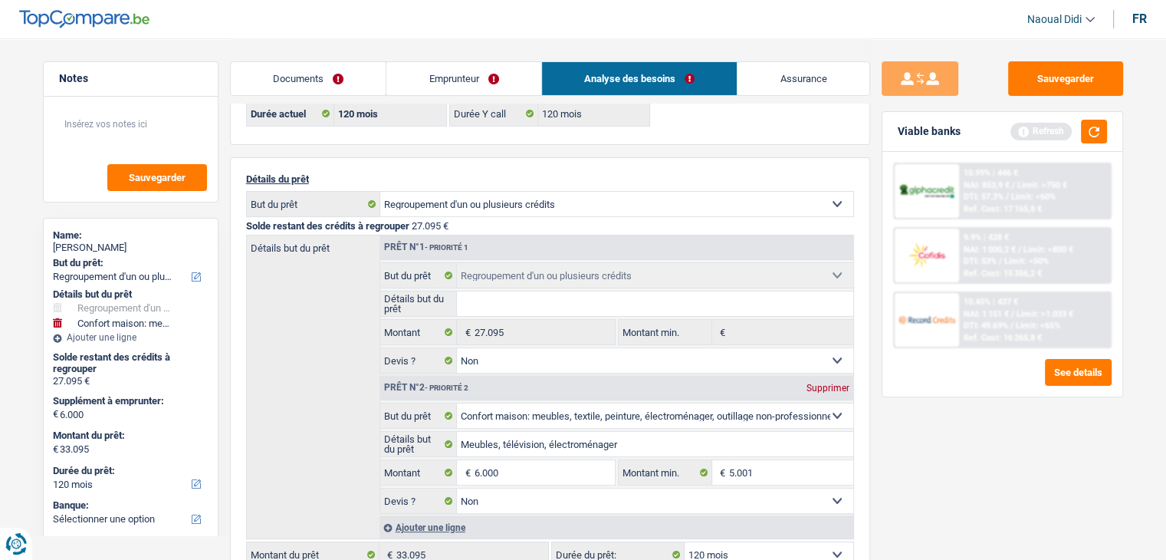
click at [479, 71] on link "Emprunteur" at bounding box center [463, 78] width 155 height 33
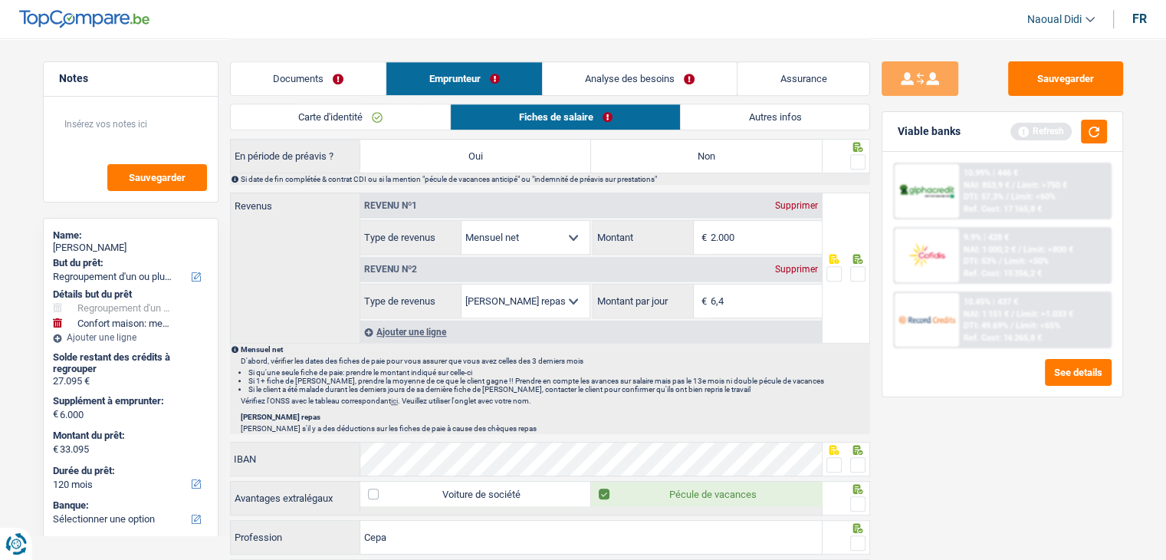
scroll to position [767, 0]
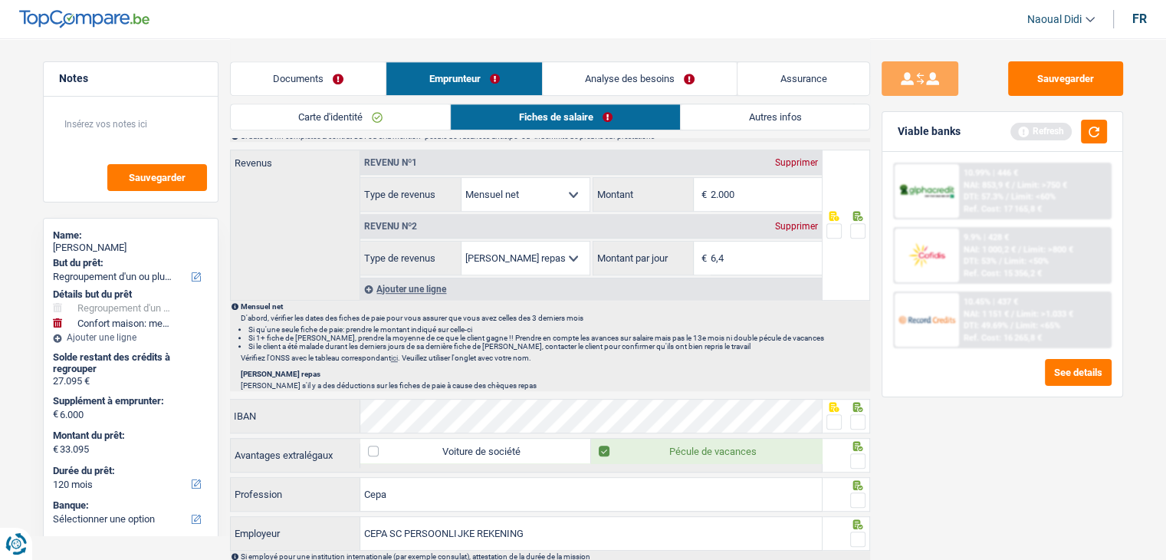
click at [849, 225] on fieldset at bounding box center [845, 231] width 39 height 19
click at [1095, 136] on button "button" at bounding box center [1094, 132] width 26 height 24
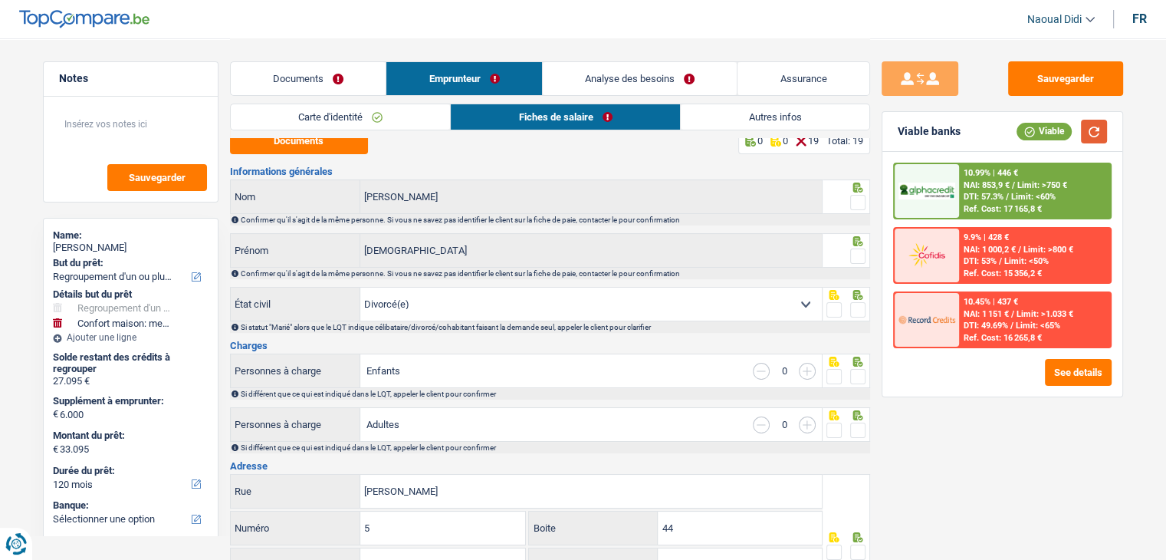
scroll to position [0, 0]
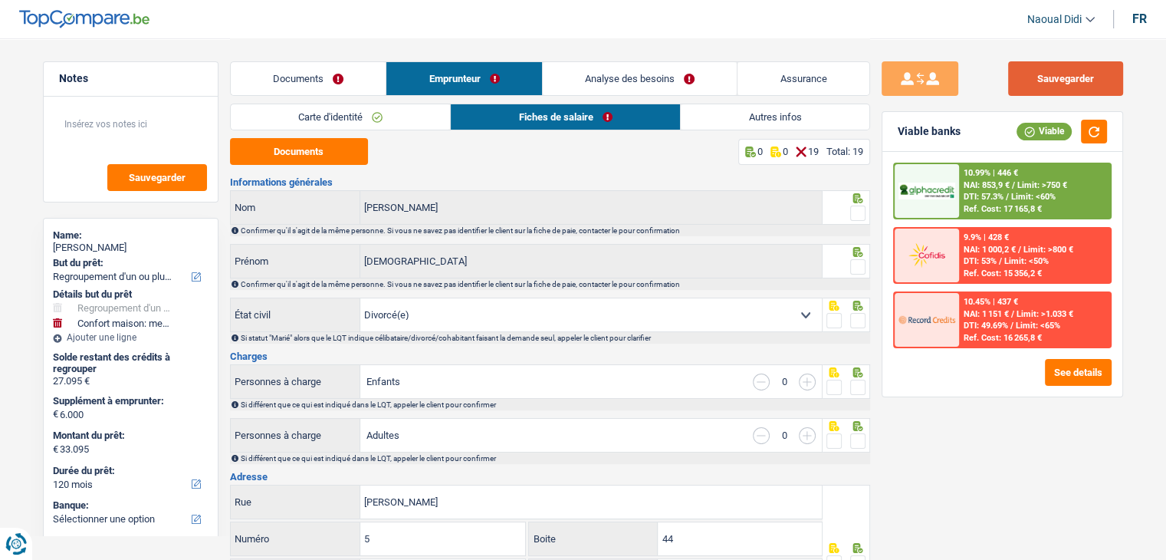
click at [1057, 76] on button "Sauvegarder" at bounding box center [1065, 78] width 115 height 35
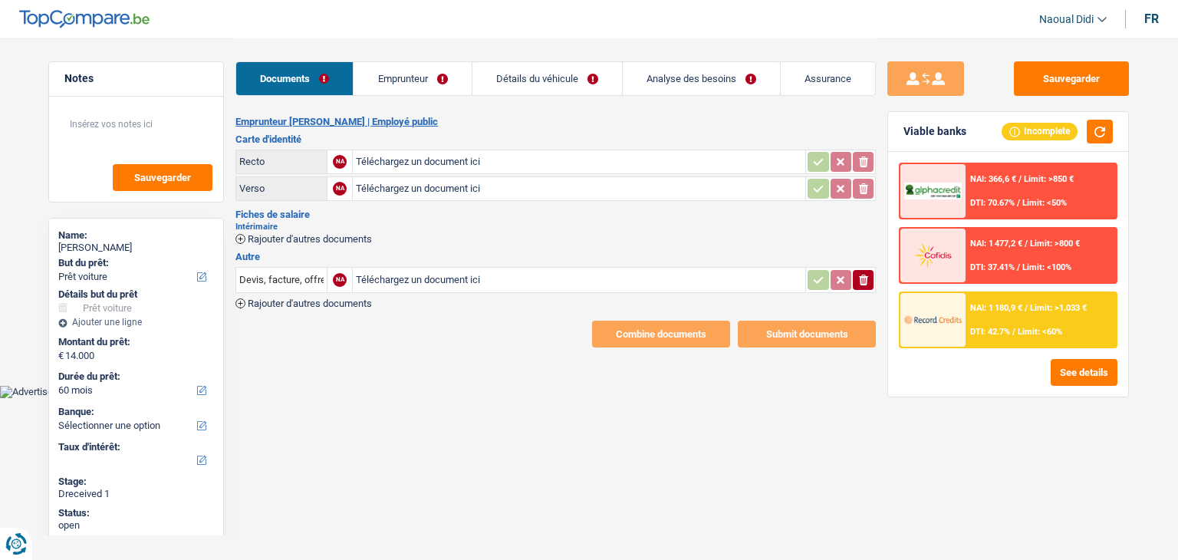
select select "car"
select select "60"
click at [403, 159] on input "Téléchargez un document ici" at bounding box center [579, 161] width 446 height 23
type input "C:\fakepath\original-99FF1612-F125-461A-844B-C30732263875.jpeg"
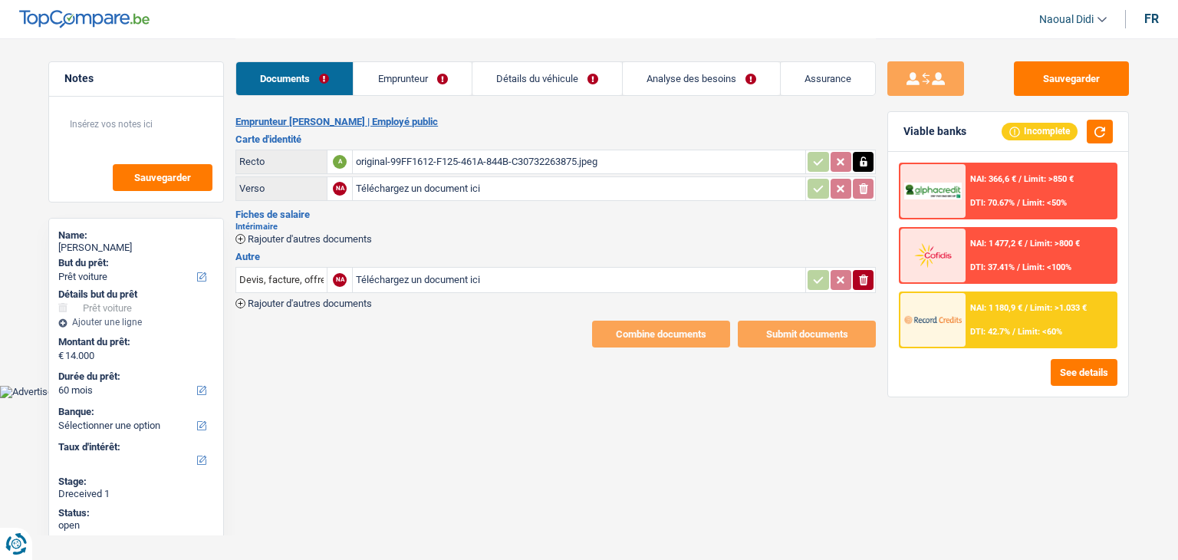
click at [468, 185] on input "Téléchargez un document ici" at bounding box center [579, 188] width 446 height 23
type input "C:\fakepath\original-61A78ECD-FBA7-4027-A03D-B9F6B2E25AB3.jpeg"
click at [426, 74] on link "Emprunteur" at bounding box center [411, 78] width 117 height 33
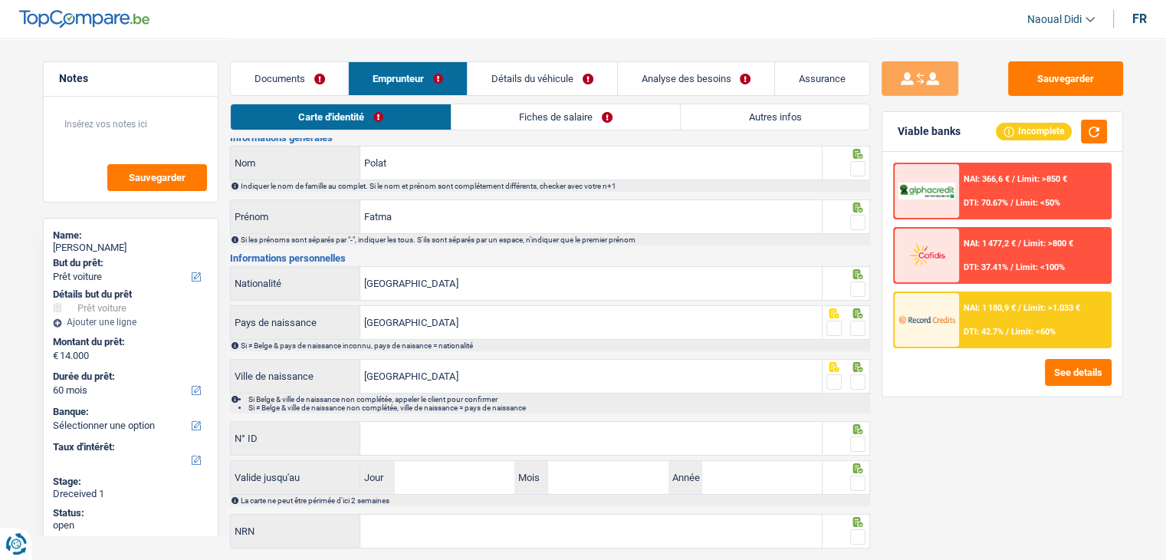
scroll to position [85, 0]
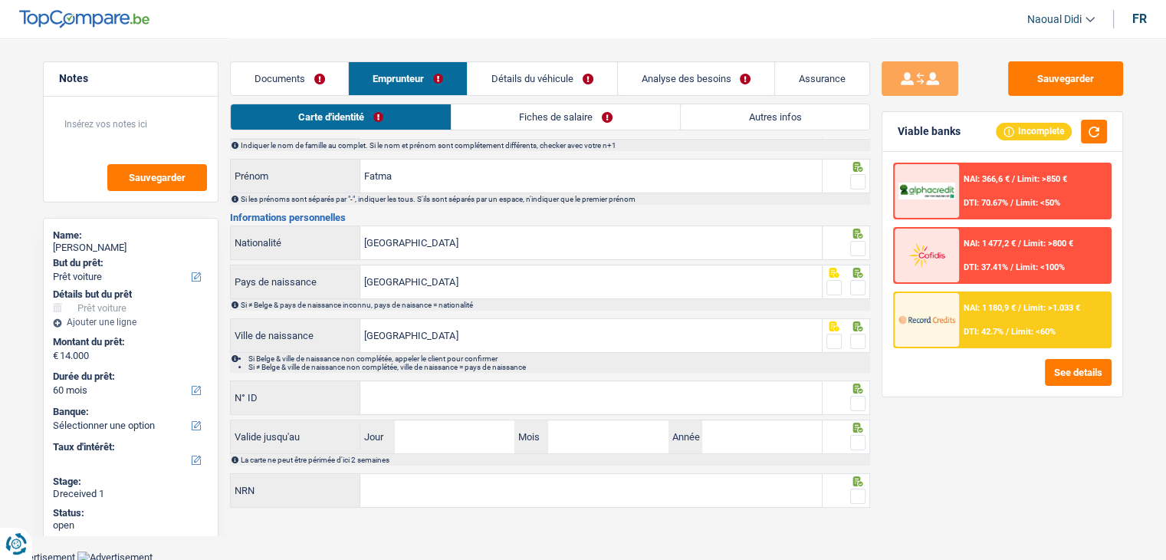
click at [562, 117] on link "Fiches de salaire" at bounding box center [566, 116] width 228 height 25
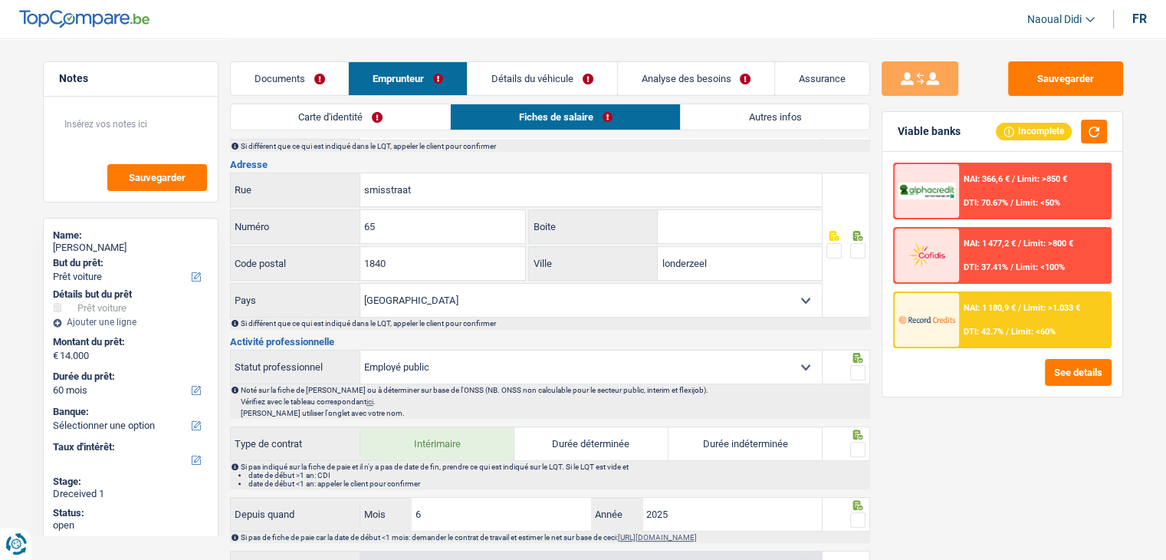
scroll to position [468, 0]
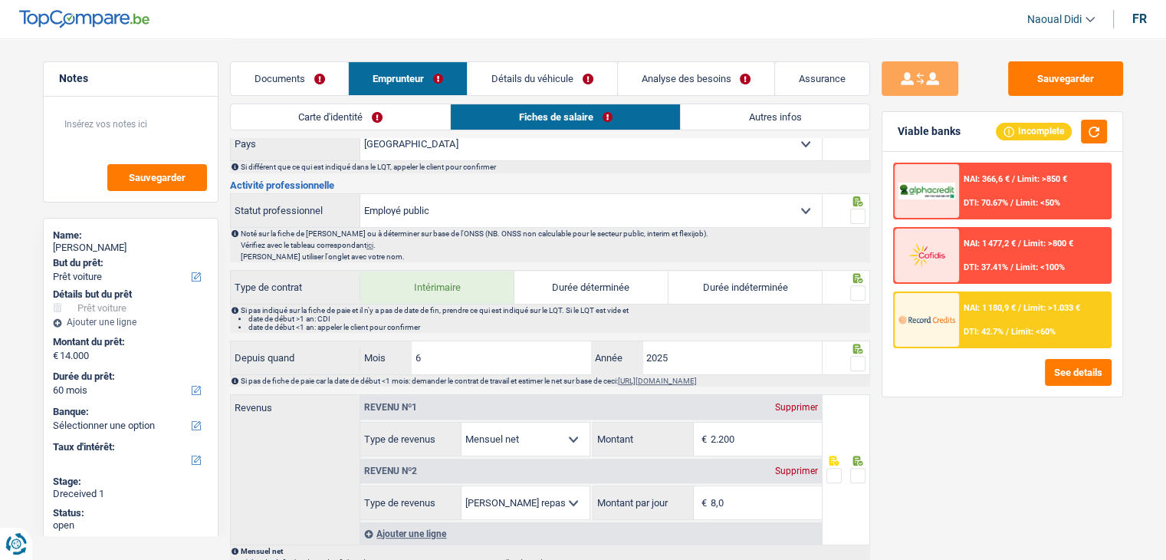
click at [272, 77] on link "Documents" at bounding box center [290, 78] width 118 height 33
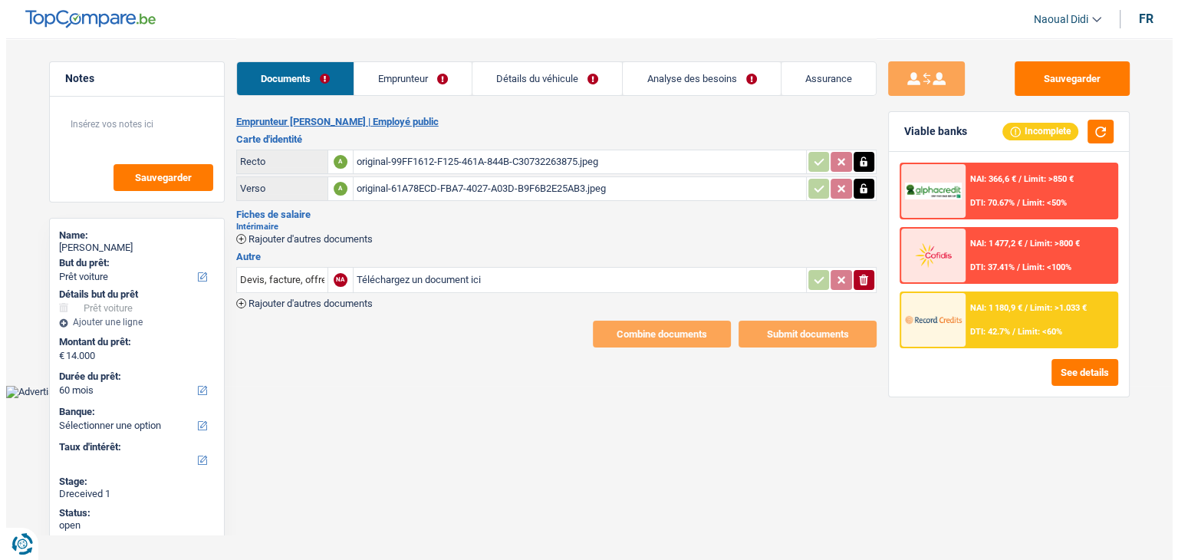
scroll to position [0, 0]
click at [273, 237] on span "Rajouter d'autres documents" at bounding box center [310, 239] width 124 height 10
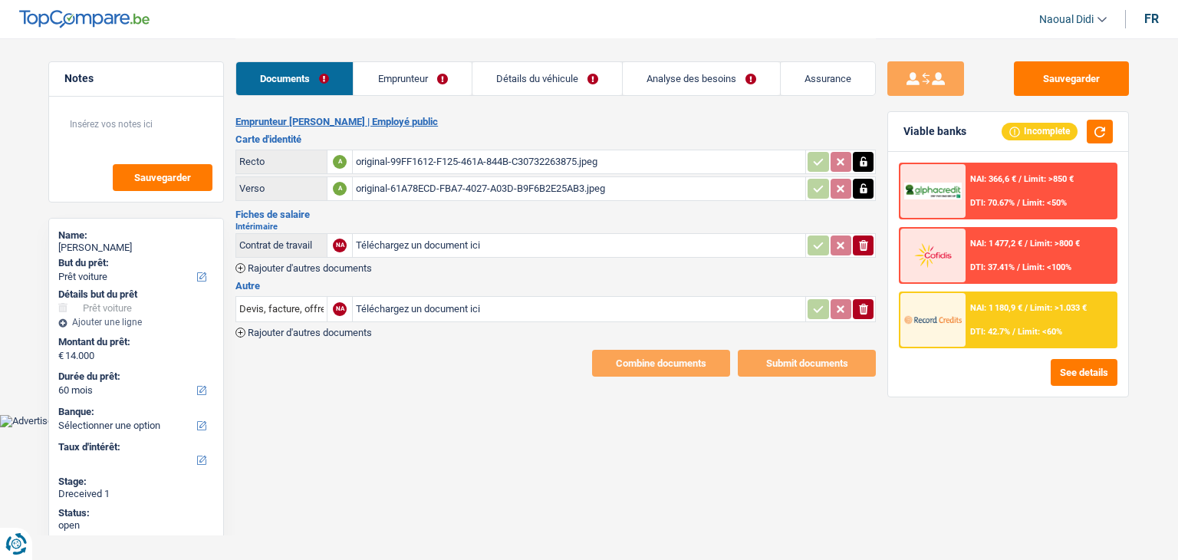
click at [408, 245] on input "Téléchargez un document ici" at bounding box center [579, 245] width 446 height 23
click at [386, 236] on input "Téléchargez un document ici" at bounding box center [579, 245] width 446 height 23
type input "C:\fakepath\Aout.pdf"
click at [326, 263] on span "Rajouter d'autres documents" at bounding box center [310, 268] width 124 height 10
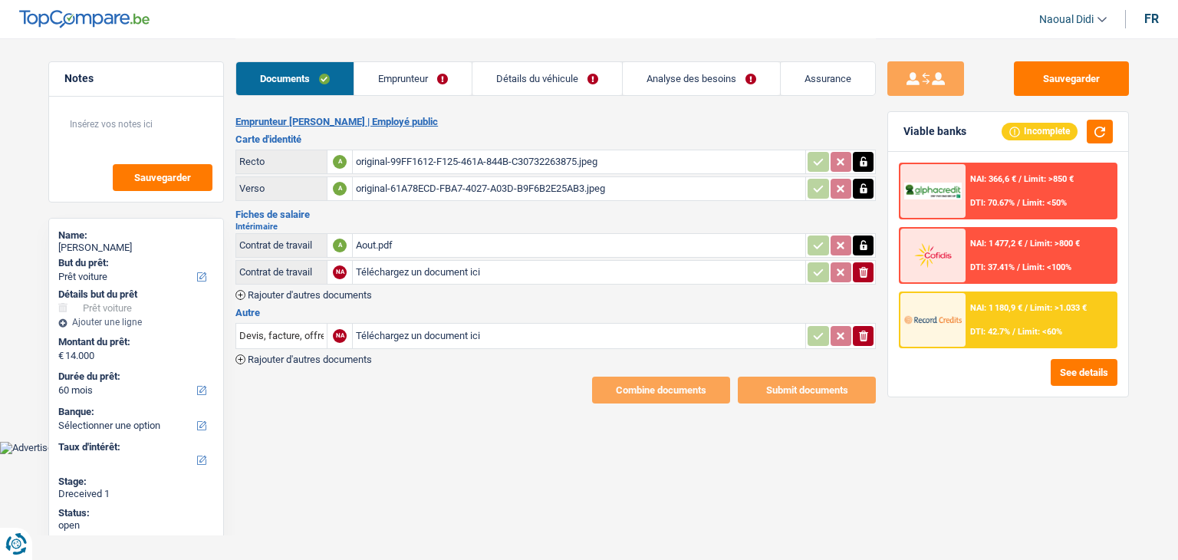
click at [386, 274] on input "Téléchargez un document ici" at bounding box center [579, 272] width 446 height 23
type input "C:\fakepath\Sept.pdf"
click at [1074, 70] on button "Sauvegarder" at bounding box center [1071, 78] width 115 height 35
click at [434, 327] on input "Téléchargez un document ici" at bounding box center [579, 335] width 446 height 23
type input "C:\fakepath\original-BEA27158-BD97-43FF-B083-8625D1B1D694.jpeg"
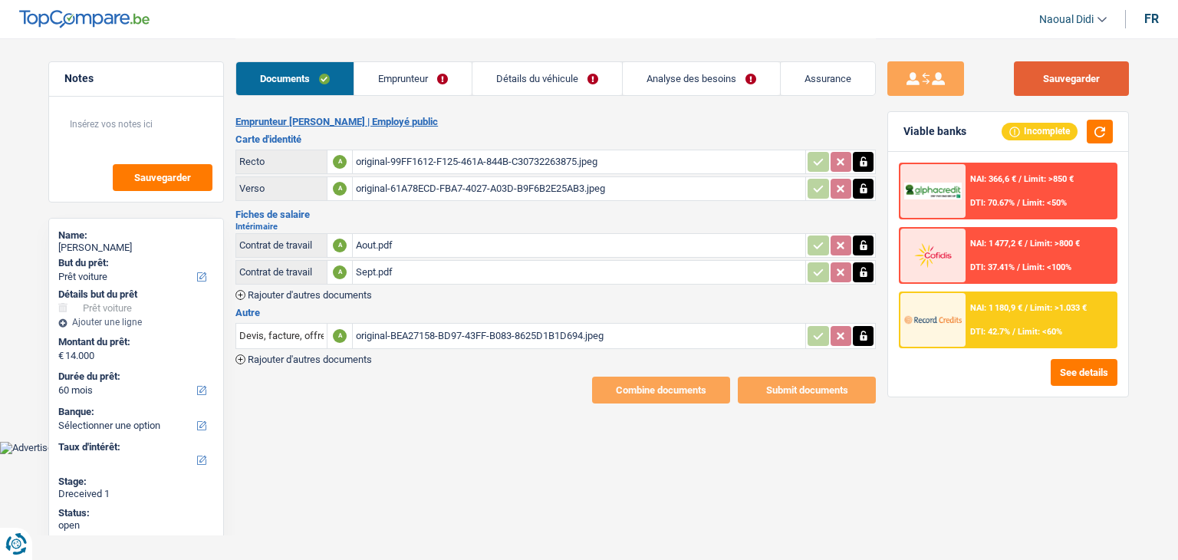
click at [1093, 87] on button "Sauvegarder" at bounding box center [1071, 78] width 115 height 35
click at [1054, 90] on button "Sauvegarder" at bounding box center [1071, 78] width 115 height 35
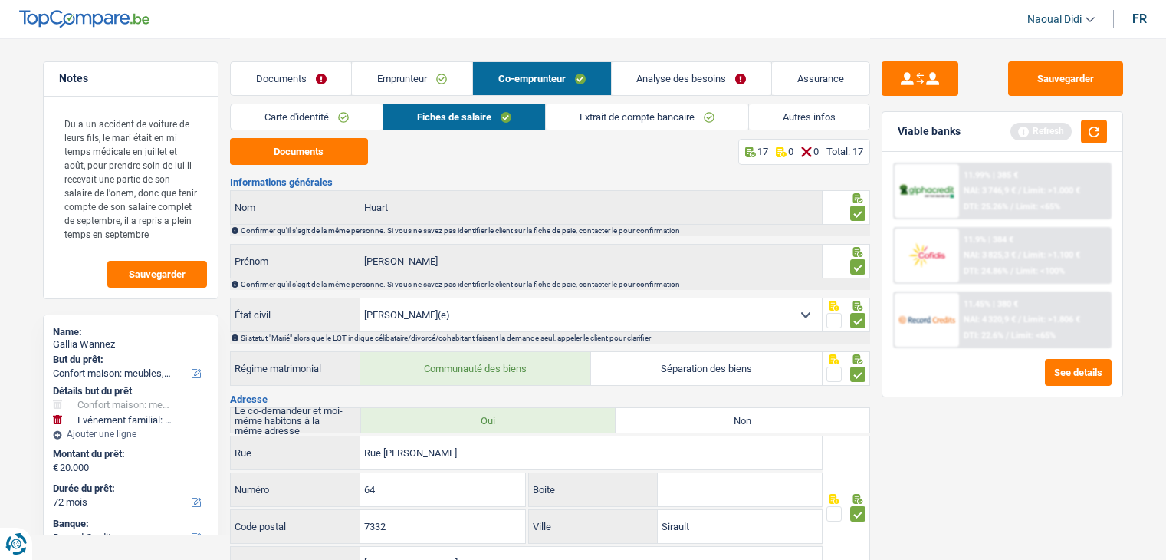
select select "household"
select select "familyEvent"
select select "72"
select select "record credits"
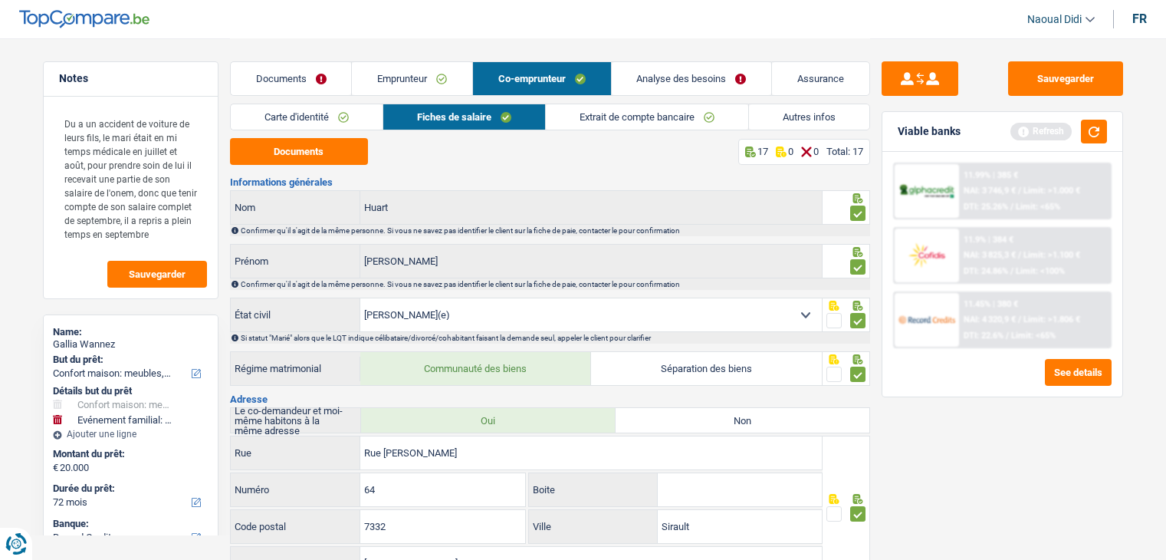
select select "married"
select select "BE"
select select "privateEmployee"
select select "netSalary"
select select "unemployment"
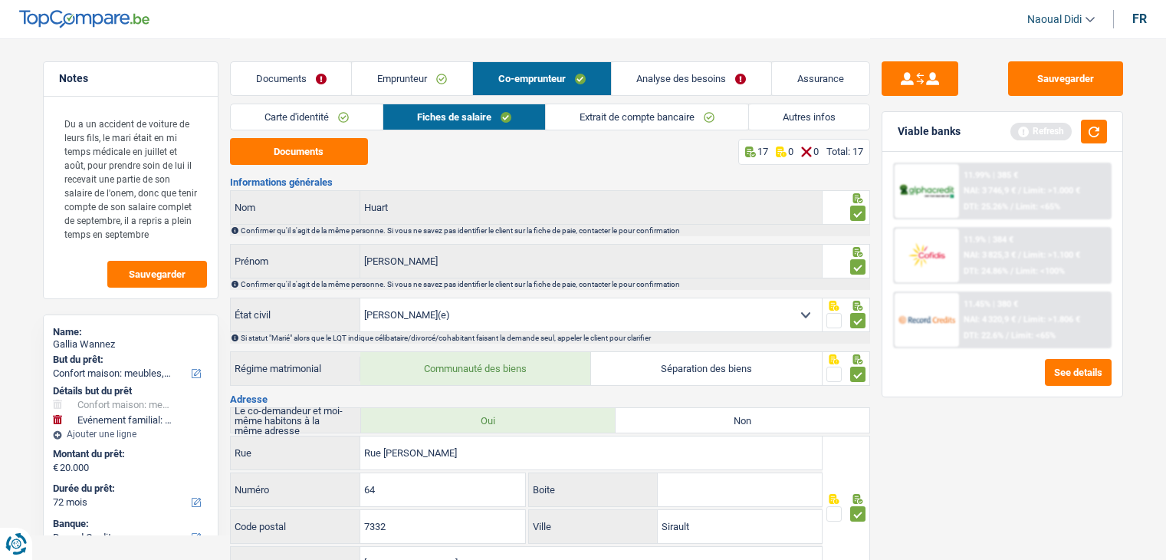
select select "BE"
select select "industry"
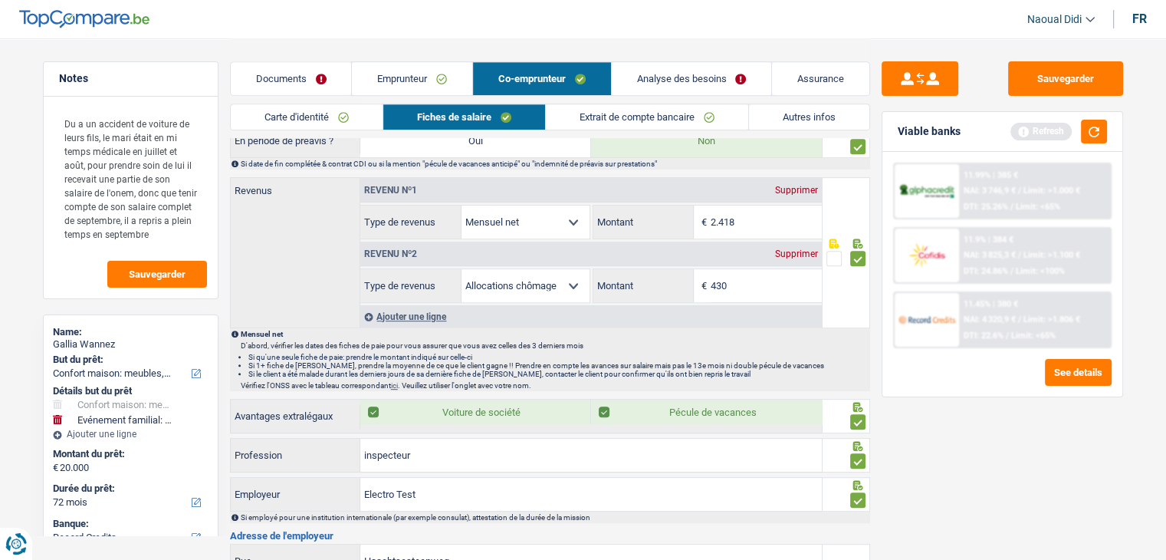
scroll to position [690, 0]
click at [1043, 78] on button "Sauvegarder" at bounding box center [1065, 78] width 115 height 35
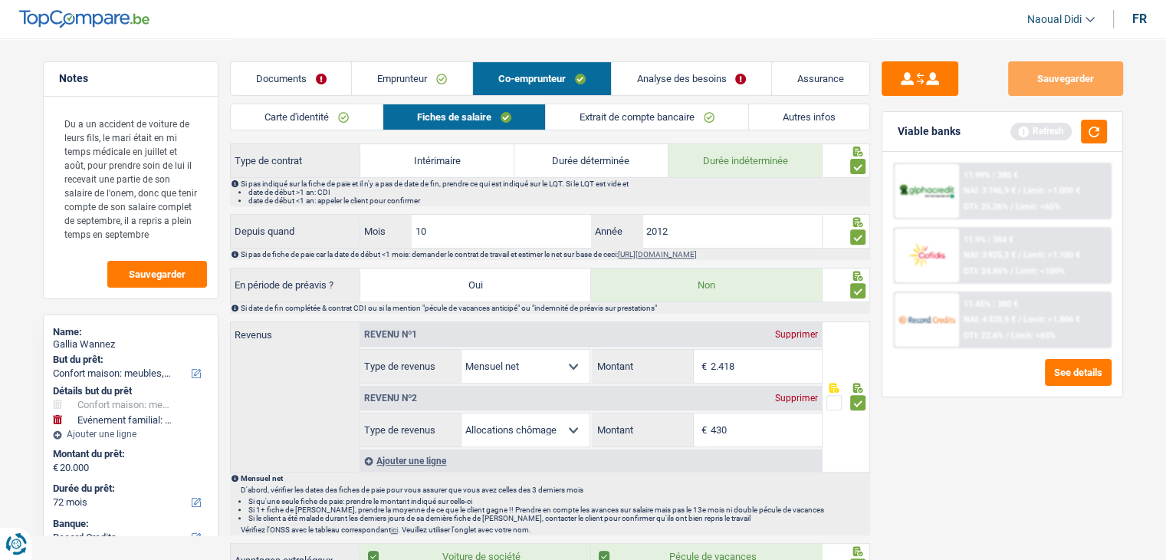
scroll to position [537, 0]
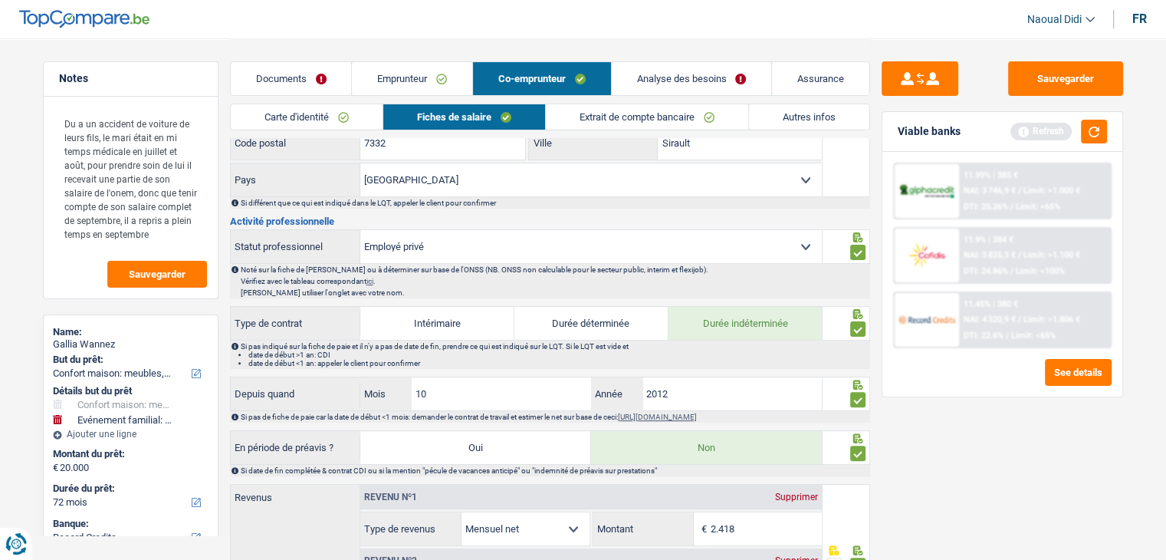
click at [299, 72] on link "Documents" at bounding box center [291, 78] width 121 height 33
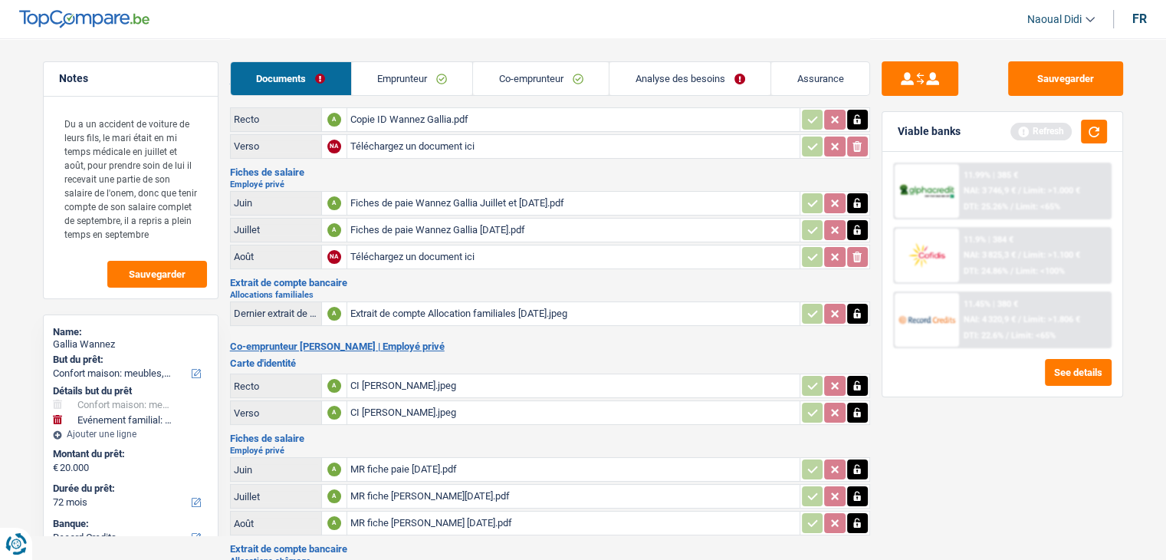
scroll to position [0, 0]
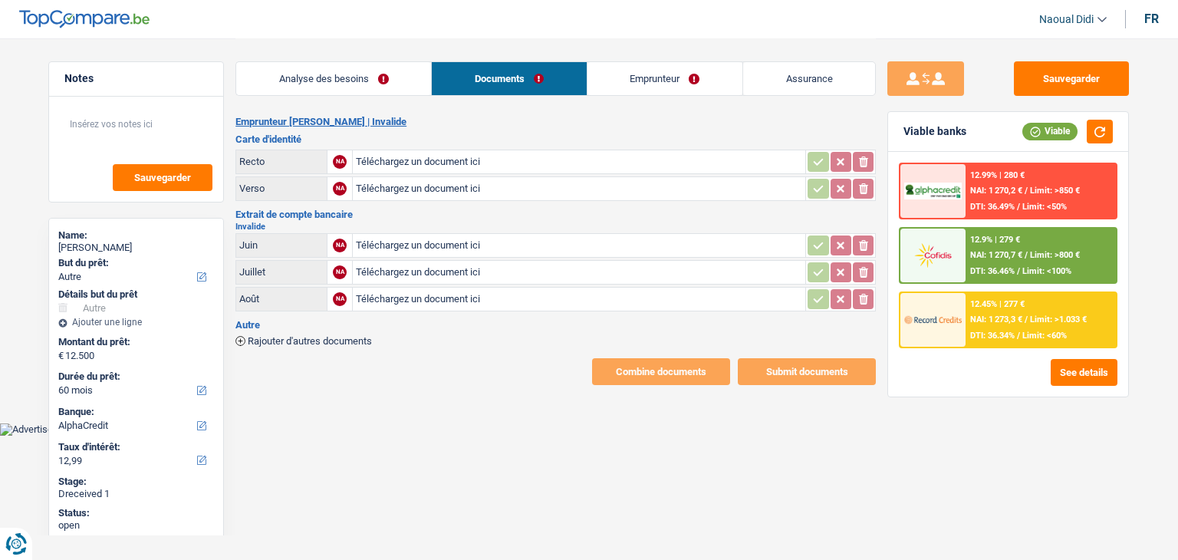
select select "other"
select select "60"
select select "alphacredit"
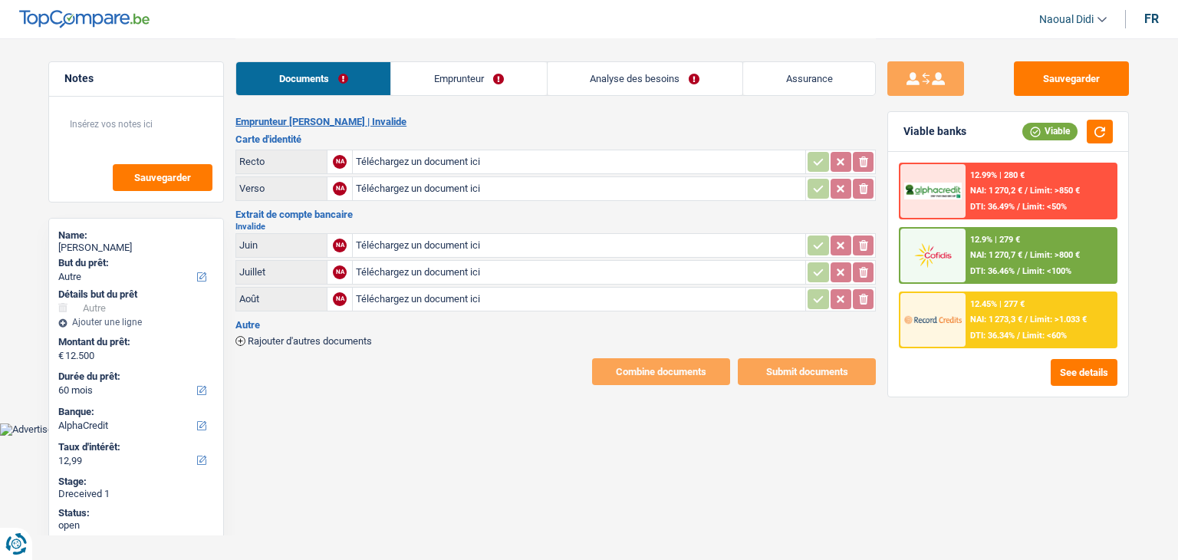
click at [490, 78] on link "Emprunteur" at bounding box center [468, 78] width 155 height 33
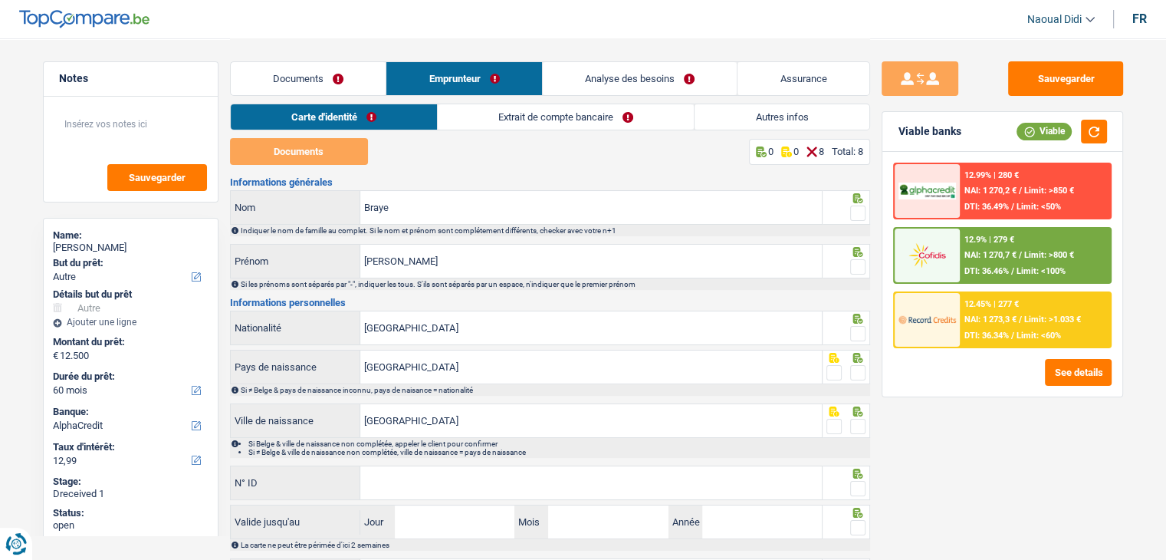
click at [548, 110] on link "Extrait de compte bancaire" at bounding box center [566, 116] width 256 height 25
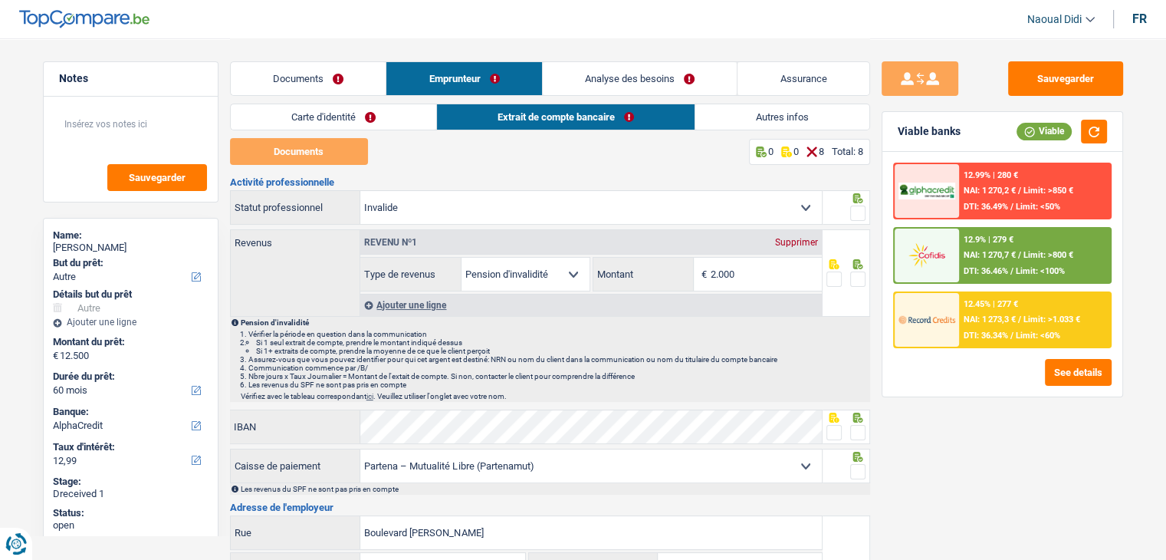
click at [339, 123] on link "Carte d'identité" at bounding box center [333, 116] width 205 height 25
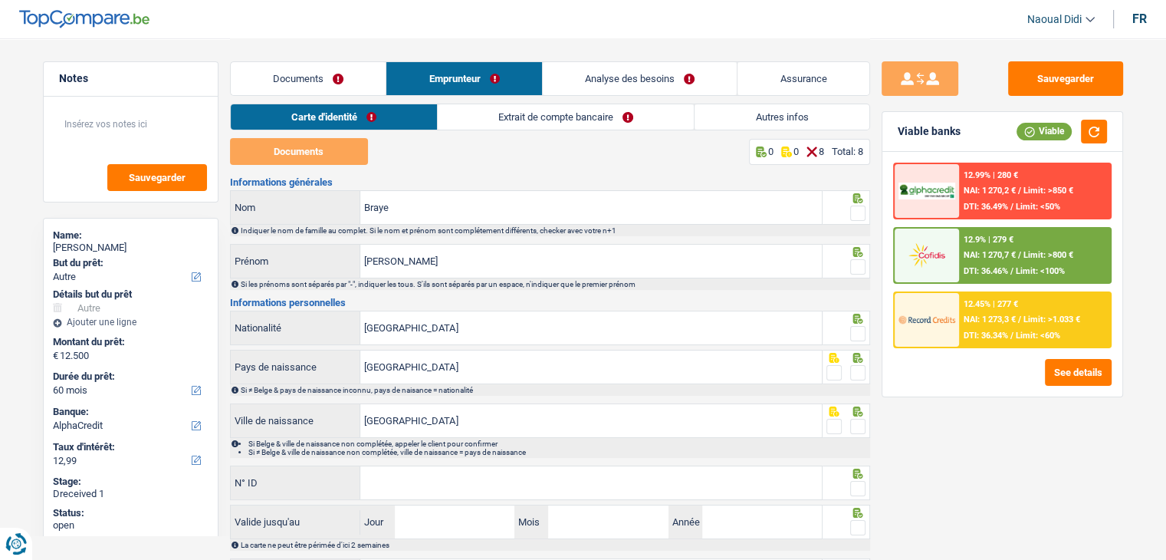
click at [304, 86] on link "Documents" at bounding box center [309, 78] width 156 height 33
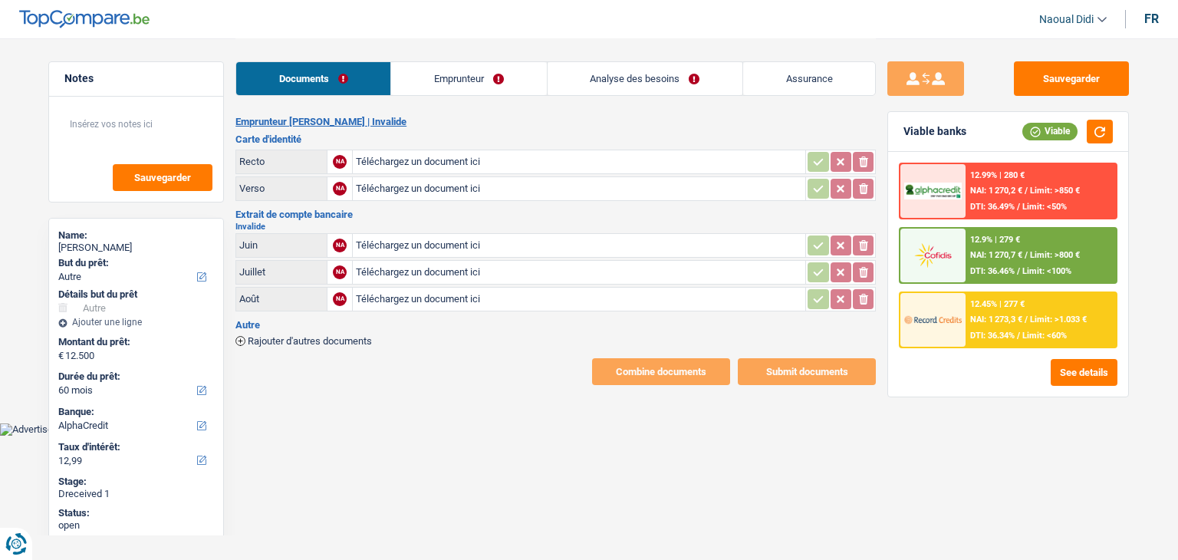
click at [310, 336] on span "Rajouter d'autres documents" at bounding box center [310, 341] width 124 height 10
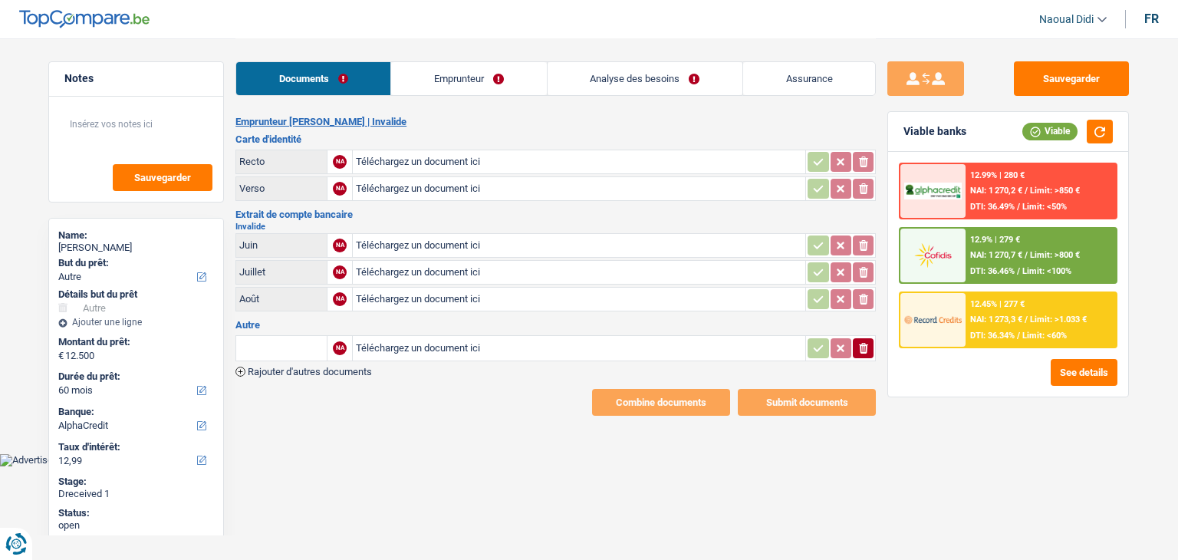
click at [427, 342] on input "Téléchargez un document ici" at bounding box center [579, 348] width 446 height 23
type input "C:\fakepath\20251008114537.pdf"
click at [281, 344] on input "text" at bounding box center [281, 348] width 84 height 25
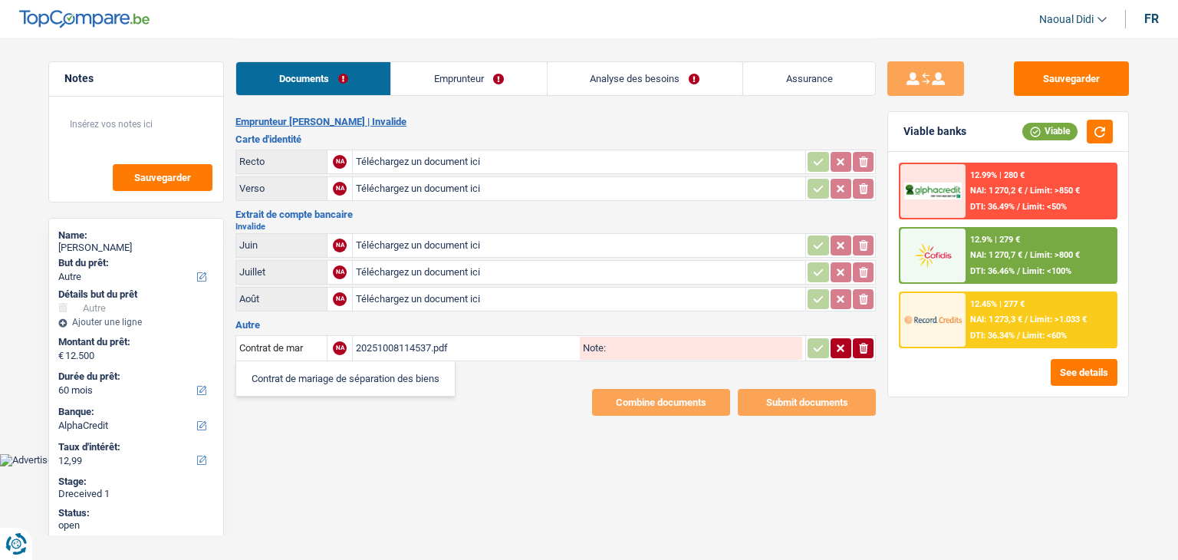
click at [354, 376] on li "Contrat de mariage de séparation des biens" at bounding box center [345, 378] width 203 height 19
type input "Contrat de mariage de séparation des biens"
click at [305, 343] on input "Contrat de mariage de séparation des biens" at bounding box center [281, 348] width 84 height 25
click at [380, 372] on li "Contrat de mariage de séparation des biens" at bounding box center [345, 378] width 203 height 19
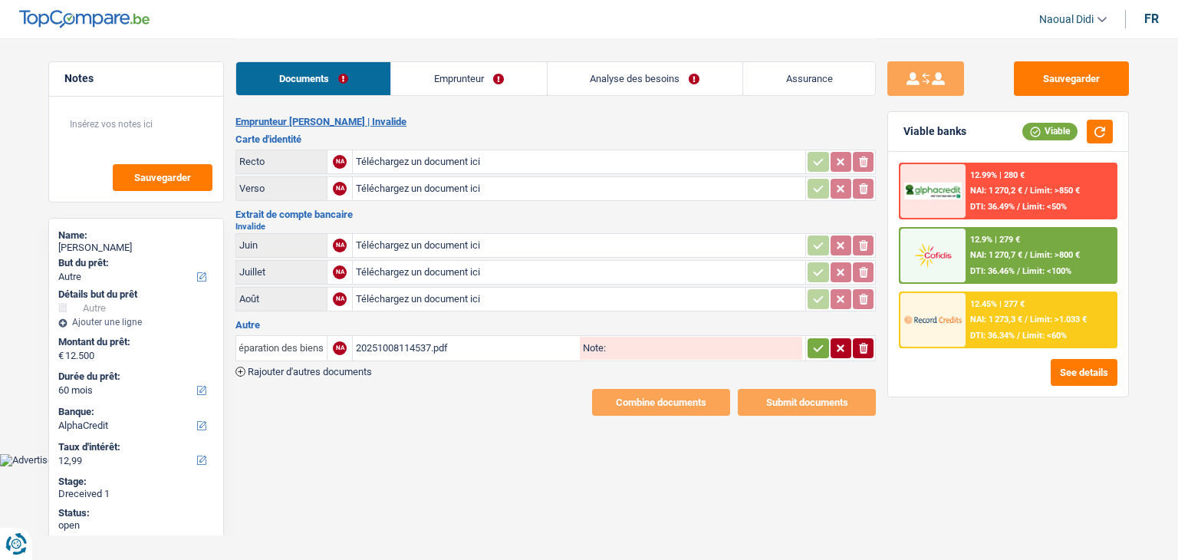
drag, startPoint x: 242, startPoint y: 340, endPoint x: 447, endPoint y: 357, distance: 206.2
click at [447, 357] on div "Contrat de mariage de séparation des biens NA 20251008114537.pdf Note: ionicons…" at bounding box center [555, 355] width 640 height 44
click at [623, 347] on input "Note:" at bounding box center [704, 348] width 196 height 23
paste input "Contrat de mariage de séparation des biens"
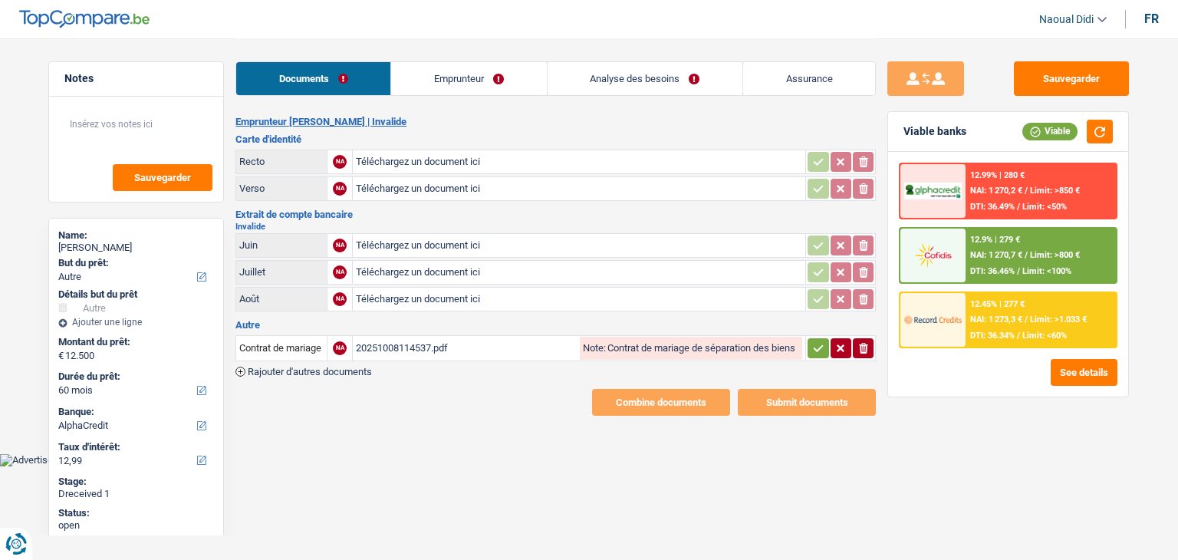
click at [378, 337] on div "20251008114537.pdf" at bounding box center [466, 348] width 221 height 23
click at [637, 343] on input "Contrat de mariage de séparation des biens" at bounding box center [704, 348] width 196 height 23
drag, startPoint x: 695, startPoint y: 341, endPoint x: 965, endPoint y: 337, distance: 269.9
click at [965, 337] on div "Notes Sauvegarder Name: Quentin Braye But du prêt: Confort maison: meubles, tex…" at bounding box center [589, 226] width 1104 height 377
drag, startPoint x: 714, startPoint y: 343, endPoint x: 597, endPoint y: 342, distance: 116.5
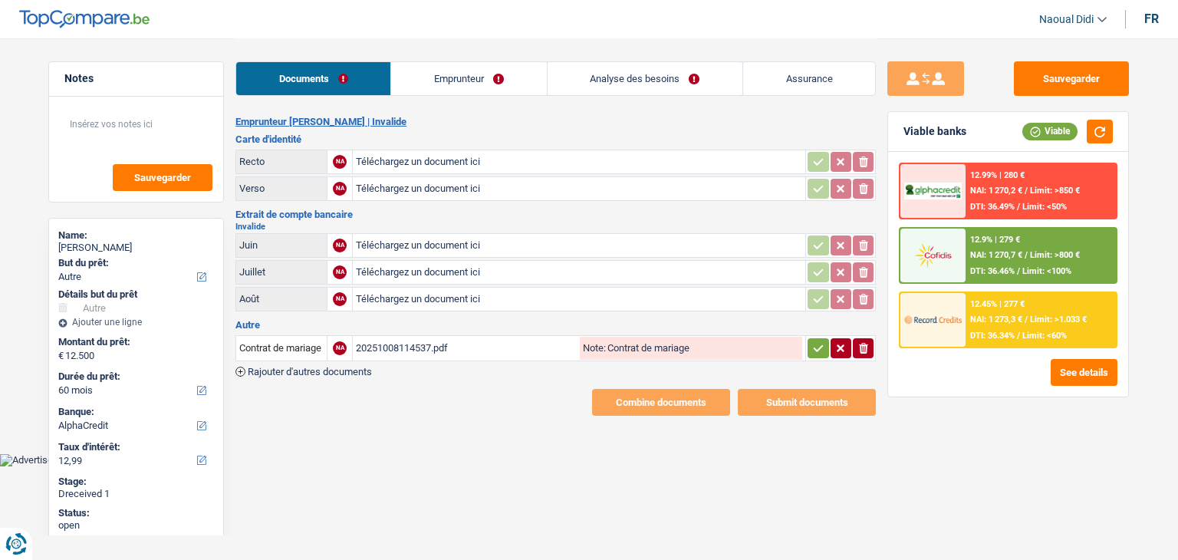
click at [597, 342] on div "Note: Contrat de mariage" at bounding box center [691, 348] width 222 height 23
type input "Contrat de mariage"
drag, startPoint x: 237, startPoint y: 341, endPoint x: 496, endPoint y: 346, distance: 259.2
click at [496, 346] on tr "Contrat de mariage de séparation des biens NA 20251008114537.pdf Note: Contrat …" at bounding box center [555, 348] width 640 height 26
drag, startPoint x: 347, startPoint y: 387, endPoint x: 311, endPoint y: 361, distance: 44.5
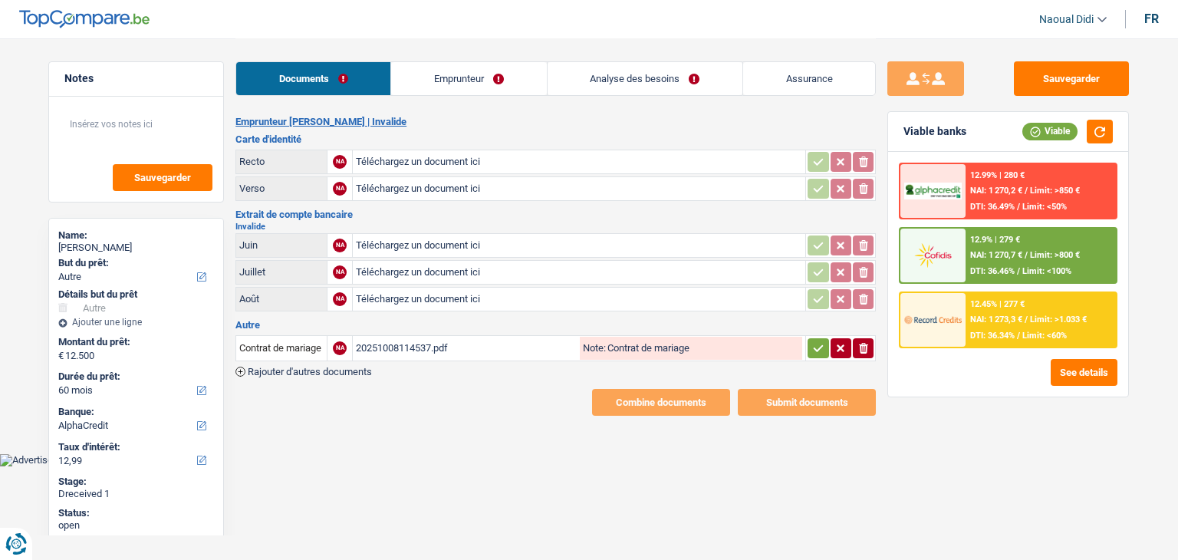
click at [347, 389] on div "Combine documents Submit documents" at bounding box center [555, 402] width 640 height 27
click at [320, 347] on input "Contrat de mariage de séparation des biens" at bounding box center [281, 348] width 84 height 25
drag, startPoint x: 322, startPoint y: 345, endPoint x: 0, endPoint y: 363, distance: 322.5
click at [0, 363] on main "Notes Sauvegarder Name: Quentin Braye But du prêt: Confort maison: meubles, tex…" at bounding box center [589, 227] width 1178 height 454
paste input "text"
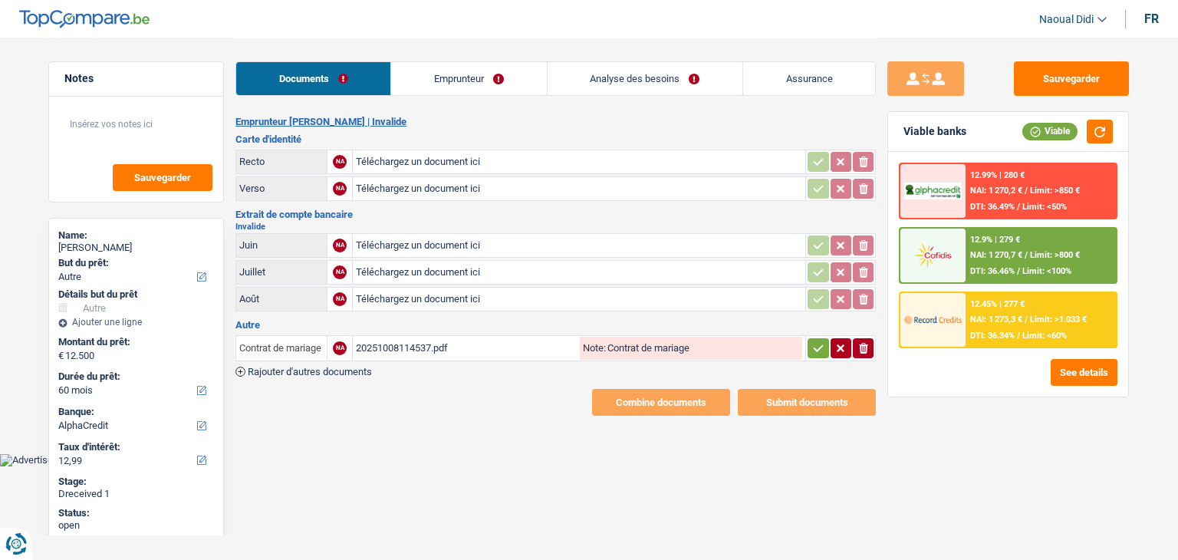
scroll to position [0, 2]
type input "Contrat de mariage"
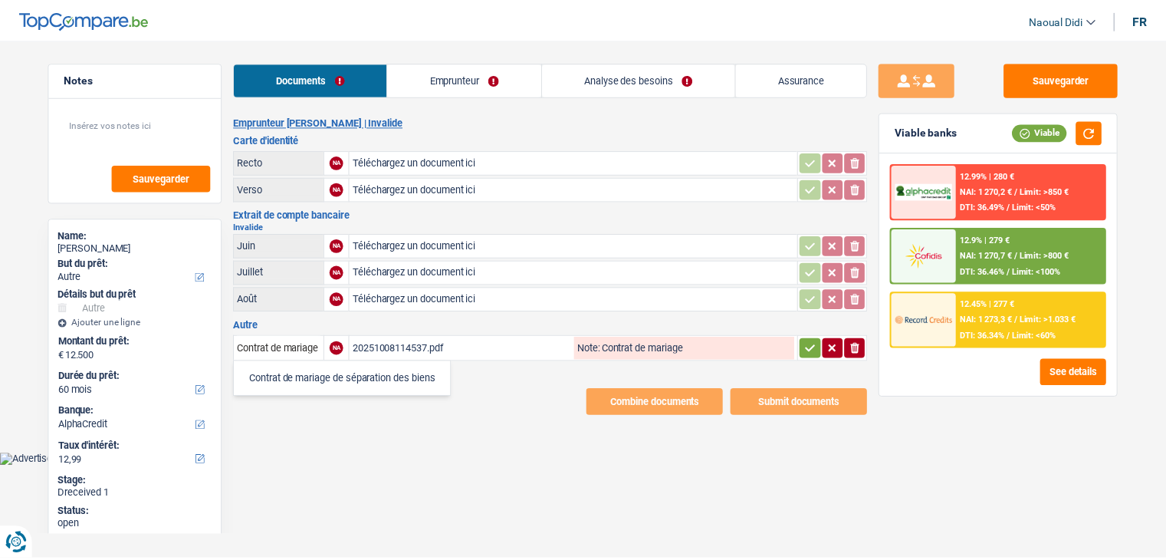
scroll to position [0, 0]
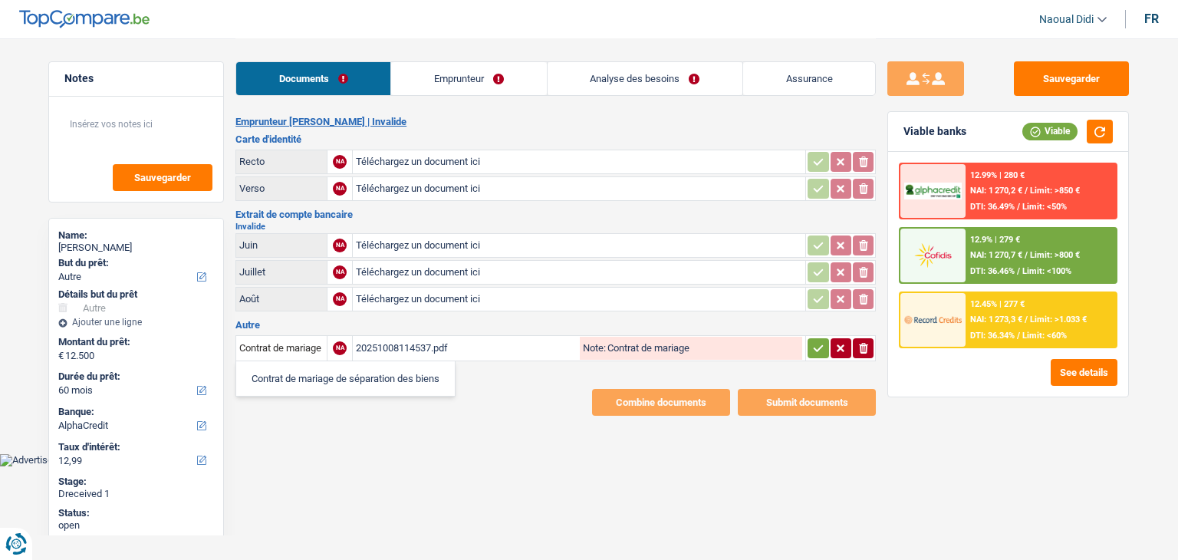
click at [294, 466] on html "Vous avez le contrôle de vos données Nous utilisons des cookies, tout comme nos…" at bounding box center [589, 233] width 1178 height 466
click at [1083, 77] on button "Sauvegarder" at bounding box center [1071, 78] width 115 height 35
click at [364, 167] on input "Téléchargez un document ici" at bounding box center [579, 161] width 446 height 23
type input "C:\fakepath\20251008114537.pdf"
click at [1083, 84] on button "Sauvegarder" at bounding box center [1071, 78] width 115 height 35
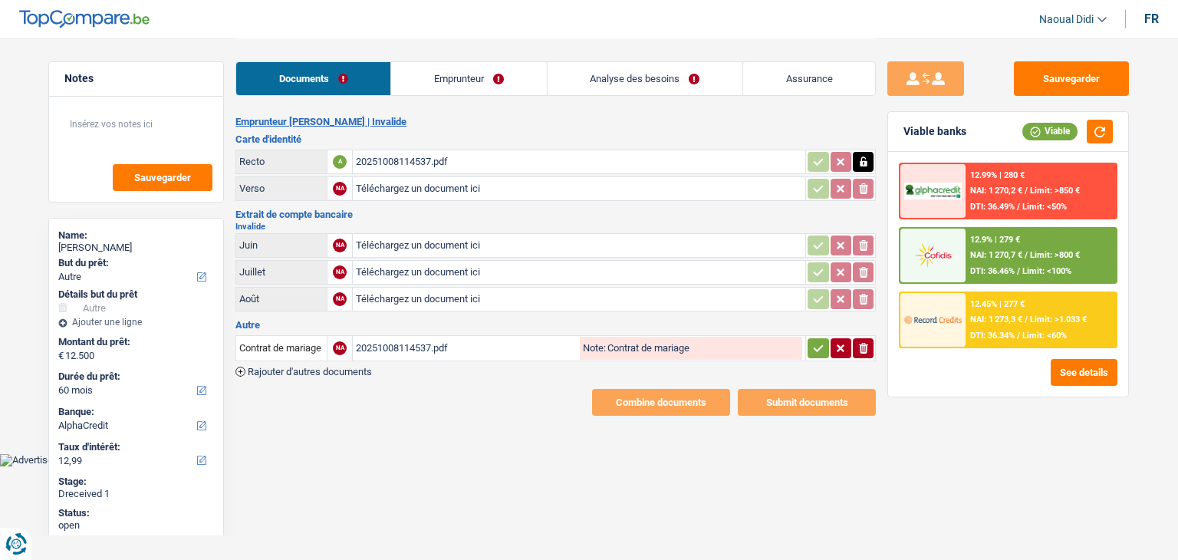
click at [434, 247] on input "Téléchargez un document ici" at bounding box center [579, 245] width 446 height 23
type input "C:\fakepath\20251008_1419002.png"
click at [432, 240] on div "20251008_1419002.png" at bounding box center [579, 245] width 446 height 23
click at [407, 271] on input "Téléchargez un document ici" at bounding box center [579, 272] width 446 height 23
type input "C:\fakepath\20251008_1419028.png"
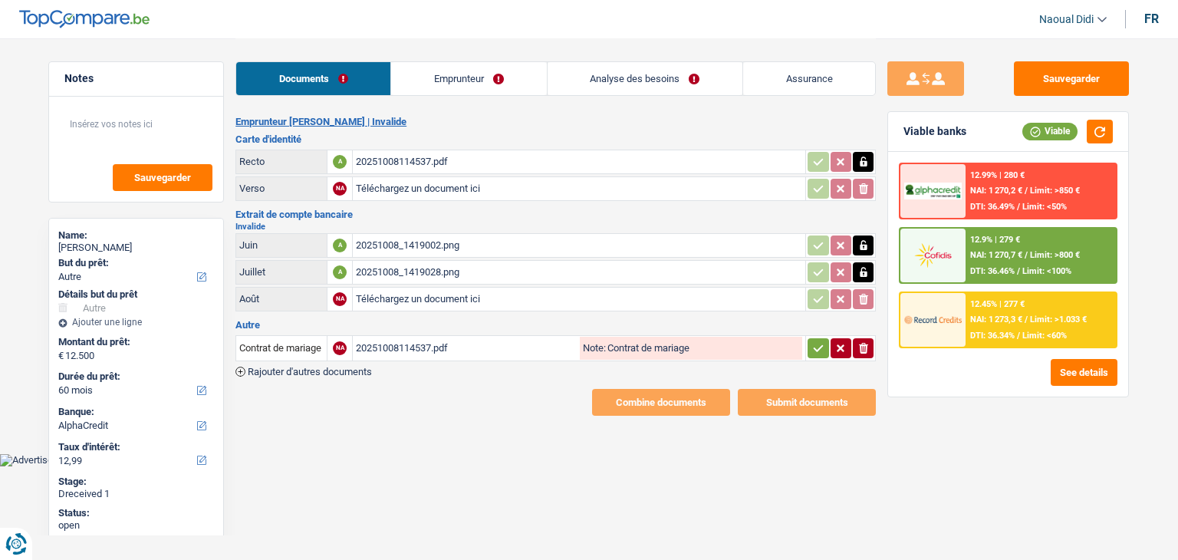
click at [429, 266] on div "20251008_1419028.png" at bounding box center [579, 272] width 446 height 23
click at [412, 288] on input "Téléchargez un document ici" at bounding box center [579, 299] width 446 height 23
type input "C:\fakepath\20251008_1419038.png"
click at [446, 292] on div "20251008_1419038.png" at bounding box center [579, 299] width 446 height 23
click at [353, 366] on span "Rajouter d'autres documents" at bounding box center [310, 371] width 124 height 10
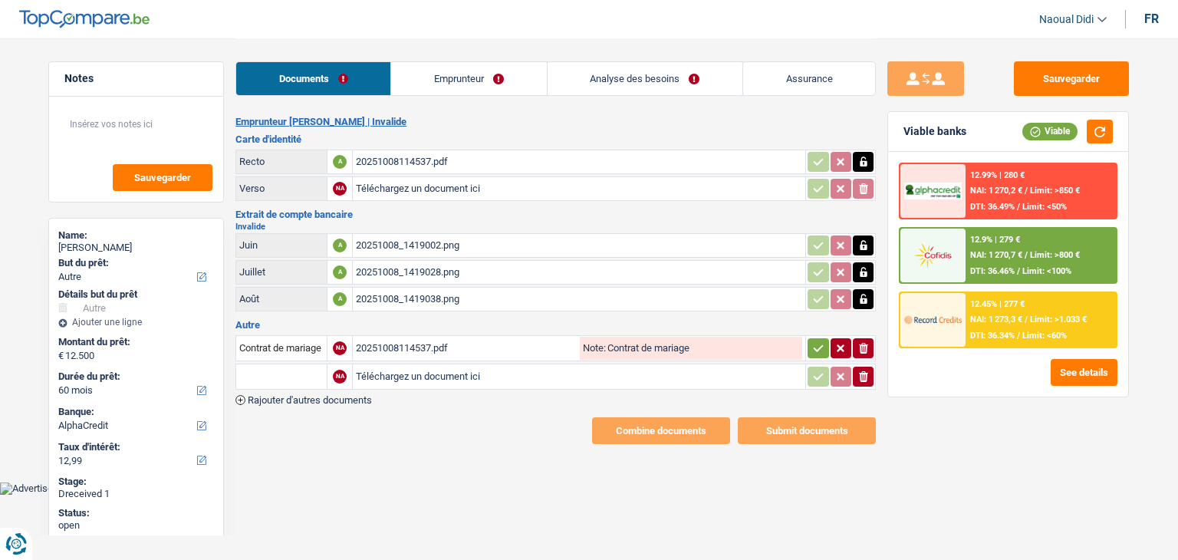
click at [403, 373] on input "Téléchargez un document ici" at bounding box center [579, 376] width 446 height 23
type input "C:\fakepath\20251008_1419047.png"
click at [448, 368] on div "20251008_1419047.png" at bounding box center [466, 376] width 221 height 23
click at [608, 372] on input "Note:" at bounding box center [704, 376] width 196 height 23
drag, startPoint x: 649, startPoint y: 374, endPoint x: 608, endPoint y: 373, distance: 40.6
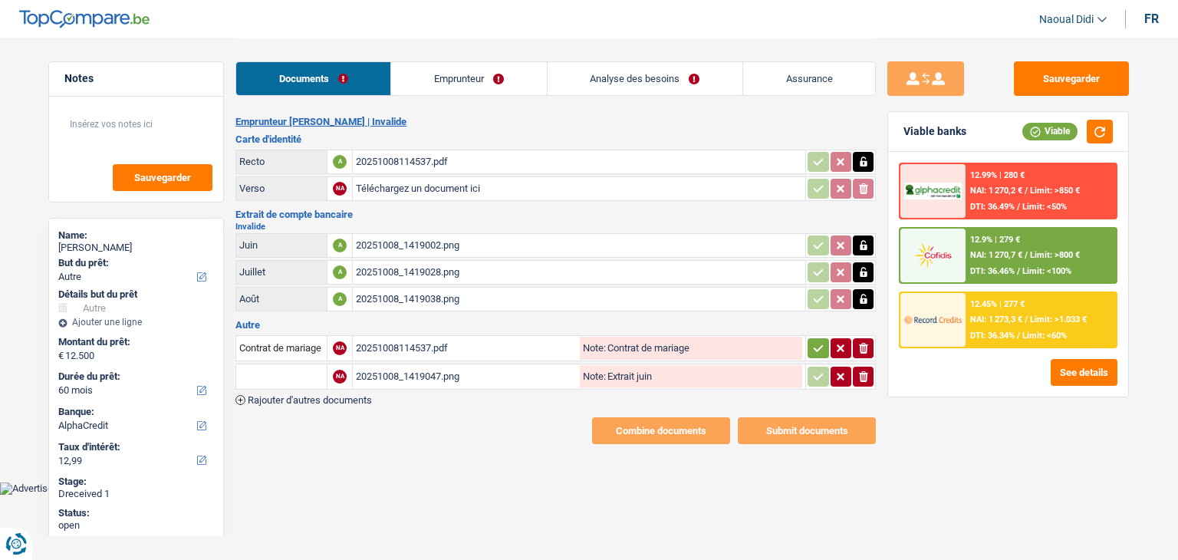
click at [608, 373] on input "Extrait juin" at bounding box center [704, 376] width 196 height 23
type input "Extrait juin"
click at [314, 370] on input "text" at bounding box center [281, 376] width 84 height 25
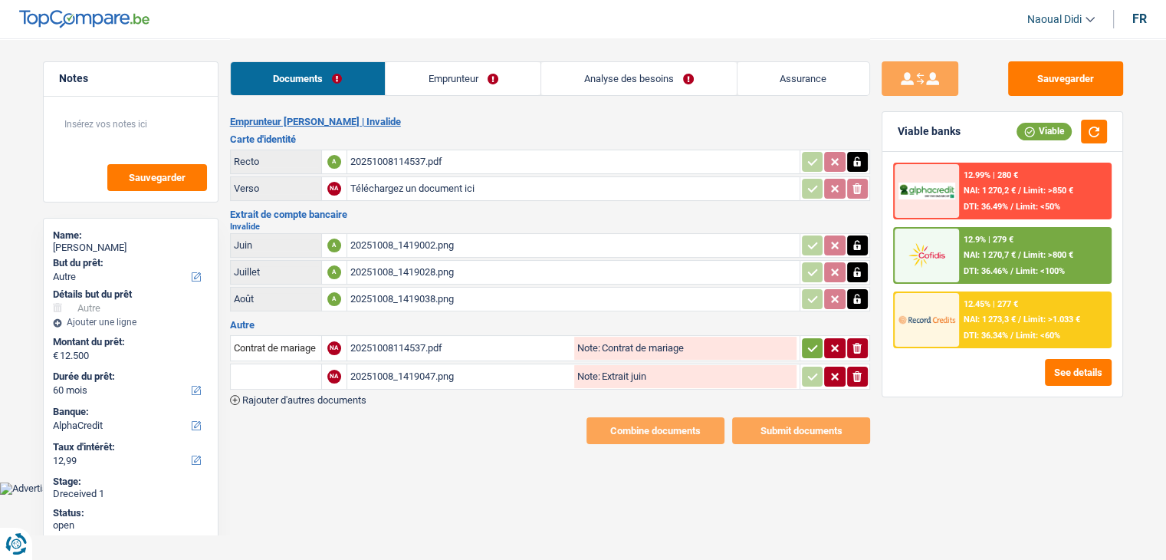
paste input "Extrait juin"
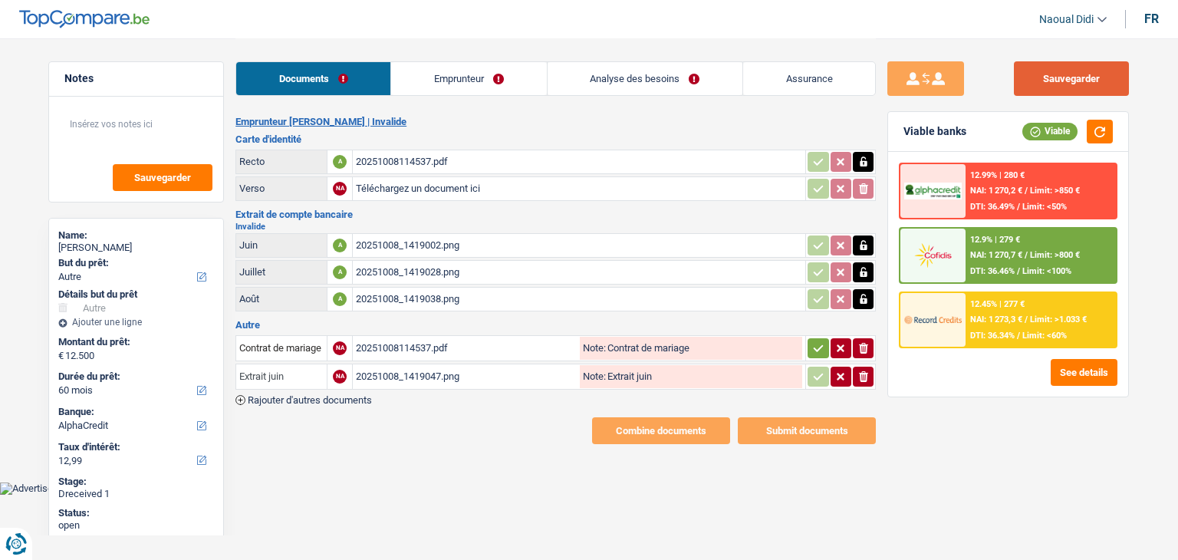
type input "Extrait juin"
click at [1033, 83] on button "Sauvegarder" at bounding box center [1071, 78] width 115 height 35
click at [822, 340] on icon "button" at bounding box center [818, 347] width 12 height 15
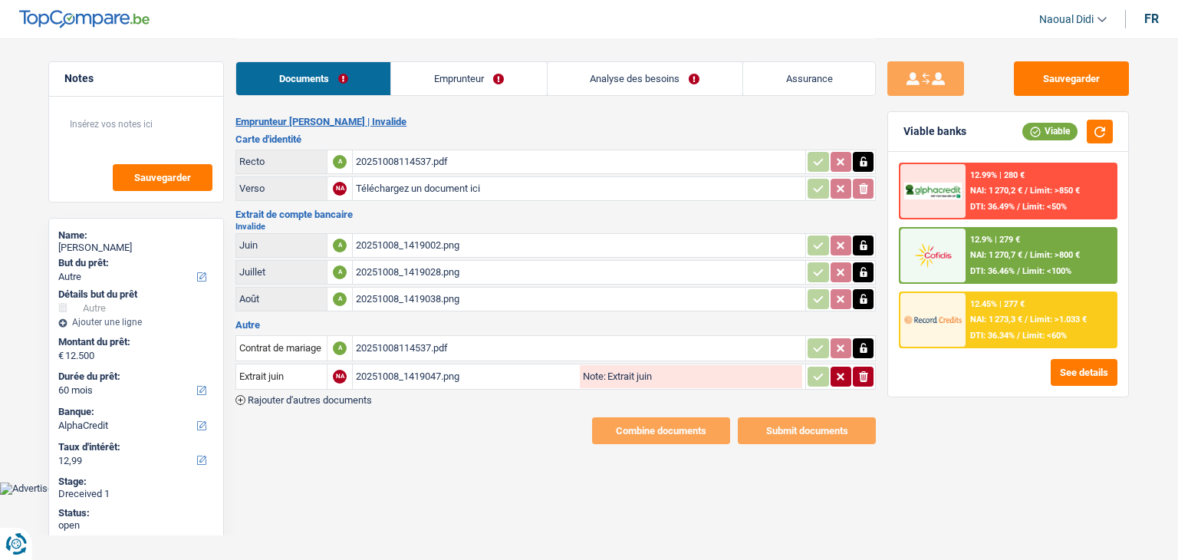
click at [430, 76] on link "Emprunteur" at bounding box center [468, 78] width 155 height 33
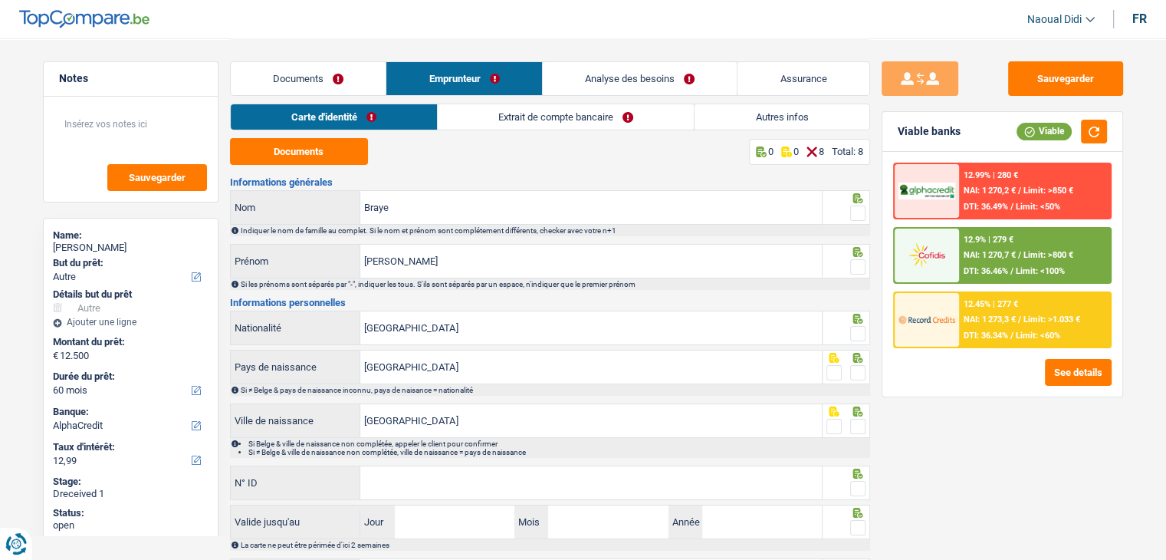
click at [518, 118] on link "Extrait de compte bancaire" at bounding box center [566, 116] width 256 height 25
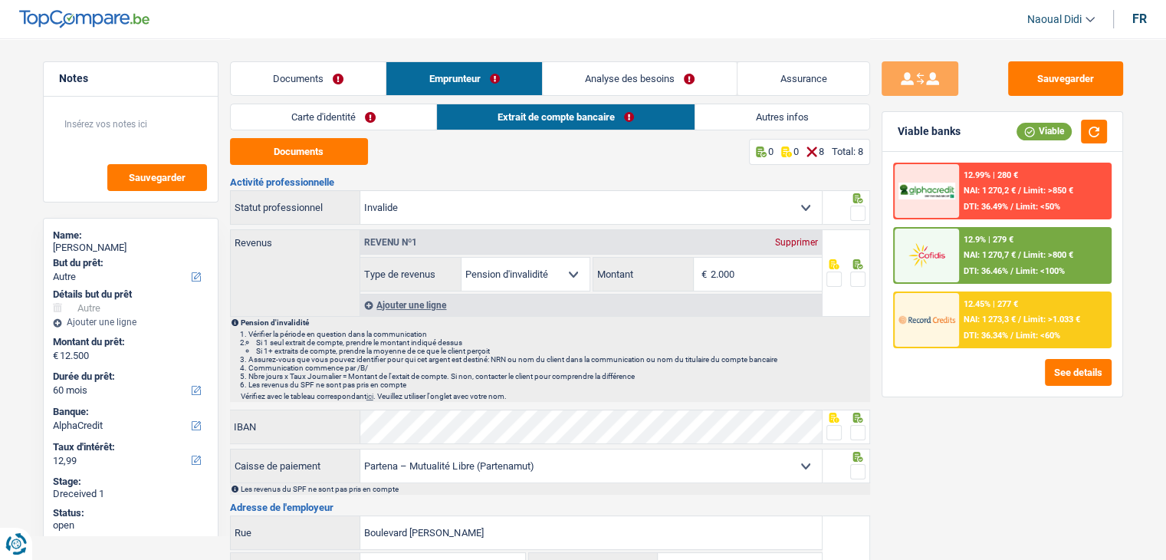
click at [370, 127] on link "Carte d'identité" at bounding box center [333, 116] width 205 height 25
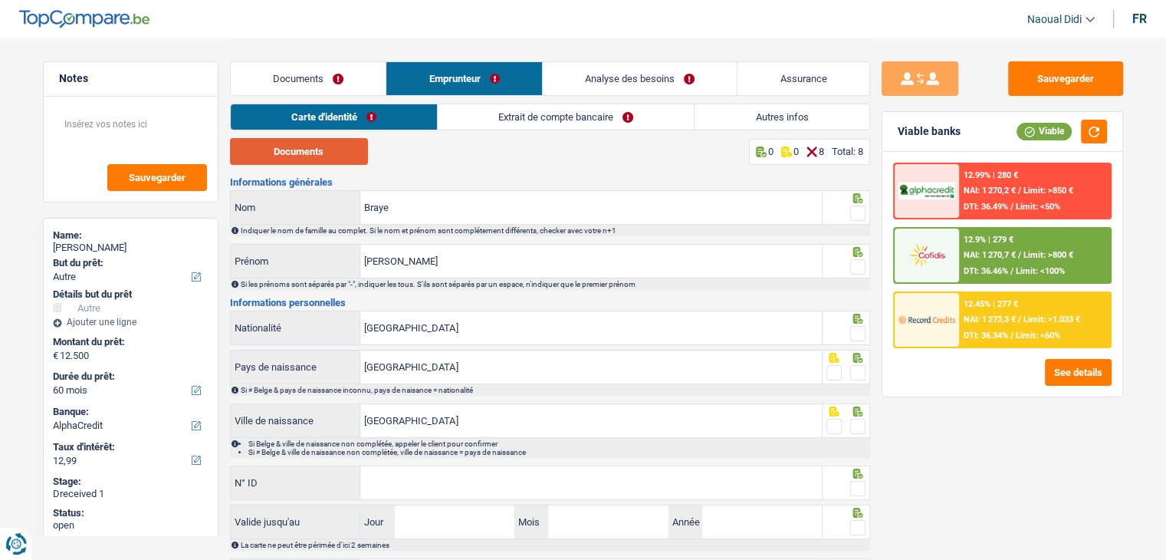
click at [334, 156] on button "Documents" at bounding box center [299, 151] width 138 height 27
click at [851, 219] on span at bounding box center [857, 212] width 15 height 15
click at [0, 0] on input "radio" at bounding box center [0, 0] width 0 height 0
click at [859, 271] on span at bounding box center [857, 266] width 15 height 15
click at [0, 0] on input "radio" at bounding box center [0, 0] width 0 height 0
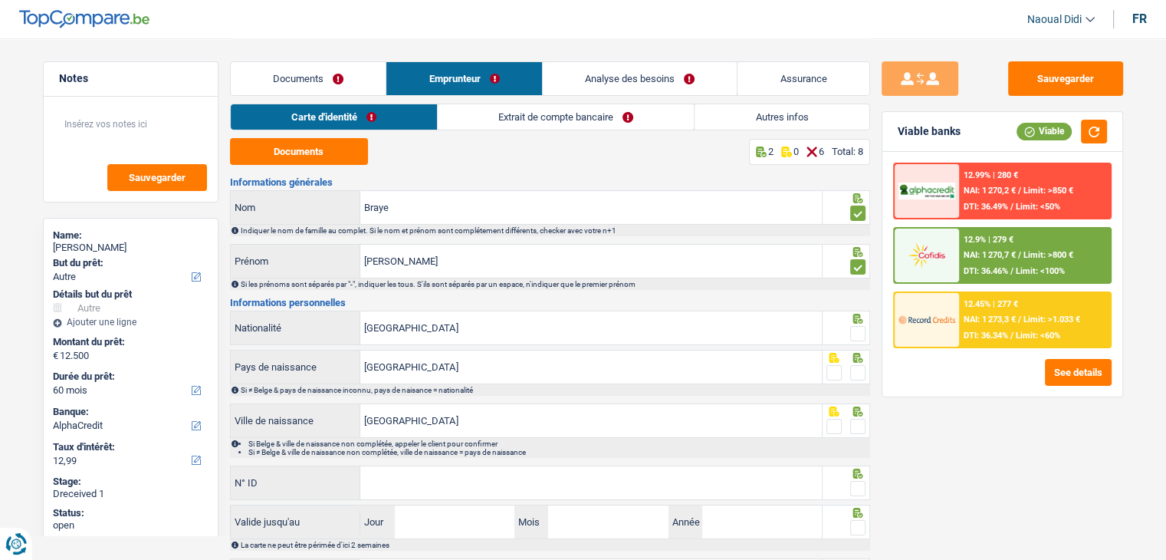
click at [863, 327] on span at bounding box center [857, 333] width 15 height 15
click at [0, 0] on input "radio" at bounding box center [0, 0] width 0 height 0
click at [859, 373] on span at bounding box center [857, 372] width 15 height 15
click at [0, 0] on input "radio" at bounding box center [0, 0] width 0 height 0
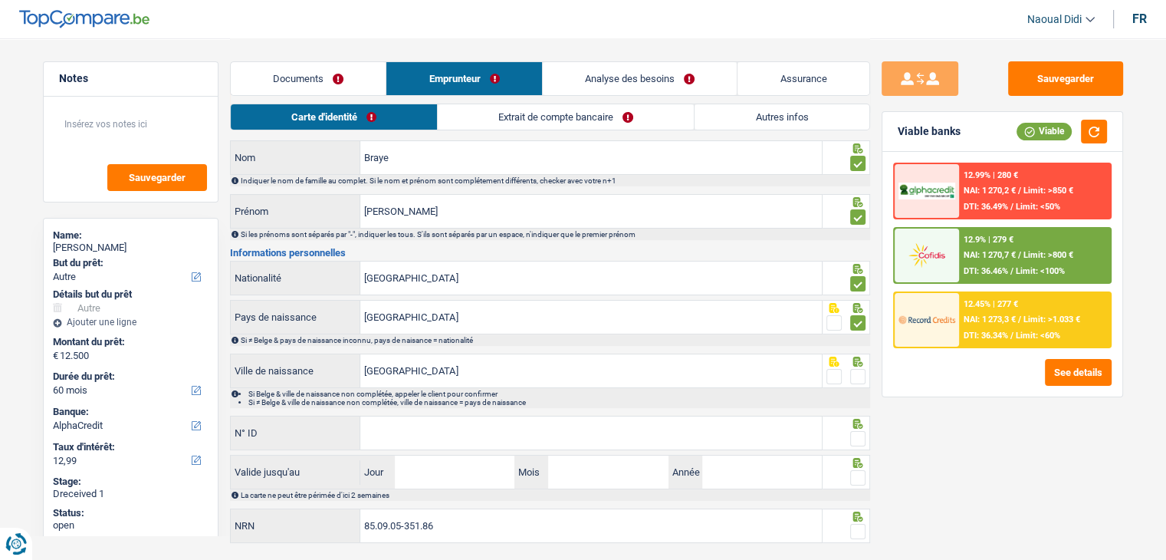
scroll to position [85, 0]
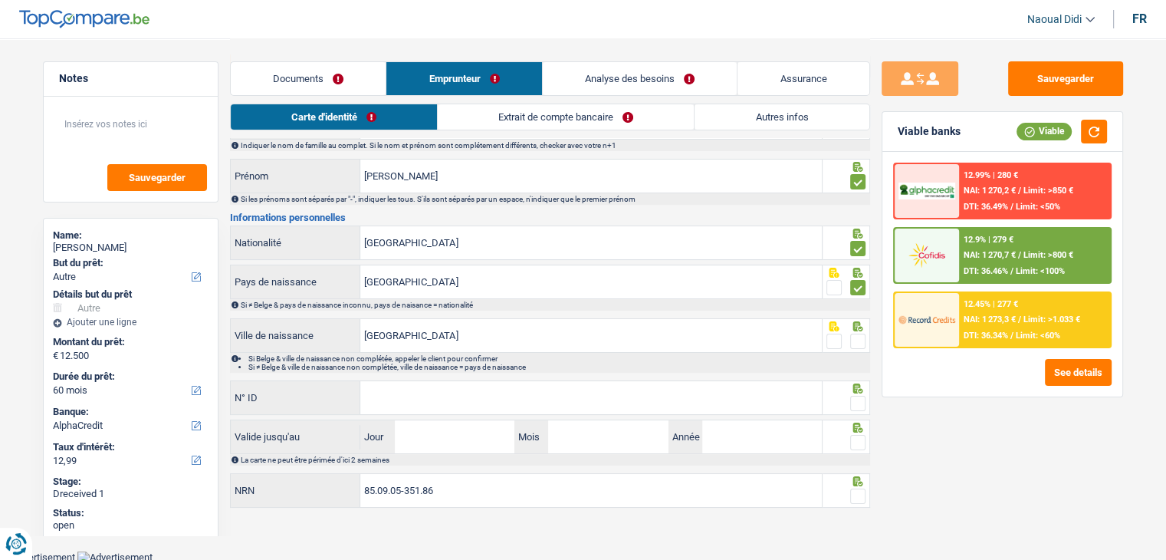
click at [856, 341] on span at bounding box center [857, 341] width 15 height 15
click at [0, 0] on input "radio" at bounding box center [0, 0] width 0 height 0
click at [413, 405] on input "N° ID" at bounding box center [591, 397] width 462 height 33
paste input "592-2576205-63"
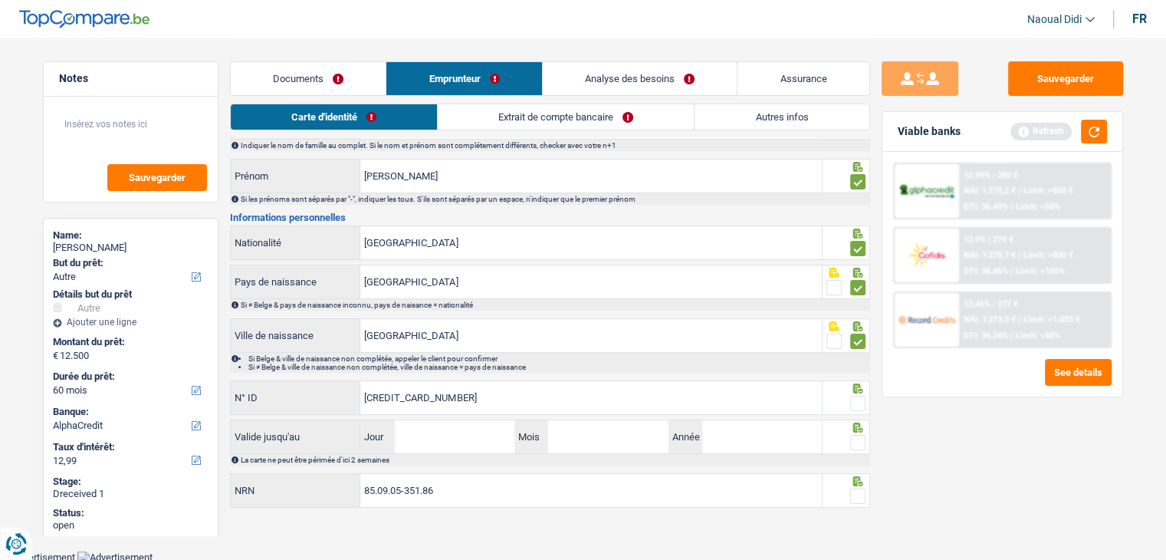
type input "592-2576205-63"
click at [439, 430] on input "Jour" at bounding box center [455, 436] width 120 height 33
click at [604, 424] on input "Mois" at bounding box center [608, 436] width 120 height 33
click at [446, 431] on input "Jour" at bounding box center [455, 436] width 120 height 33
click at [580, 436] on input "Mois" at bounding box center [608, 436] width 120 height 33
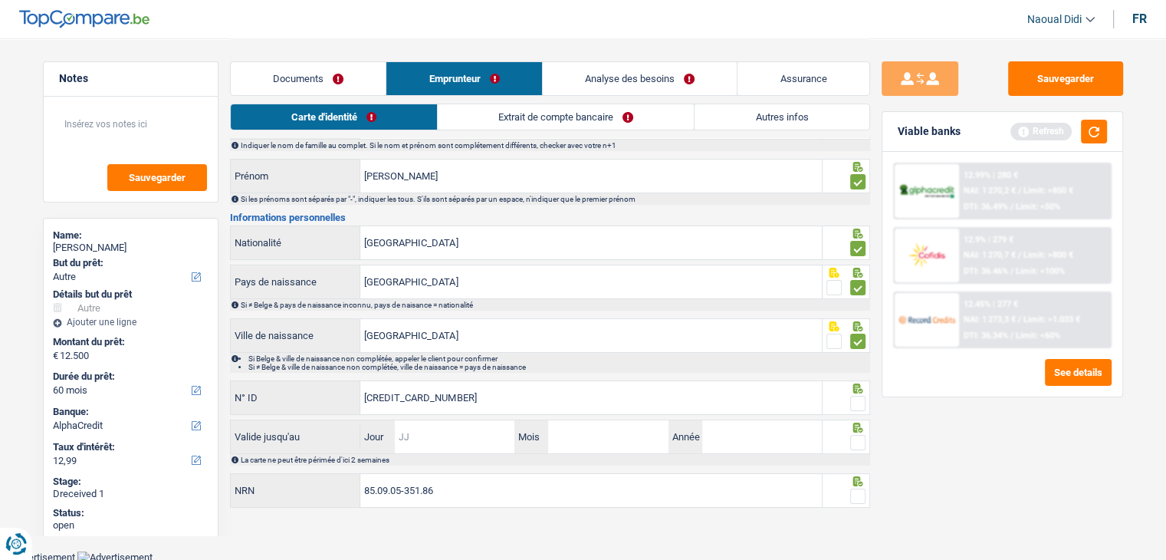
click at [429, 442] on input "Jour" at bounding box center [455, 436] width 120 height 33
click at [435, 437] on input "04" at bounding box center [455, 436] width 120 height 33
click at [435, 437] on input "0" at bounding box center [455, 436] width 120 height 33
click at [391, 536] on main "Notes Sauvegarder Name: Quentin Braye But du prêt: Confort maison: meubles, tex…" at bounding box center [583, 233] width 1166 height 636
click at [431, 422] on input "0" at bounding box center [455, 436] width 120 height 33
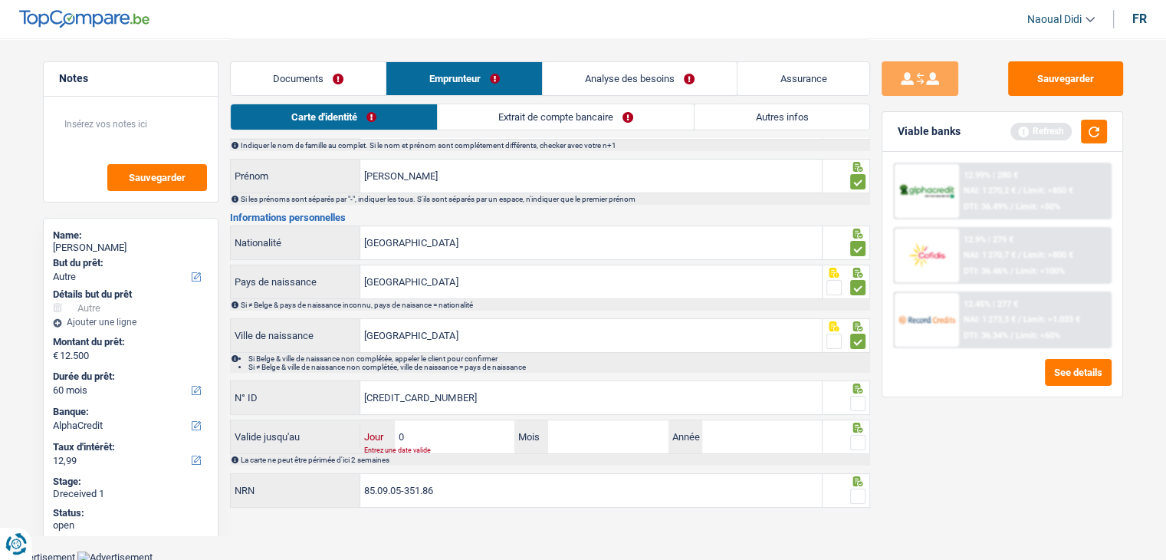
click at [459, 436] on input "0" at bounding box center [455, 436] width 120 height 33
type input "08"
type input "12"
type input "2025"
drag, startPoint x: 852, startPoint y: 495, endPoint x: 859, endPoint y: 431, distance: 64.8
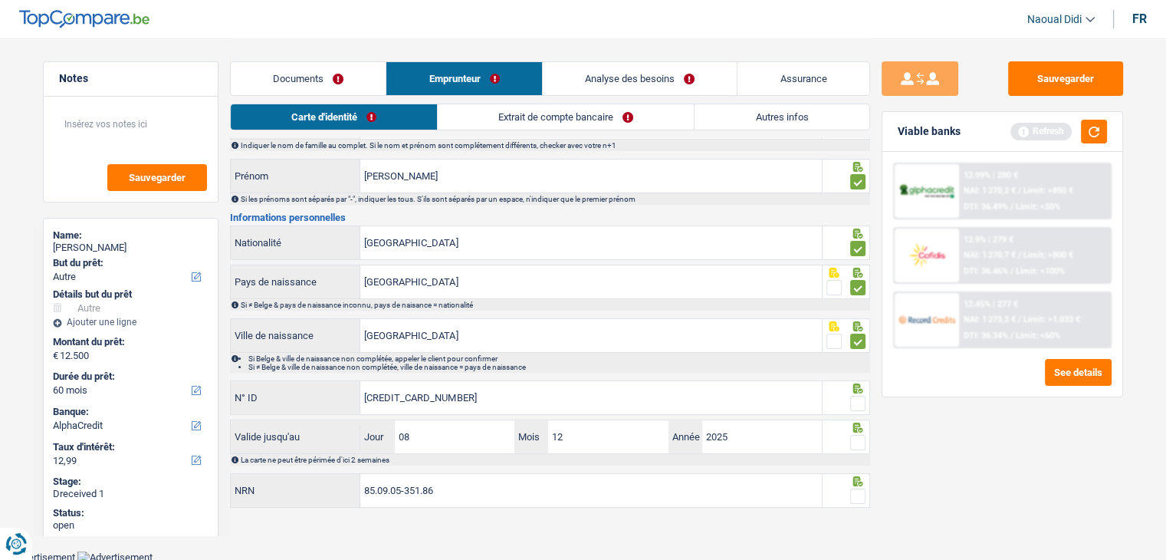
click at [853, 494] on span at bounding box center [857, 495] width 15 height 15
click at [0, 0] on input "radio" at bounding box center [0, 0] width 0 height 0
drag, startPoint x: 857, startPoint y: 445, endPoint x: 860, endPoint y: 397, distance: 48.4
click at [857, 445] on span at bounding box center [857, 442] width 15 height 15
click at [0, 0] on input "radio" at bounding box center [0, 0] width 0 height 0
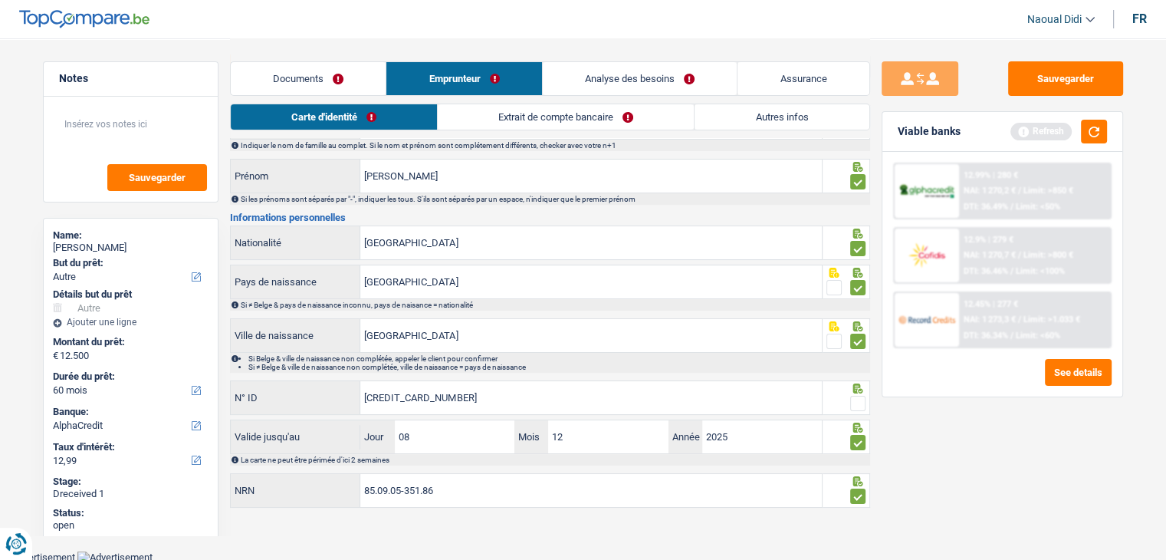
click at [860, 396] on span at bounding box center [857, 403] width 15 height 15
click at [0, 0] on input "radio" at bounding box center [0, 0] width 0 height 0
click at [500, 119] on link "Extrait de compte bancaire" at bounding box center [567, 116] width 256 height 25
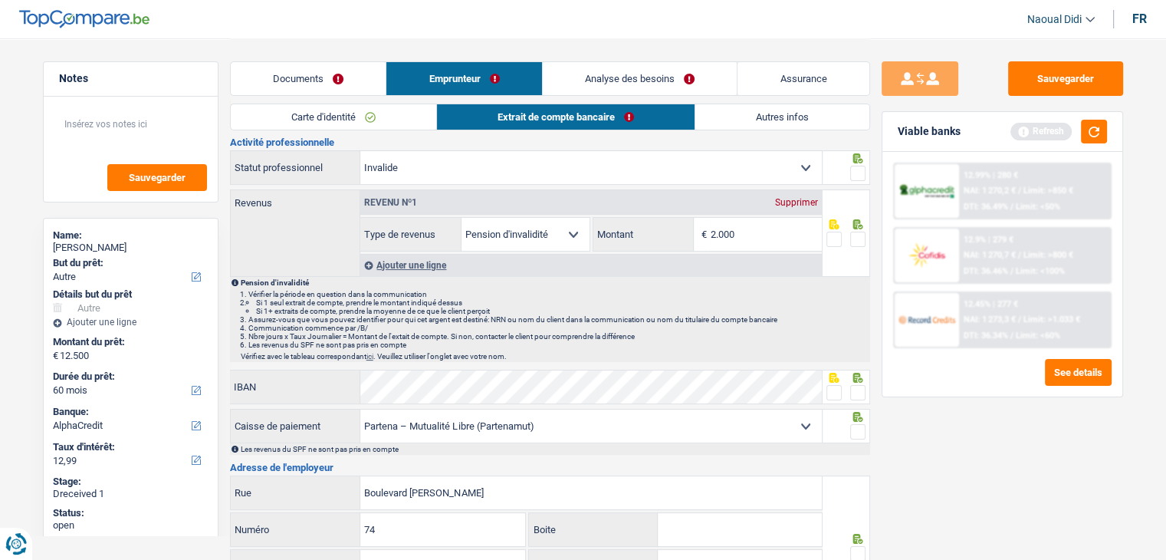
scroll to position [0, 0]
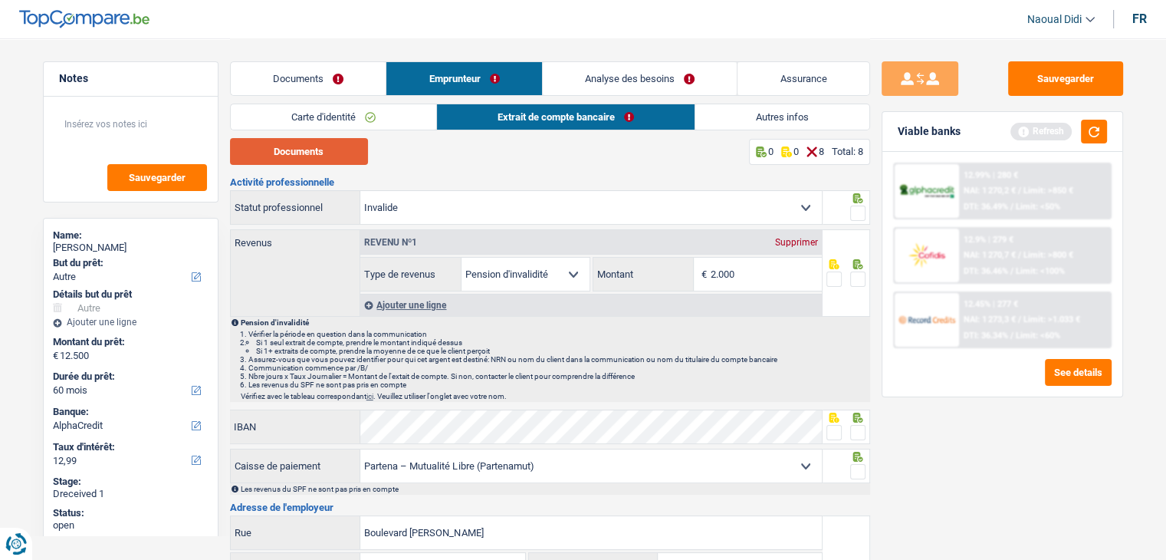
click at [307, 151] on button "Documents" at bounding box center [299, 151] width 138 height 27
drag, startPoint x: 857, startPoint y: 271, endPoint x: 862, endPoint y: 209, distance: 61.5
click at [856, 271] on span at bounding box center [857, 278] width 15 height 15
click at [0, 0] on input "radio" at bounding box center [0, 0] width 0 height 0
click at [863, 206] on span at bounding box center [857, 212] width 15 height 15
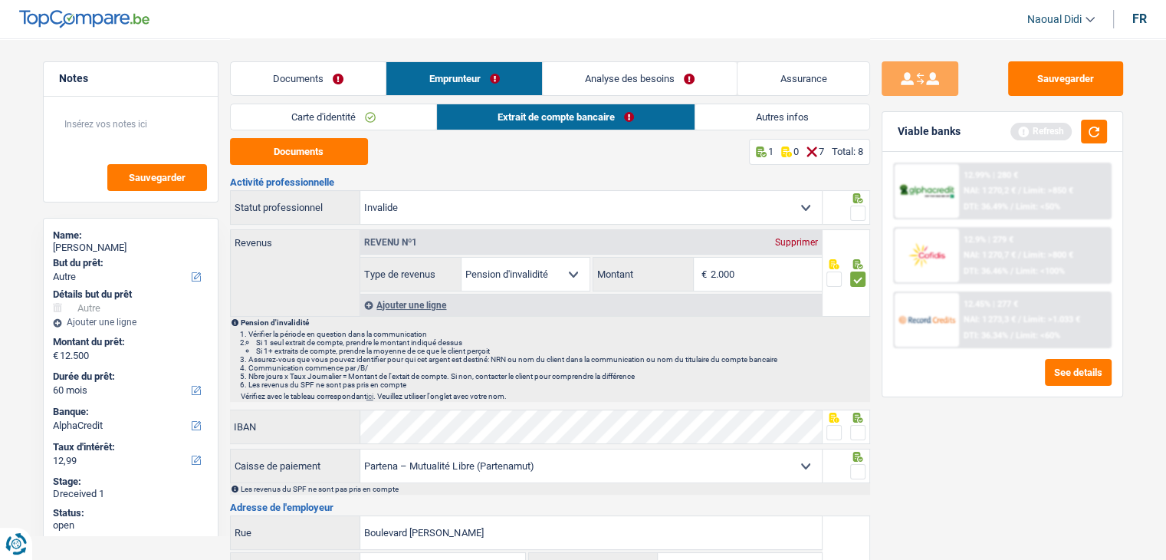
click at [0, 0] on input "radio" at bounding box center [0, 0] width 0 height 0
click at [863, 430] on span at bounding box center [857, 432] width 15 height 15
click at [0, 0] on input "radio" at bounding box center [0, 0] width 0 height 0
click at [856, 475] on span at bounding box center [857, 471] width 15 height 15
click at [0, 0] on input "radio" at bounding box center [0, 0] width 0 height 0
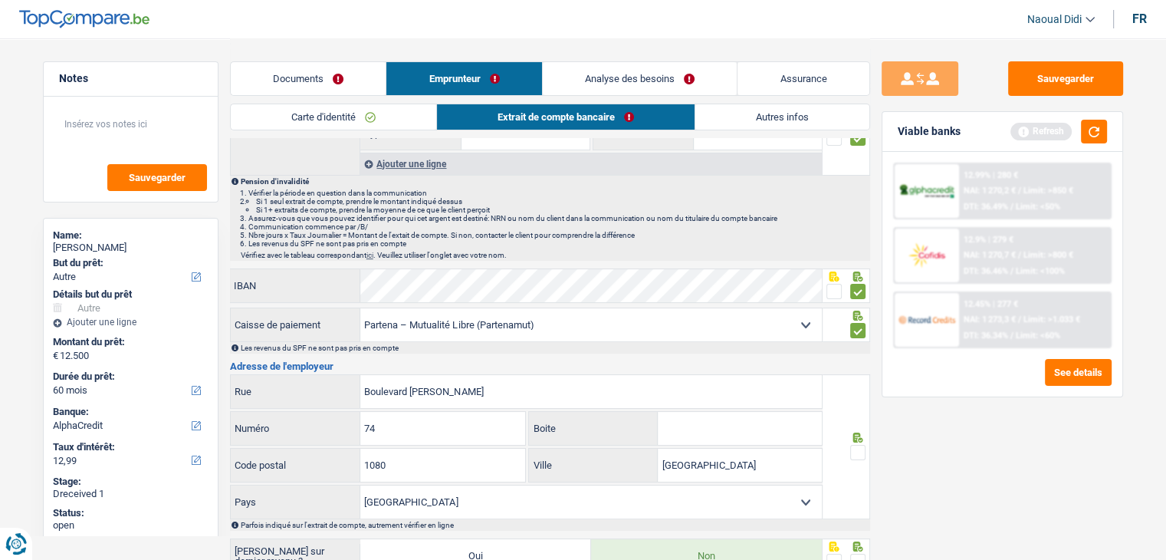
scroll to position [230, 0]
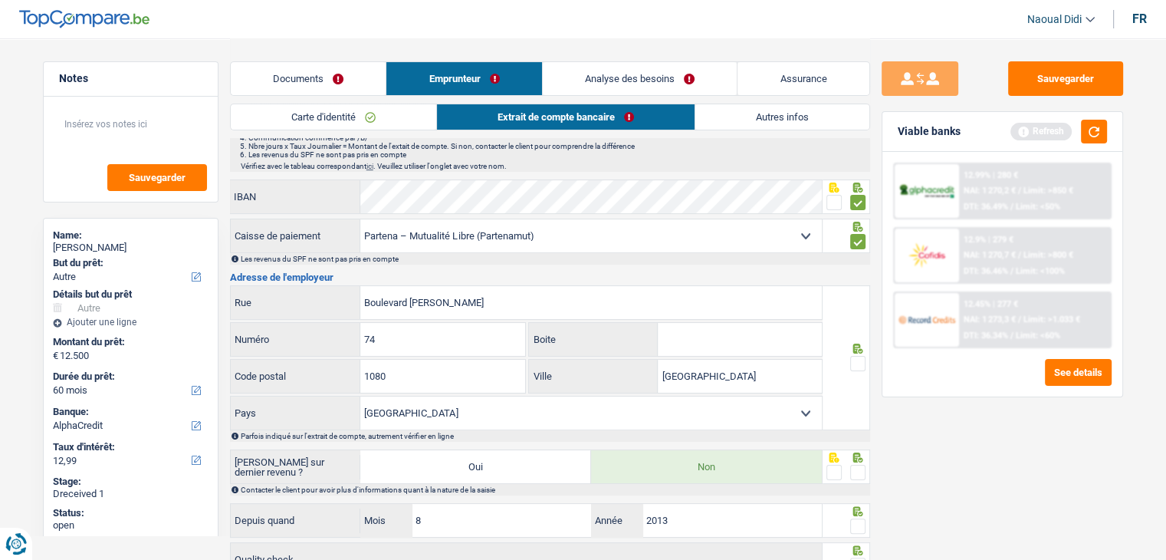
drag, startPoint x: 859, startPoint y: 366, endPoint x: 859, endPoint y: 378, distance: 12.3
click at [859, 365] on span at bounding box center [857, 363] width 15 height 15
click at [0, 0] on input "radio" at bounding box center [0, 0] width 0 height 0
click at [855, 465] on span at bounding box center [857, 472] width 15 height 15
click at [0, 0] on input "radio" at bounding box center [0, 0] width 0 height 0
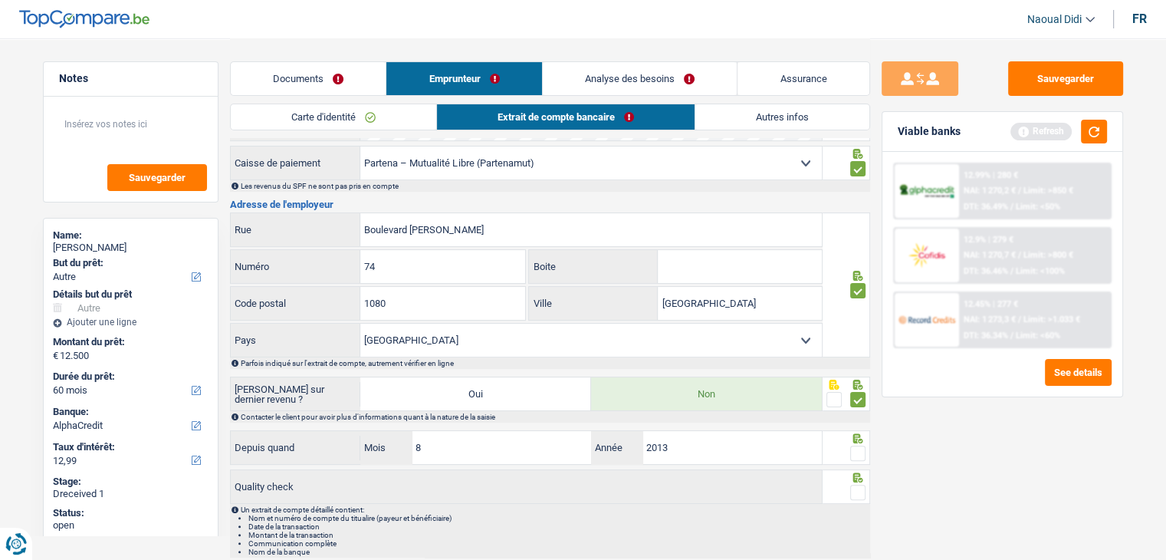
scroll to position [355, 0]
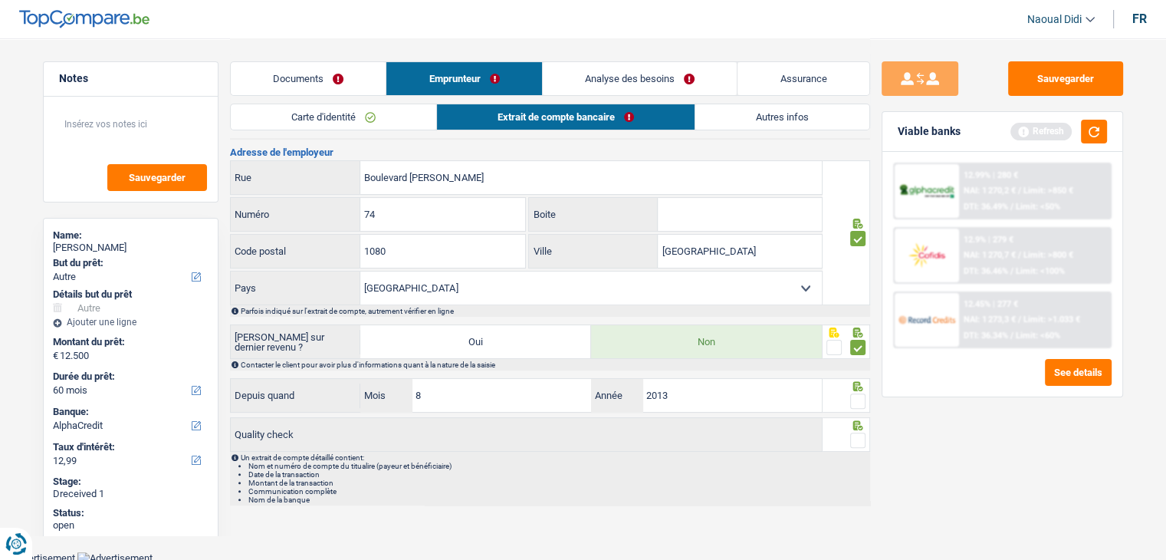
click at [856, 404] on span at bounding box center [857, 400] width 15 height 15
click at [0, 0] on input "radio" at bounding box center [0, 0] width 0 height 0
click at [865, 439] on span at bounding box center [857, 439] width 15 height 15
click at [0, 0] on input "radio" at bounding box center [0, 0] width 0 height 0
click at [1096, 132] on button "button" at bounding box center [1094, 132] width 26 height 24
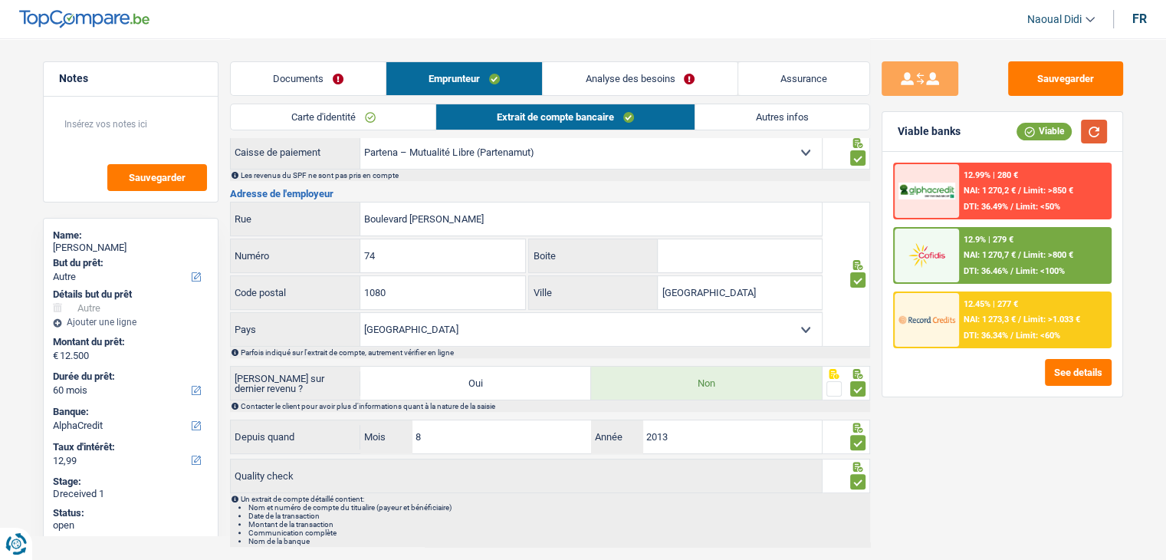
scroll to position [278, 0]
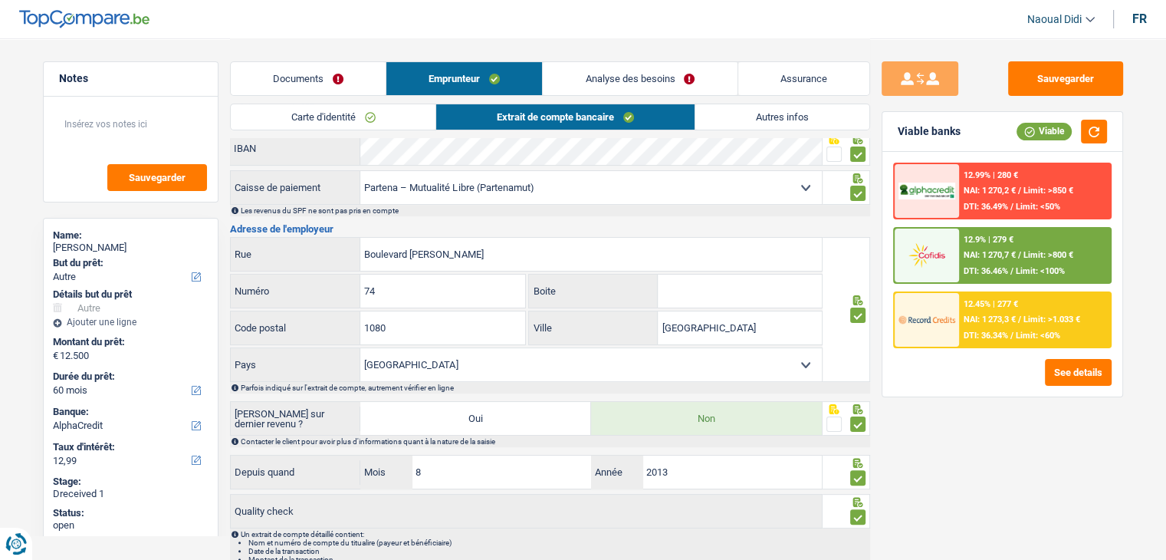
click at [643, 83] on link "Analyse des besoins" at bounding box center [640, 78] width 194 height 33
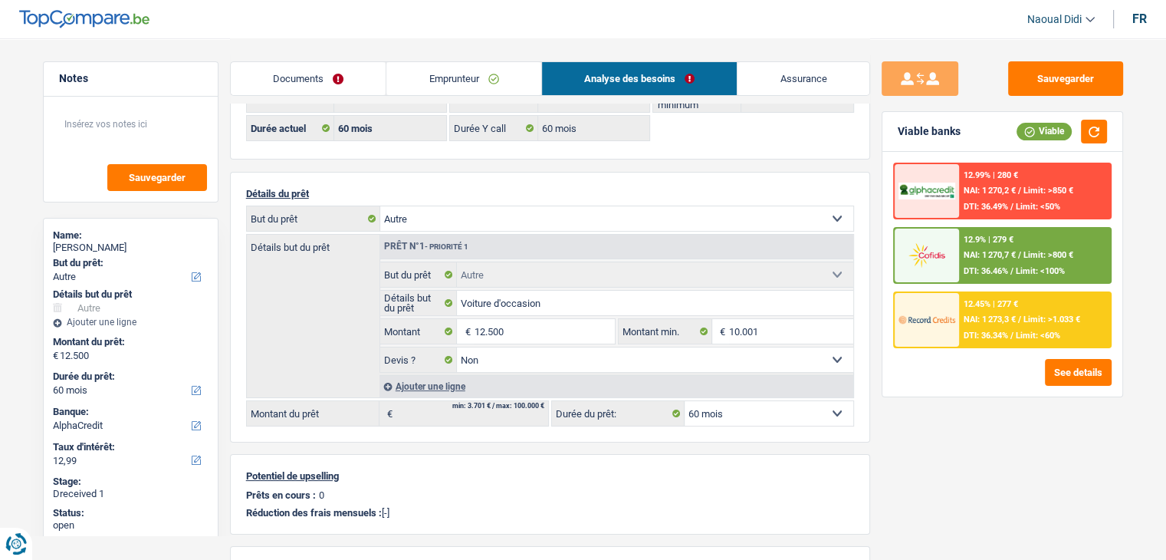
scroll to position [48, 0]
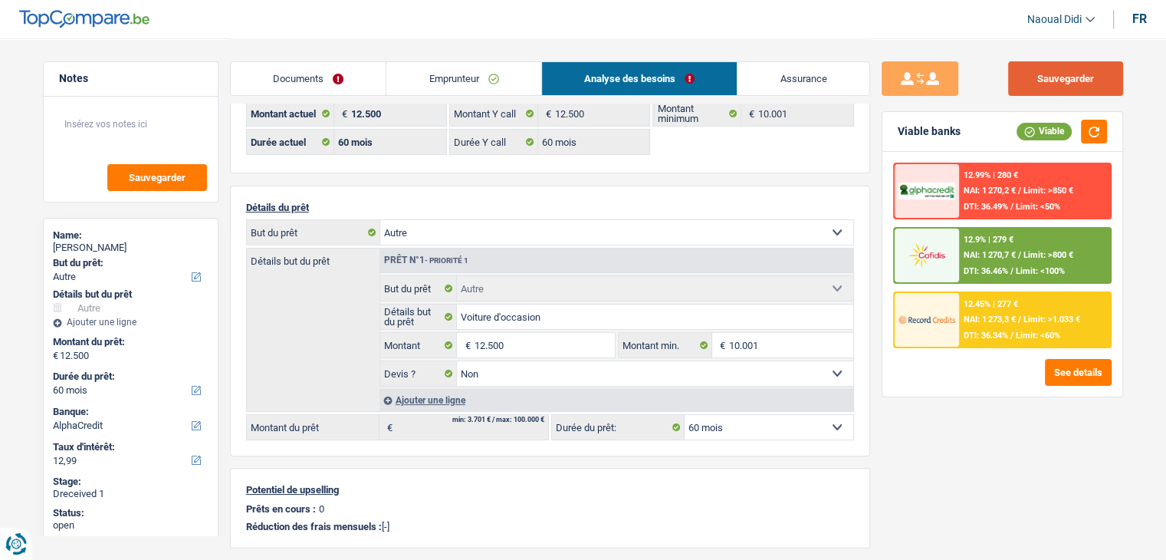
click at [1044, 90] on button "Sauvegarder" at bounding box center [1065, 78] width 115 height 35
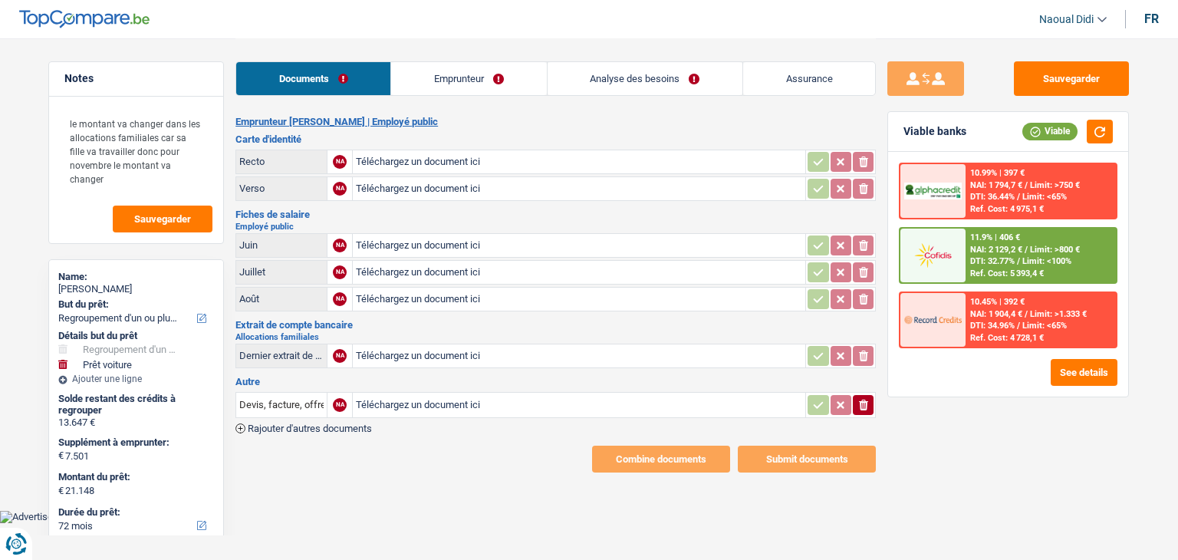
select select "refinancing"
select select "car"
select select "72"
select select "record credits"
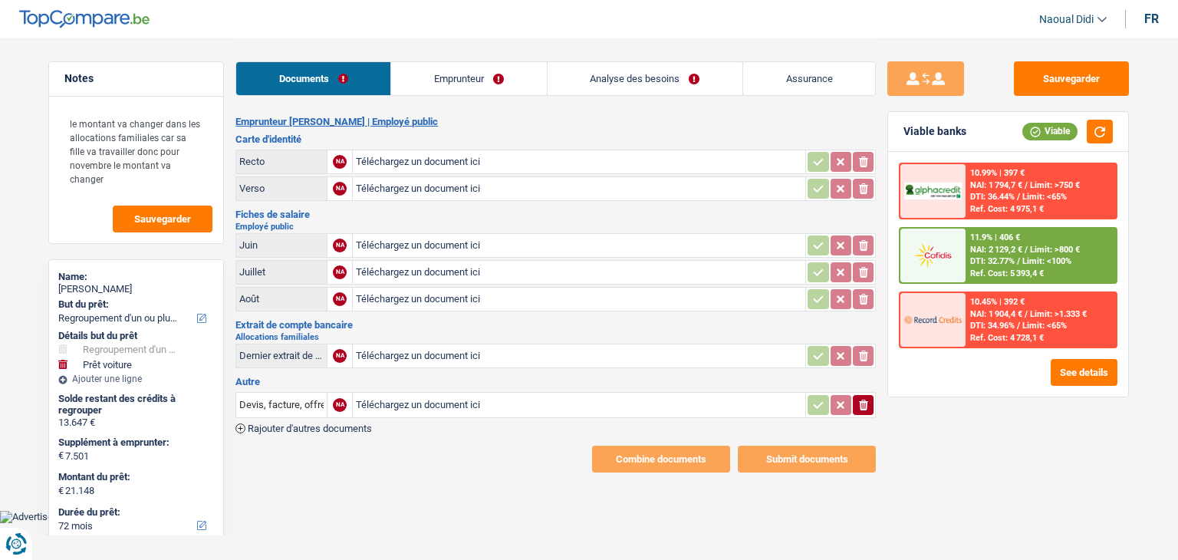
click at [406, 161] on input "Téléchargez un document ici" at bounding box center [579, 161] width 446 height 23
type input "C:\fakepath\image9.jpeg"
click at [414, 191] on input "Téléchargez un document ici" at bounding box center [579, 188] width 446 height 23
type input "C:\fakepath\image4.jpeg"
click at [396, 186] on div "image4.jpeg" at bounding box center [579, 188] width 446 height 23
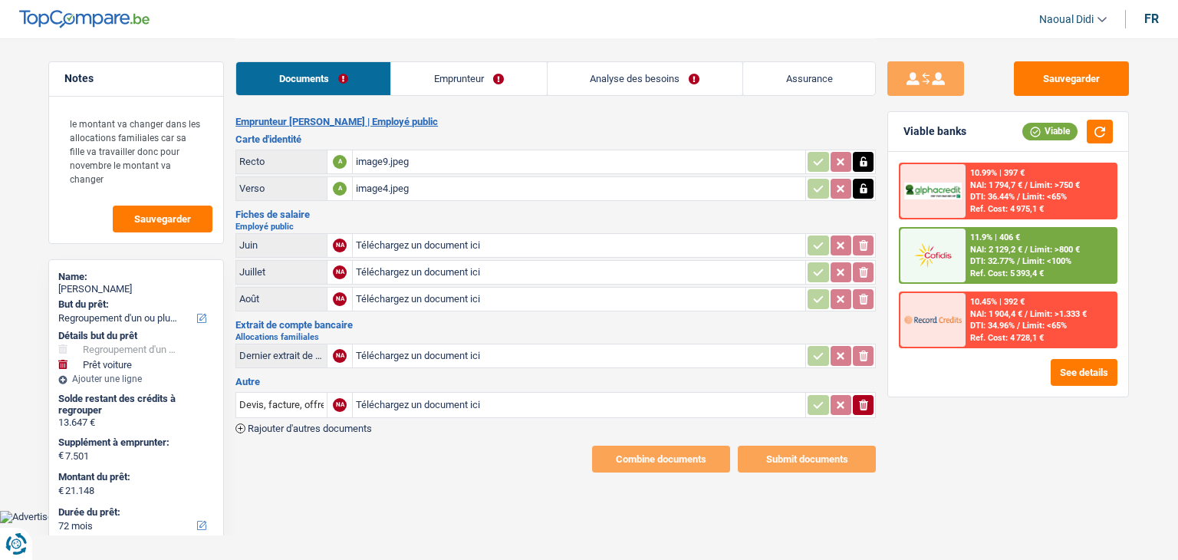
click at [380, 191] on div "image4.jpeg" at bounding box center [579, 188] width 446 height 23
click at [411, 243] on input "Téléchargez un document ici" at bounding box center [579, 245] width 446 height 23
type input "C:\fakepath\image0.jpeg"
click at [377, 267] on input "Téléchargez un document ici" at bounding box center [579, 272] width 446 height 23
type input "C:\fakepath\image6.jpeg"
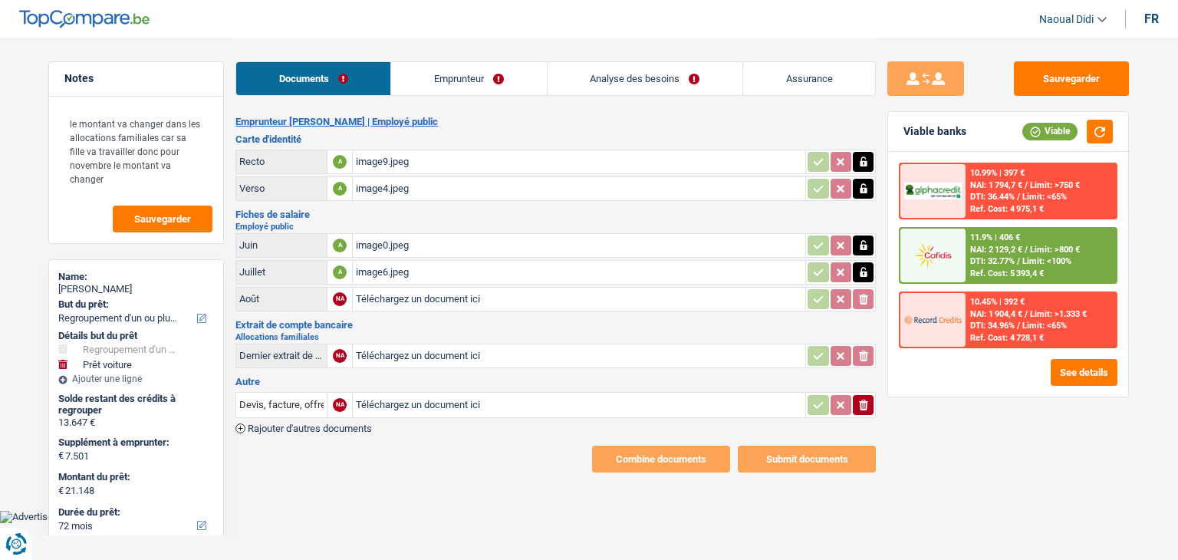
click at [377, 245] on div "image0.jpeg" at bounding box center [579, 245] width 446 height 23
drag, startPoint x: 463, startPoint y: 86, endPoint x: 475, endPoint y: 83, distance: 12.6
click at [463, 86] on link "Emprunteur" at bounding box center [468, 78] width 155 height 33
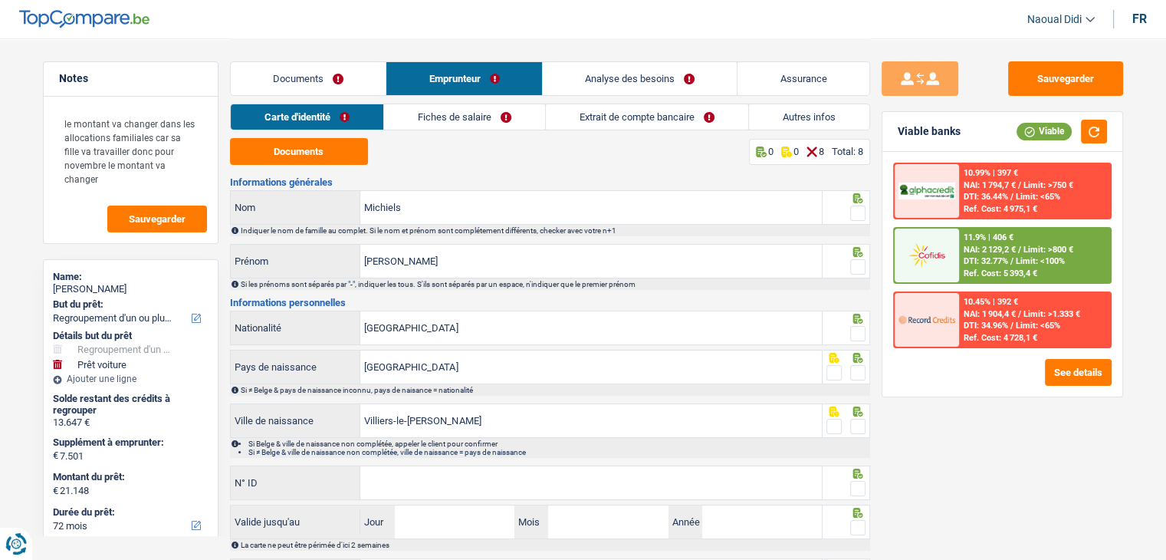
click at [498, 118] on link "Fiches de salaire" at bounding box center [464, 116] width 161 height 25
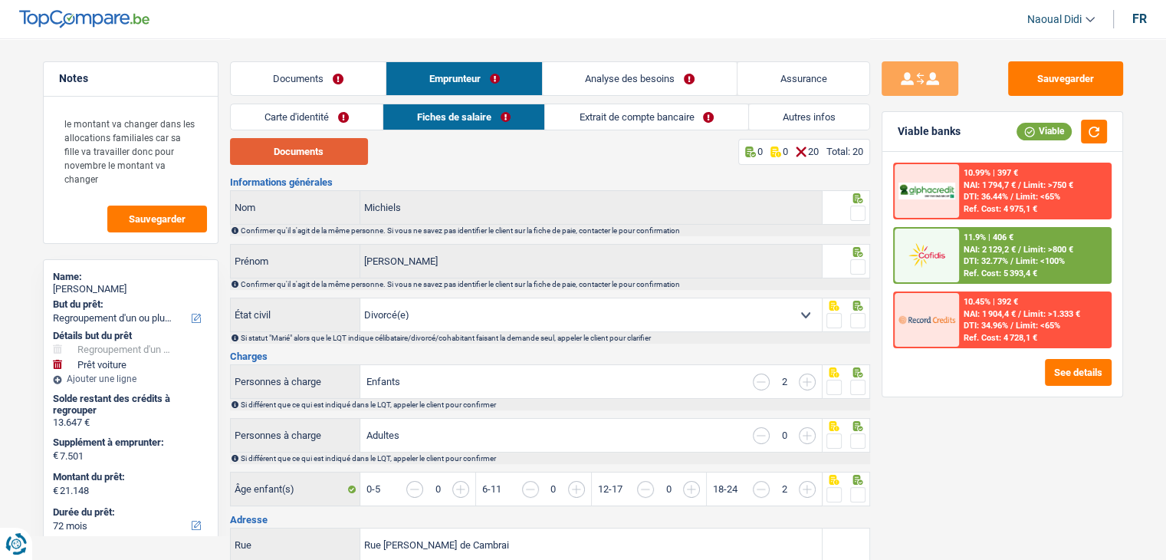
click at [317, 163] on button "Documents" at bounding box center [299, 151] width 138 height 27
click at [297, 81] on link "Documents" at bounding box center [309, 78] width 156 height 33
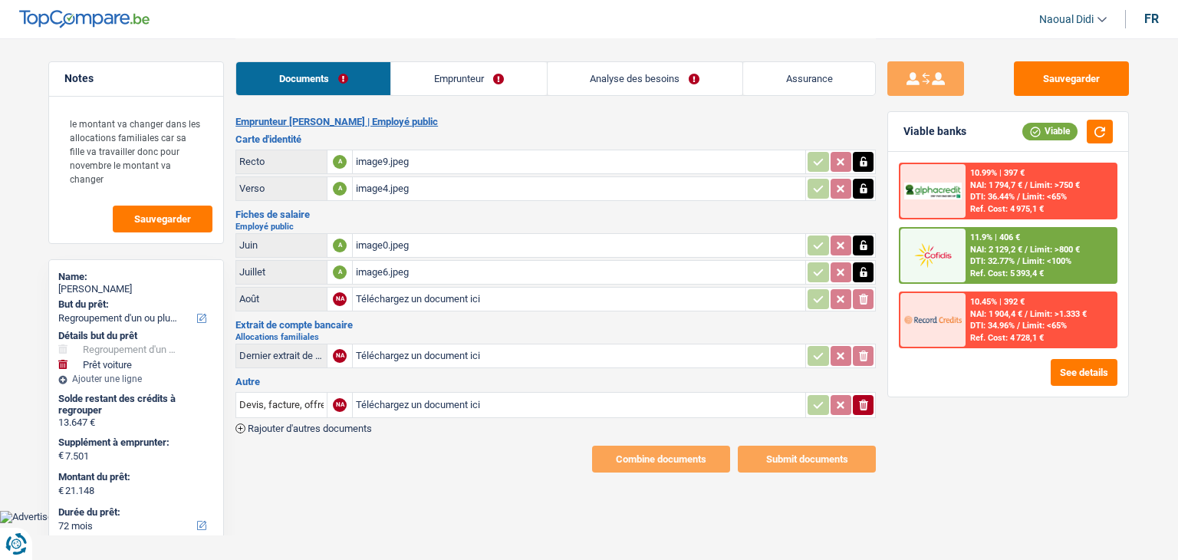
click at [391, 355] on input "Téléchargez un document ici" at bounding box center [579, 355] width 446 height 23
type input "C:\fakepath\image5.png"
click at [411, 402] on input "Téléchargez un document ici" at bounding box center [579, 404] width 446 height 23
type input "C:\fakepath\image12.png"
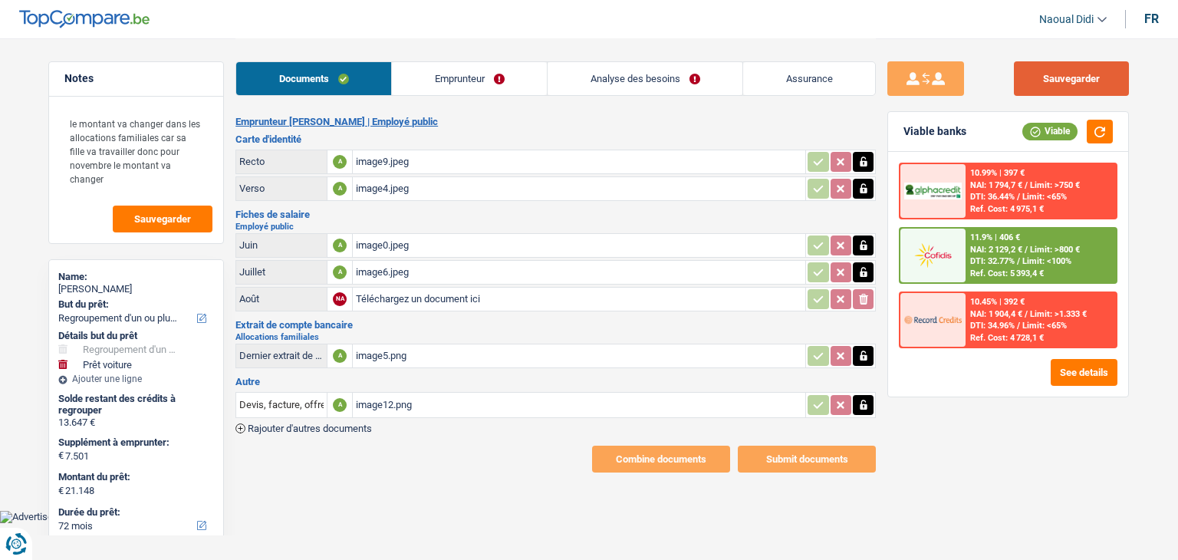
click at [1040, 81] on button "Sauvegarder" at bounding box center [1071, 78] width 115 height 35
